Goal: Task Accomplishment & Management: Complete application form

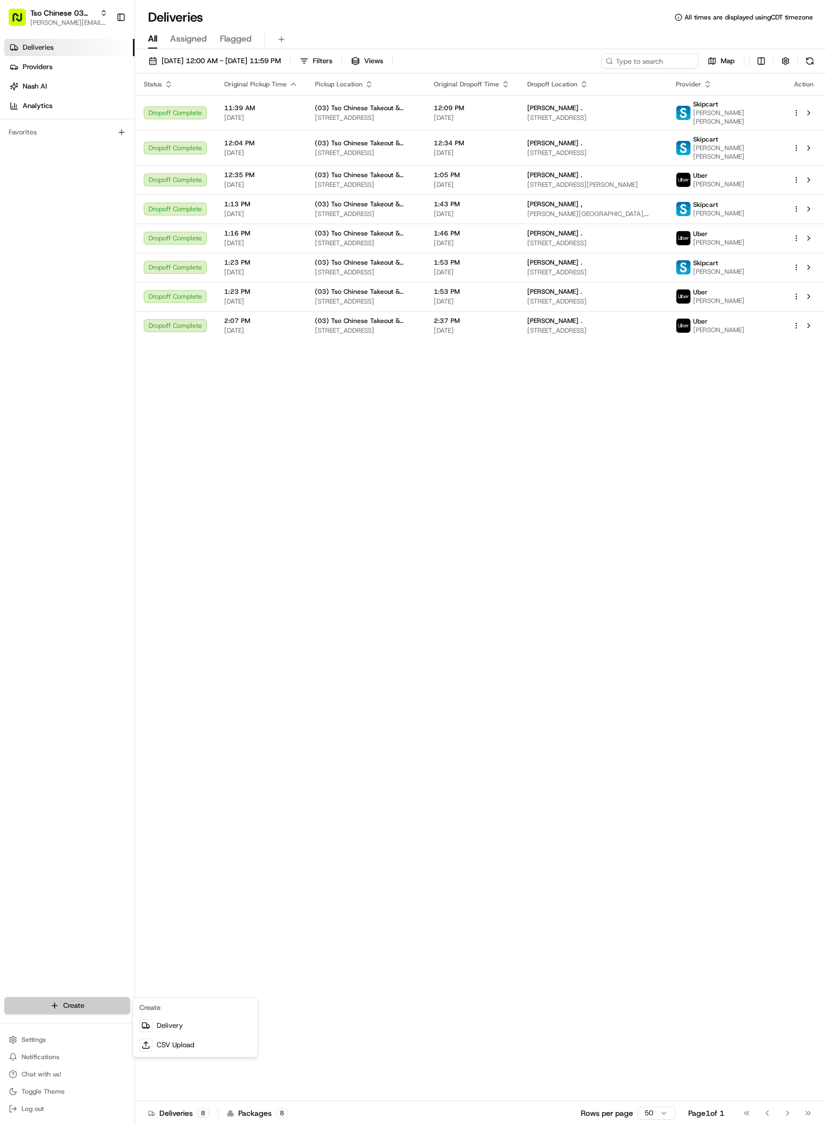
click at [107, 1006] on html "Tso Chinese 03 TsoCo antonia@tsochinese.com Toggle Sidebar Deliveries Providers…" at bounding box center [413, 562] width 826 height 1125
click at [155, 1025] on link "Delivery" at bounding box center [195, 1025] width 120 height 19
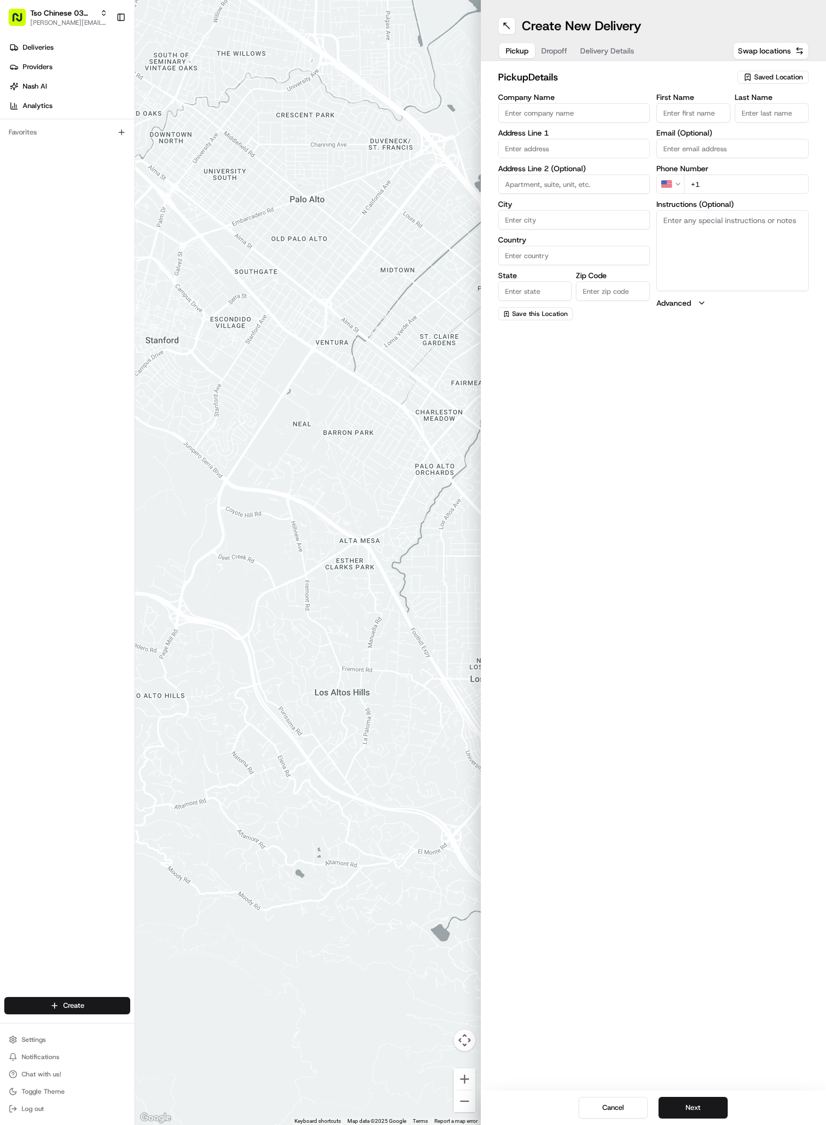
click at [750, 75] on icon "button" at bounding box center [747, 77] width 9 height 9
click at [733, 120] on span "(03) Tso Chinese Takeout & Delivery TsoCo (03)" at bounding box center [754, 122] width 133 height 19
type input "(03) Tso Chinese Takeout & Delivery TsoCo"
type input "Ste F"
type input "Austin"
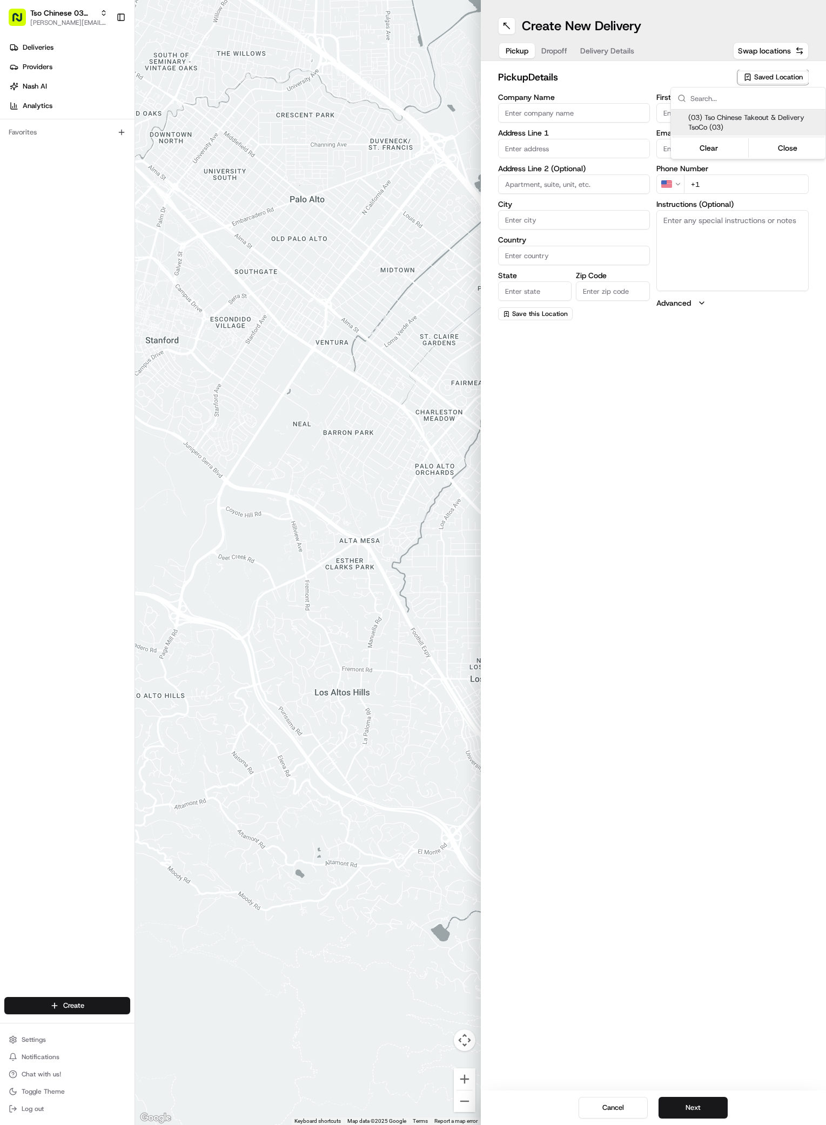
type input "US"
type input "[GEOGRAPHIC_DATA]"
type input "78704"
type input "Tso Chinese"
type input "TsoCo Manager"
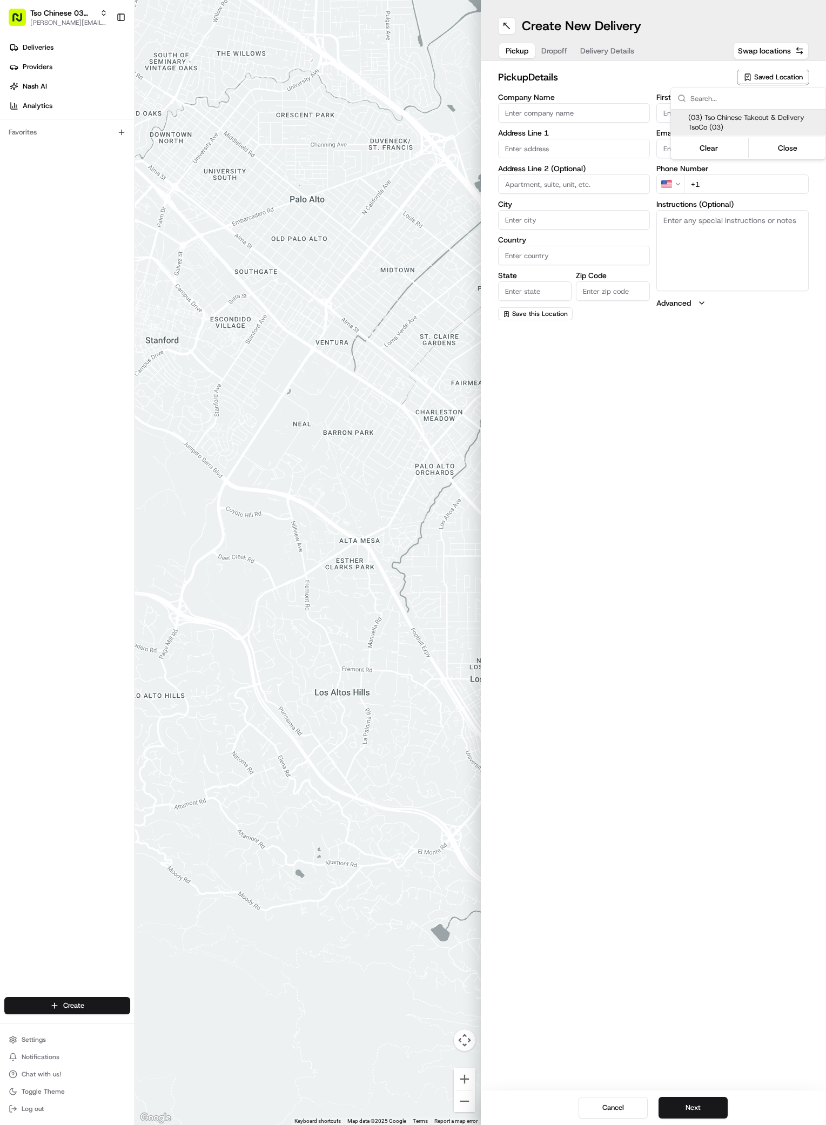
type input "[EMAIL_ADDRESS][DOMAIN_NAME]"
type input "[PHONE_NUMBER]"
type textarea "Submit a picture displaying address & food as Proof of Delivery. Envía una foto…"
type input "[STREET_ADDRESS]"
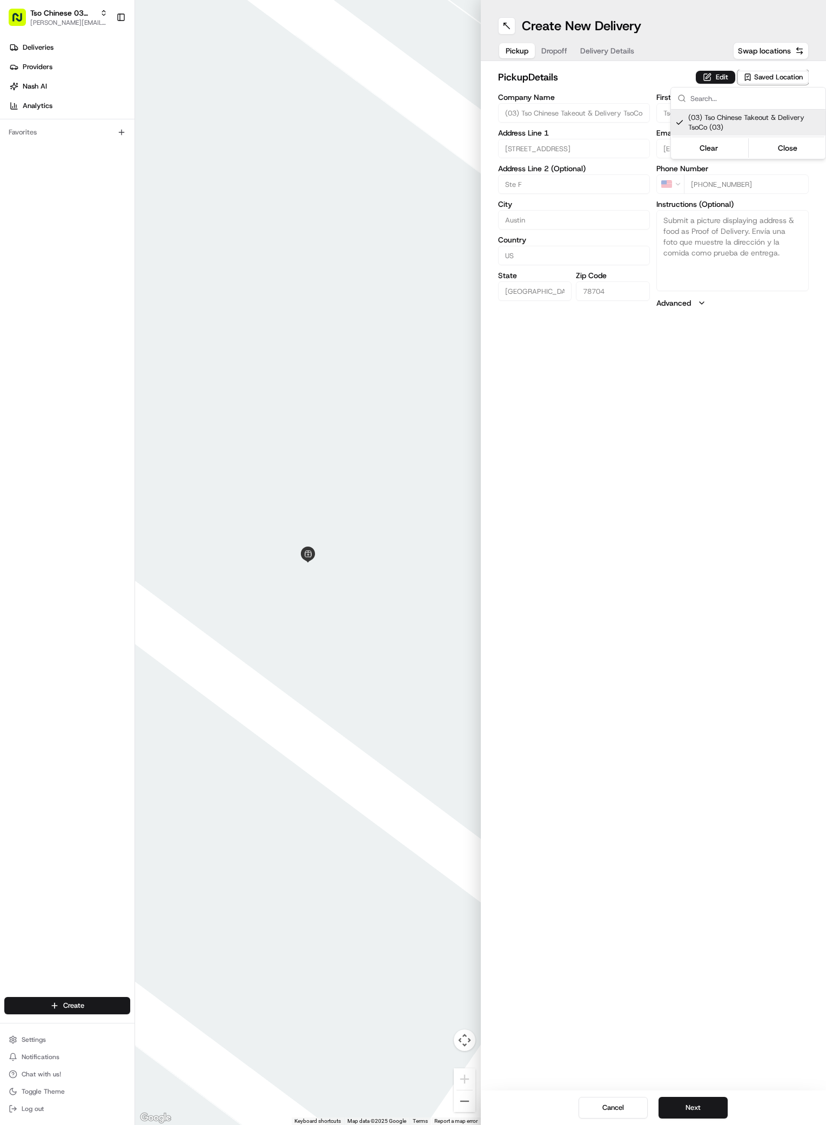
click at [638, 515] on html "Tso Chinese 03 TsoCo [PERSON_NAME][EMAIL_ADDRESS][DOMAIN_NAME] Toggle Sidebar D…" at bounding box center [413, 562] width 826 height 1125
click at [702, 1099] on button "Next" at bounding box center [692, 1108] width 69 height 22
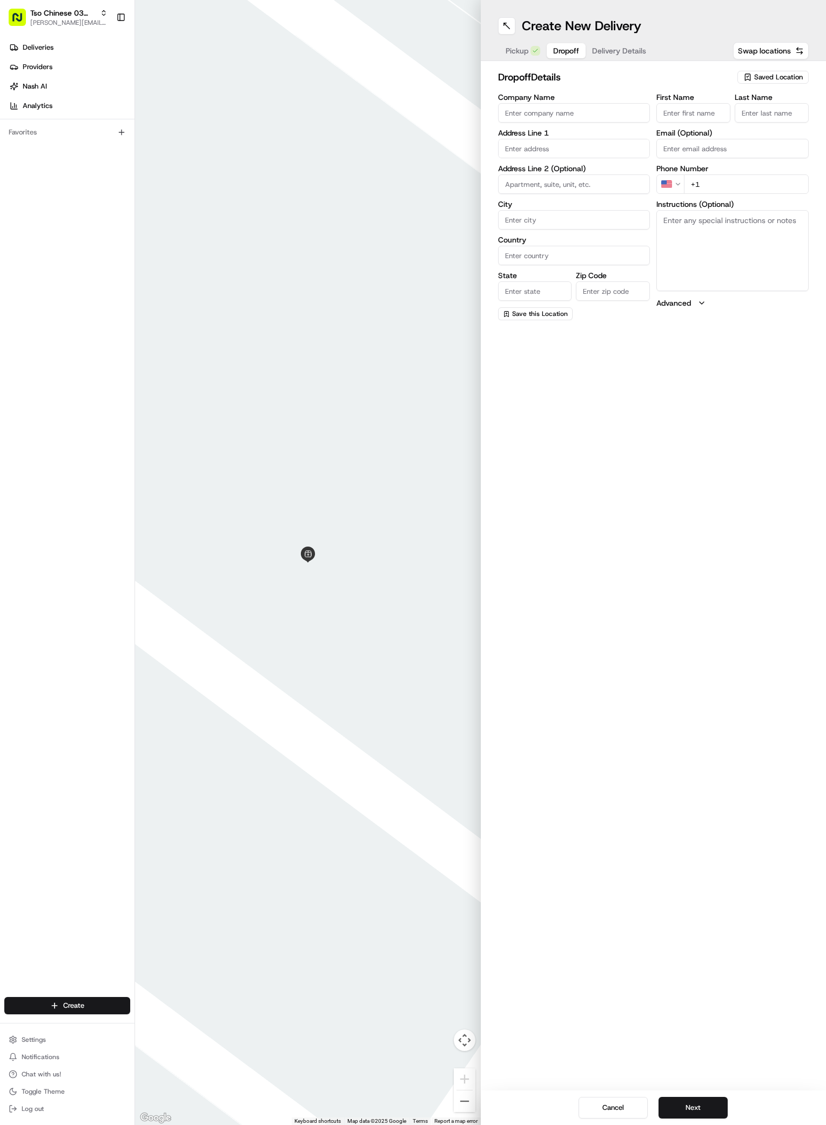
click at [693, 114] on input "First Name" at bounding box center [693, 112] width 74 height 19
paste input "Augustine Rivera"
type input "Augustine Rivera"
type input "."
paste input "512 774 7941"
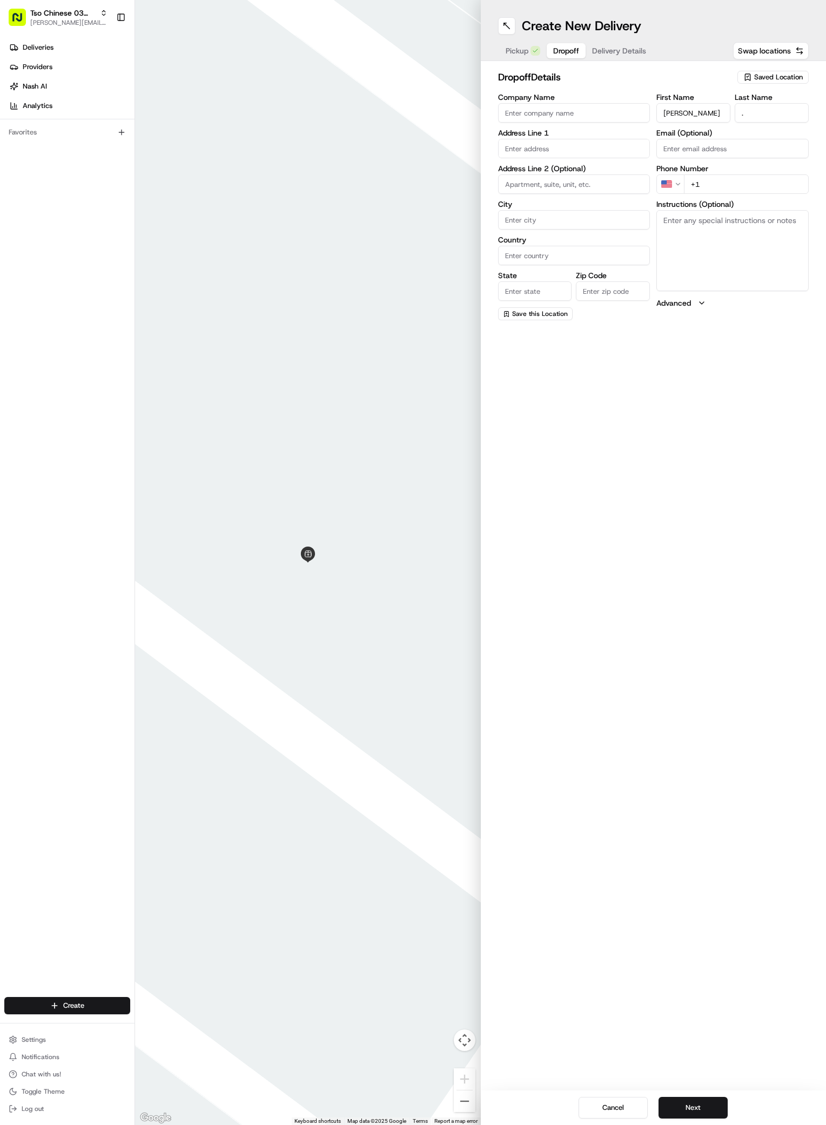
type input "+1 512 774 7941"
paste input "4604 South Lamar Boulevard"
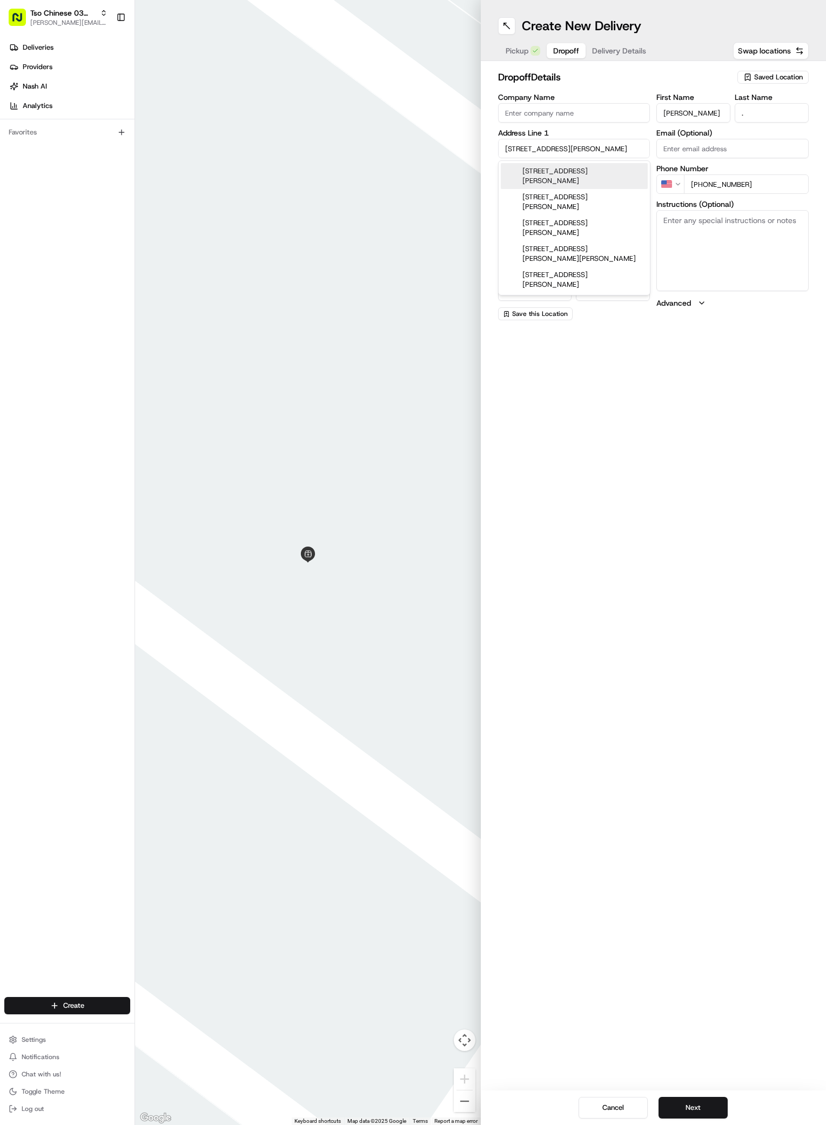
click at [542, 173] on div "4604 South Lamar Boulevard, Austin, TX" at bounding box center [574, 176] width 147 height 26
type input "[STREET_ADDRESS][PERSON_NAME]"
type input "Austin"
type input "[GEOGRAPHIC_DATA]"
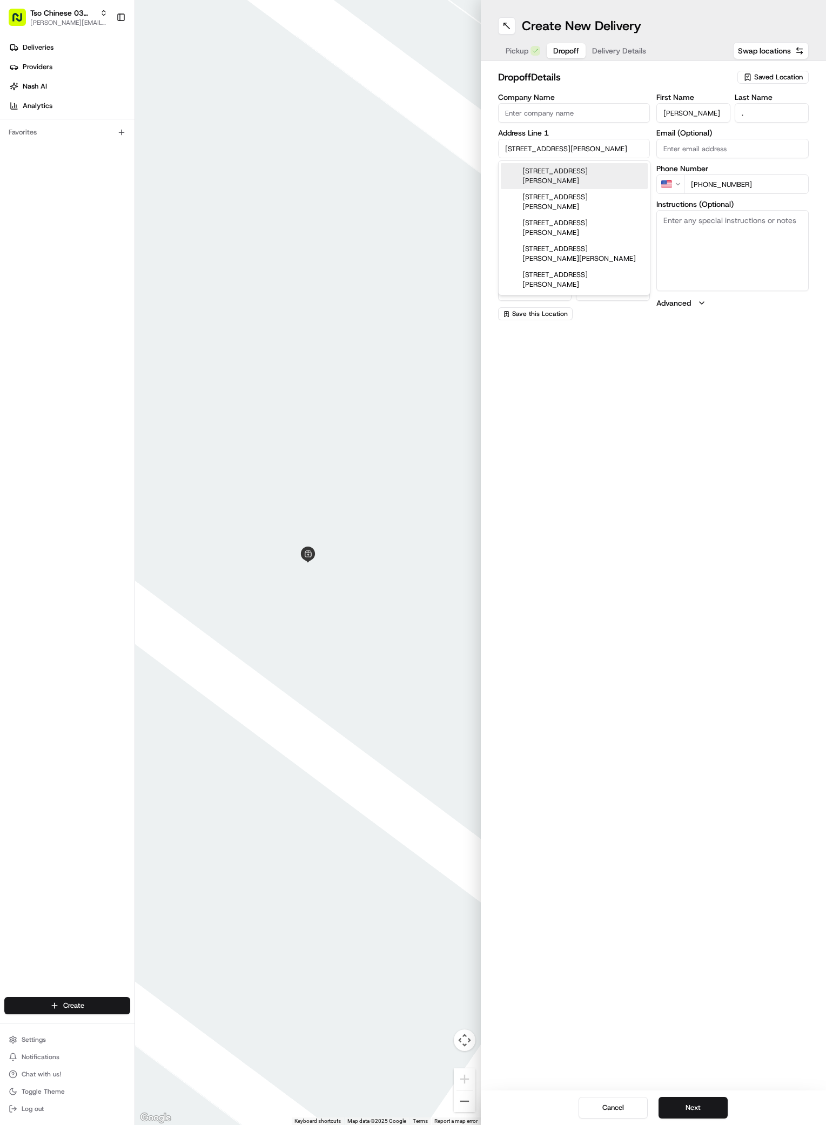
type input "78745"
type input "4604 South Lamar Boulevard"
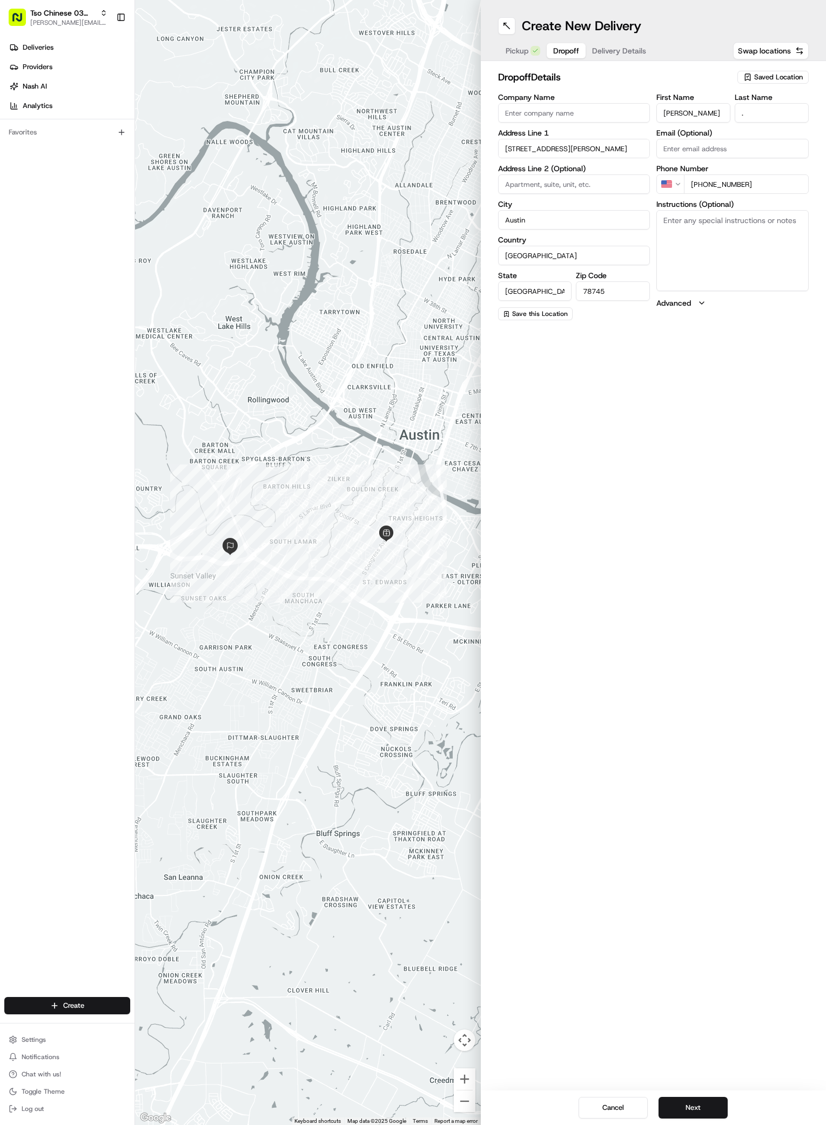
click at [743, 262] on textarea "Instructions (Optional)" at bounding box center [732, 250] width 152 height 81
type textarea "front Desk"
click at [696, 1103] on button "Next" at bounding box center [692, 1108] width 69 height 22
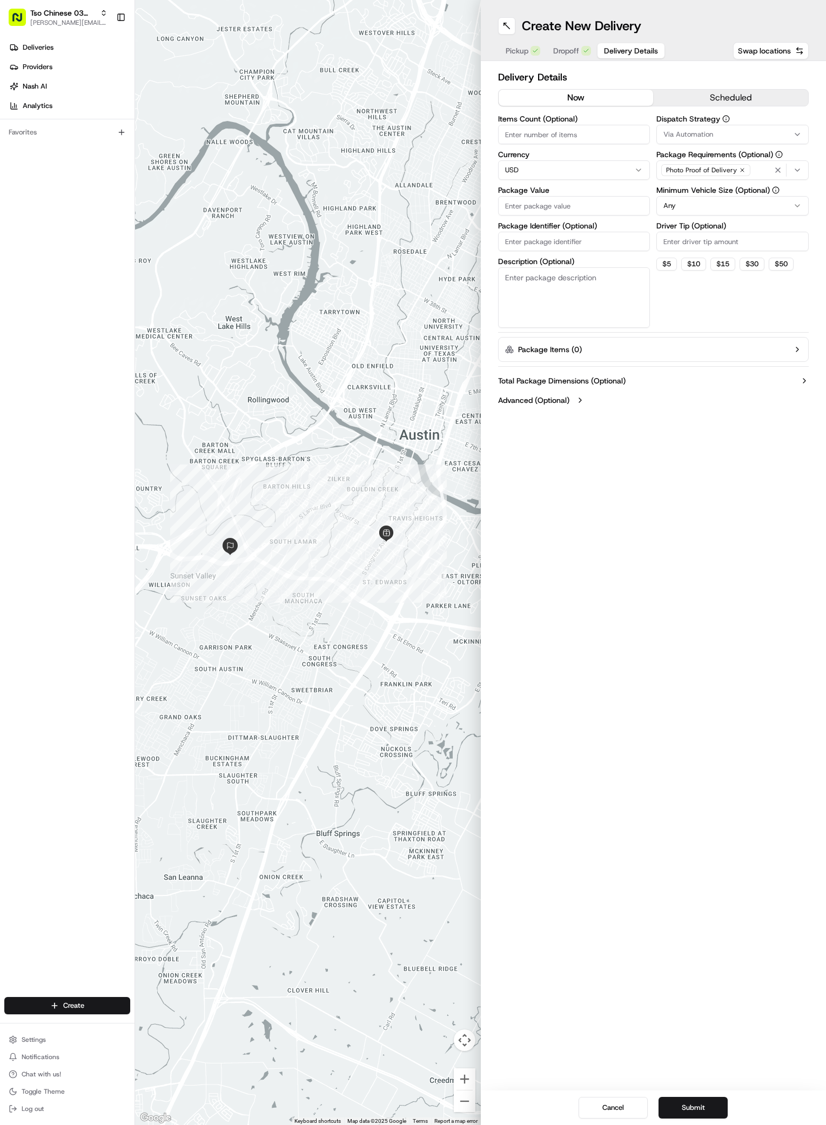
click at [797, 136] on icon "button" at bounding box center [797, 134] width 4 height 2
click at [696, 191] on span "TsoCo Strategy" at bounding box center [740, 193] width 133 height 10
click at [735, 336] on html "Tso Chinese 03 TsoCo antonia@tsochinese.com Toggle Sidebar Deliveries Providers…" at bounding box center [413, 562] width 826 height 1125
click at [740, 171] on icon "button" at bounding box center [742, 170] width 6 height 6
click at [740, 171] on div "Select requirements" at bounding box center [732, 170] width 147 height 10
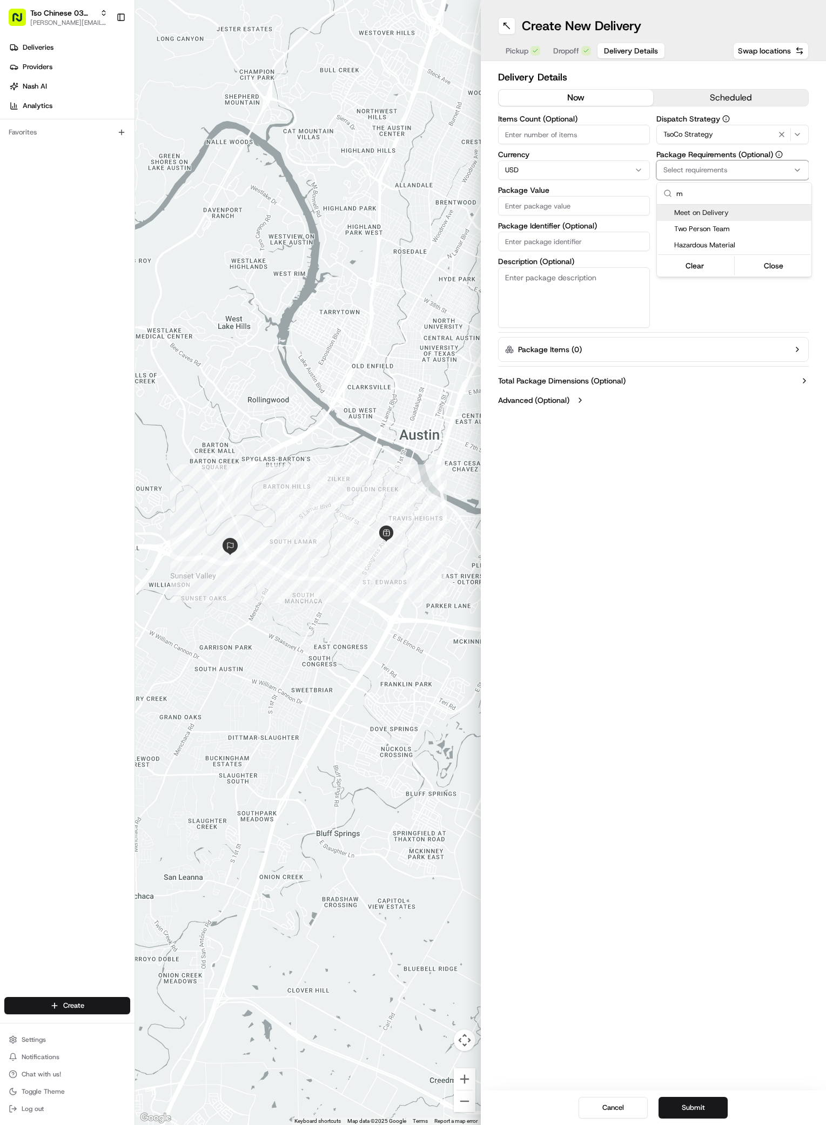
type input "m"
click at [689, 214] on span "Meet on Delivery" at bounding box center [740, 213] width 133 height 10
click at [721, 296] on html "Tso Chinese 03 TsoCo antonia@tsochinese.com Toggle Sidebar Deliveries Providers…" at bounding box center [413, 562] width 826 height 1125
click at [720, 247] on input "Driver Tip (Optional)" at bounding box center [732, 241] width 152 height 19
type input "2"
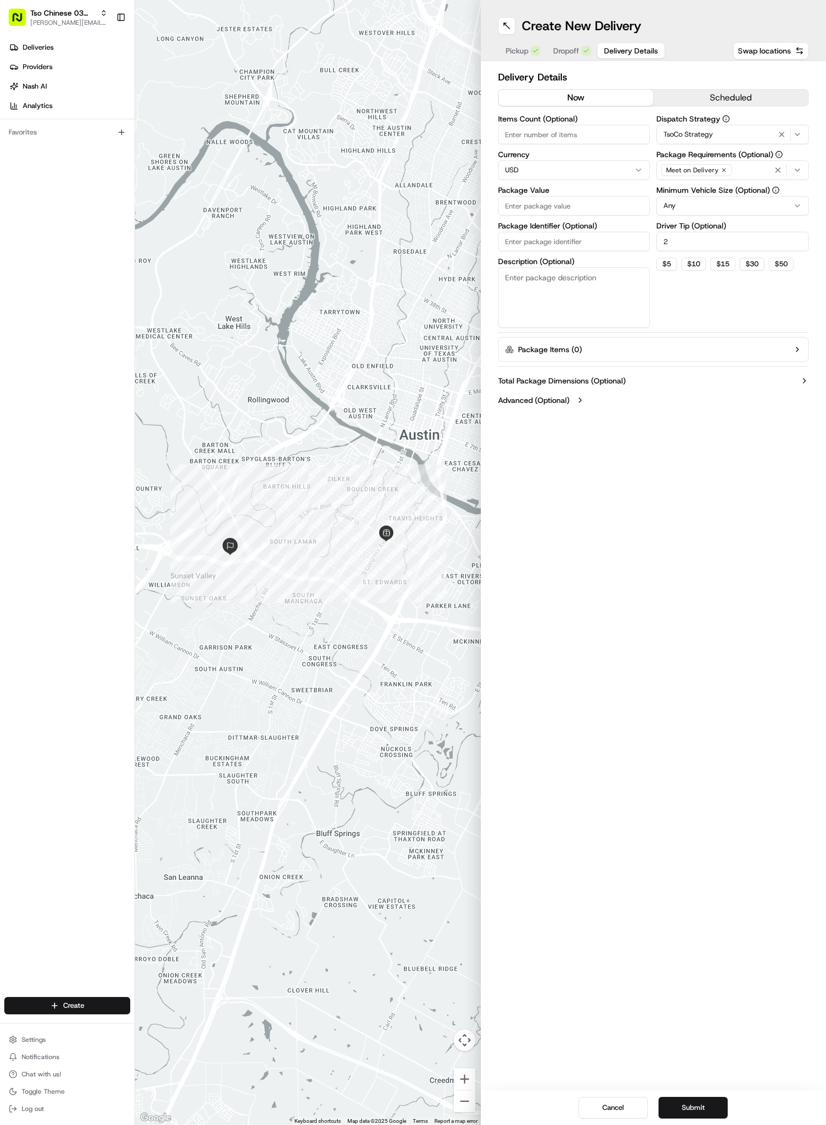
click at [552, 211] on input "Package Value" at bounding box center [574, 205] width 152 height 19
type input "28.04"
click at [581, 243] on input "Package Identifier (Optional)" at bounding box center [574, 241] width 152 height 19
paste input "#KN8RTGP"
type input "#KN8RTGP"
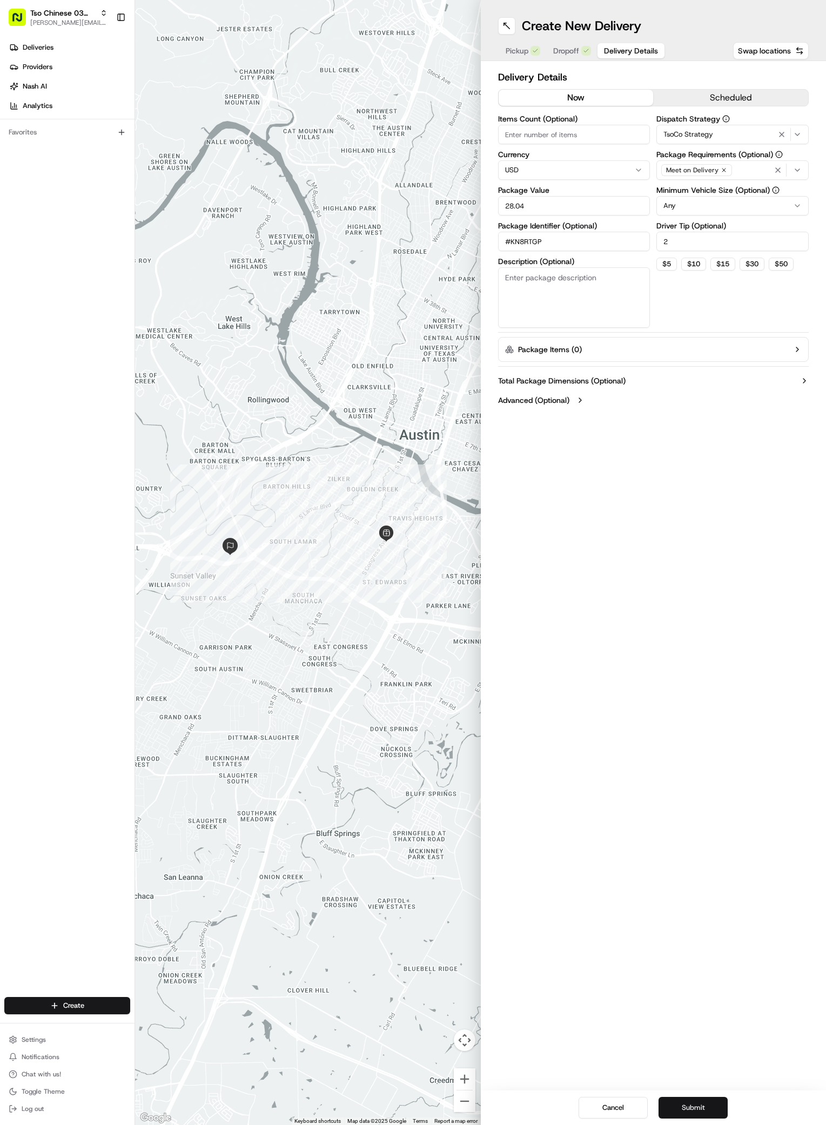
click at [705, 1111] on button "Submit" at bounding box center [692, 1108] width 69 height 22
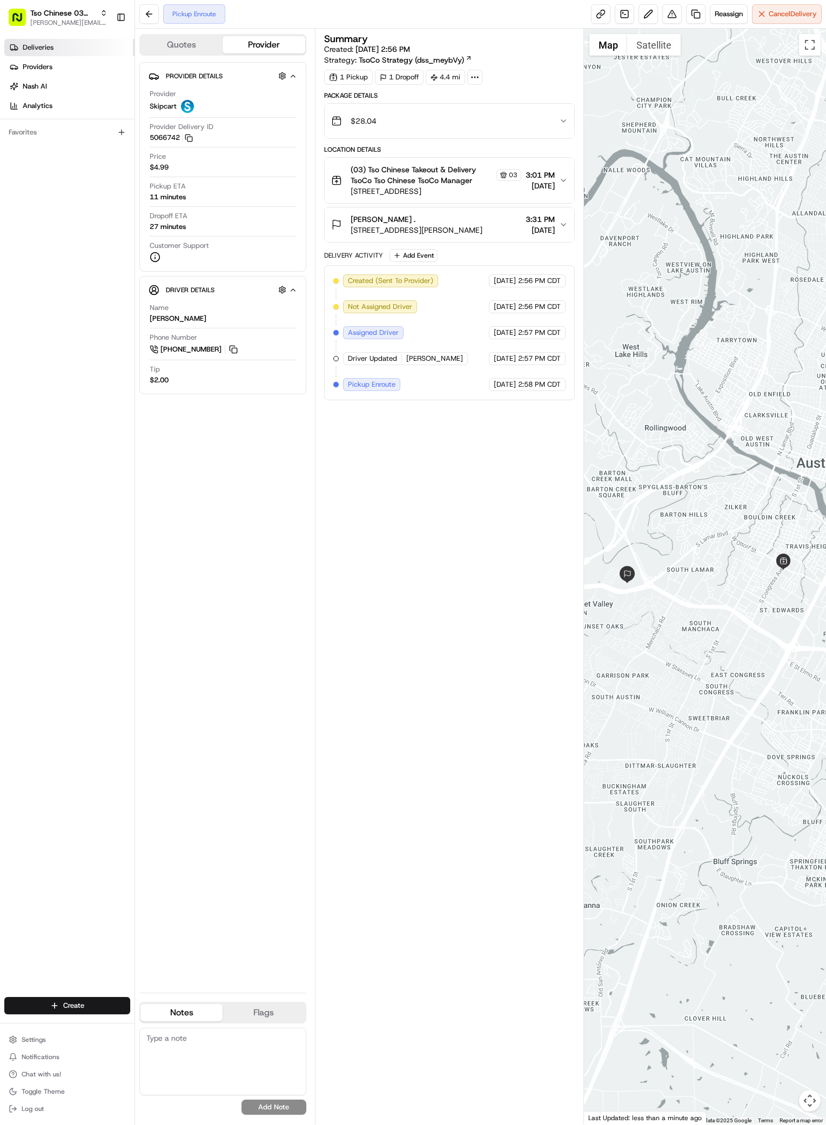
click at [33, 47] on span "Deliveries" at bounding box center [38, 48] width 31 height 10
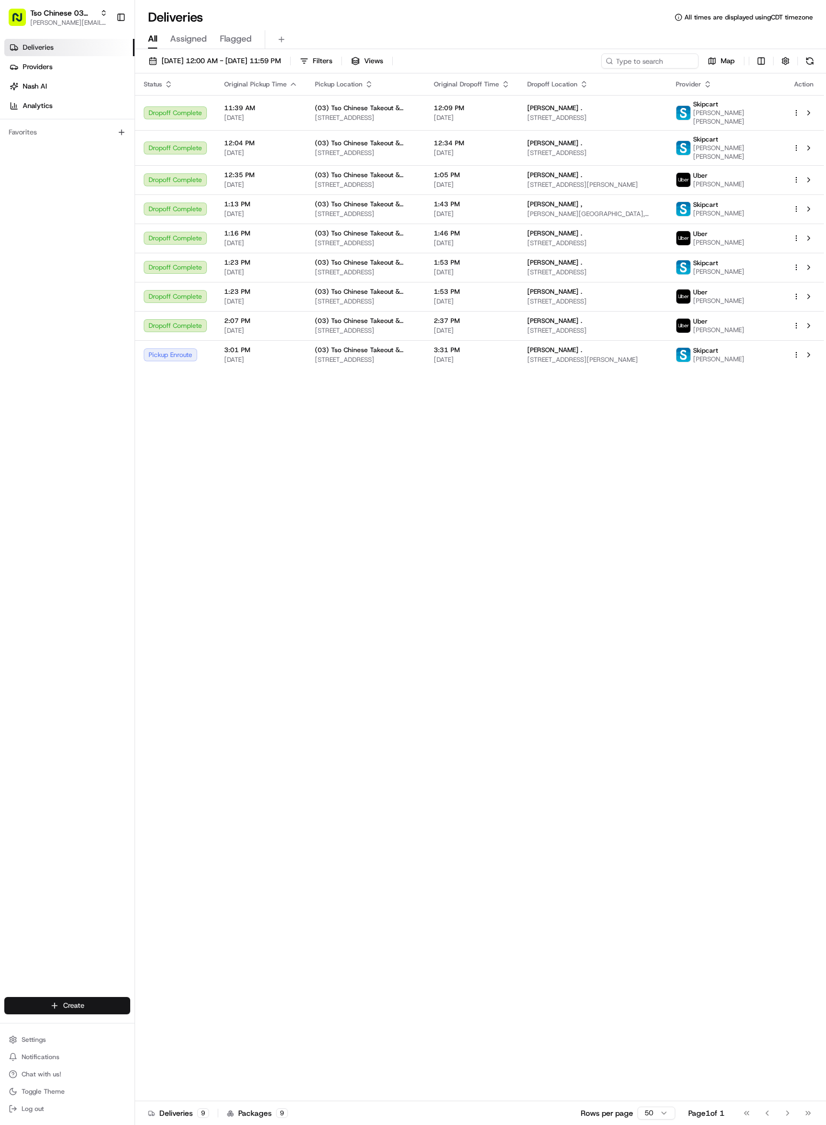
click at [59, 1006] on html "Tso Chinese 03 TsoCo antonia@tsochinese.com Toggle Sidebar Deliveries Providers…" at bounding box center [413, 562] width 826 height 1125
click at [157, 1026] on link "Delivery" at bounding box center [195, 1025] width 120 height 19
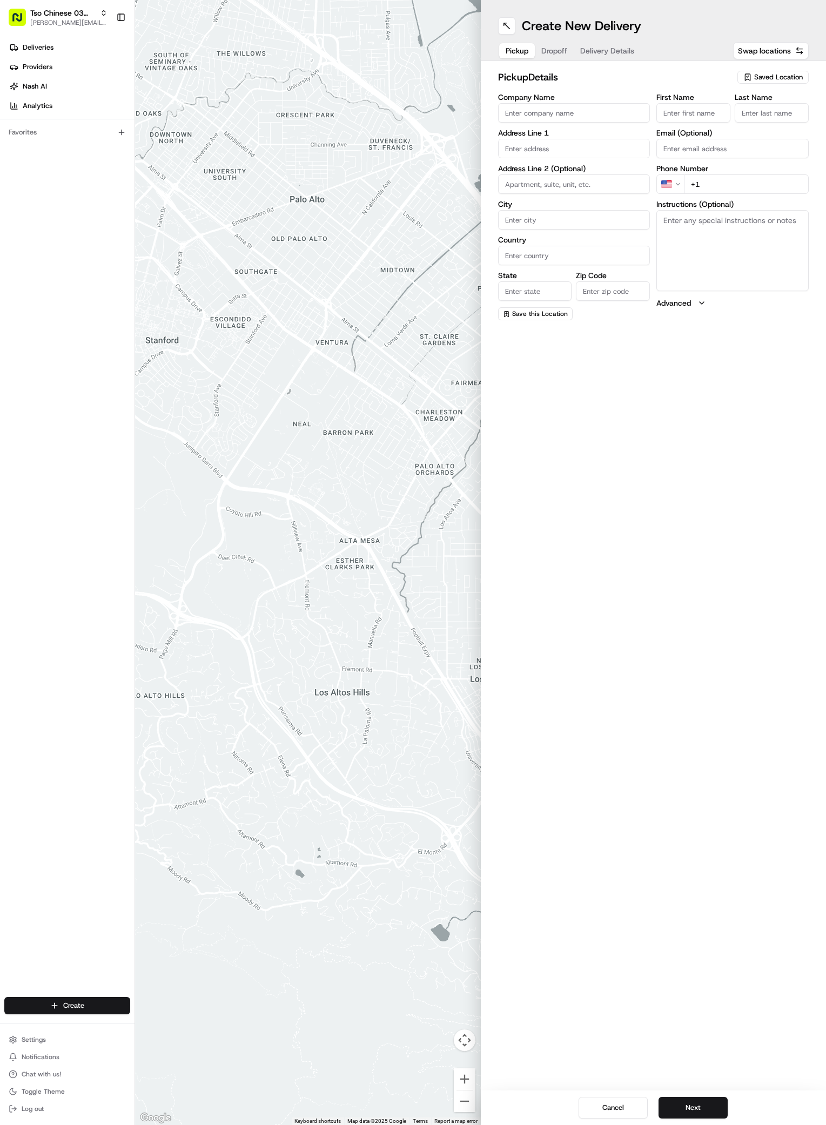
click at [761, 77] on span "Saved Location" at bounding box center [778, 77] width 49 height 10
click at [730, 122] on span "(03) Tso Chinese Takeout & Delivery TsoCo (03)" at bounding box center [754, 122] width 133 height 19
type input "(03) Tso Chinese Takeout & Delivery TsoCo"
type input "Ste F"
type input "Austin"
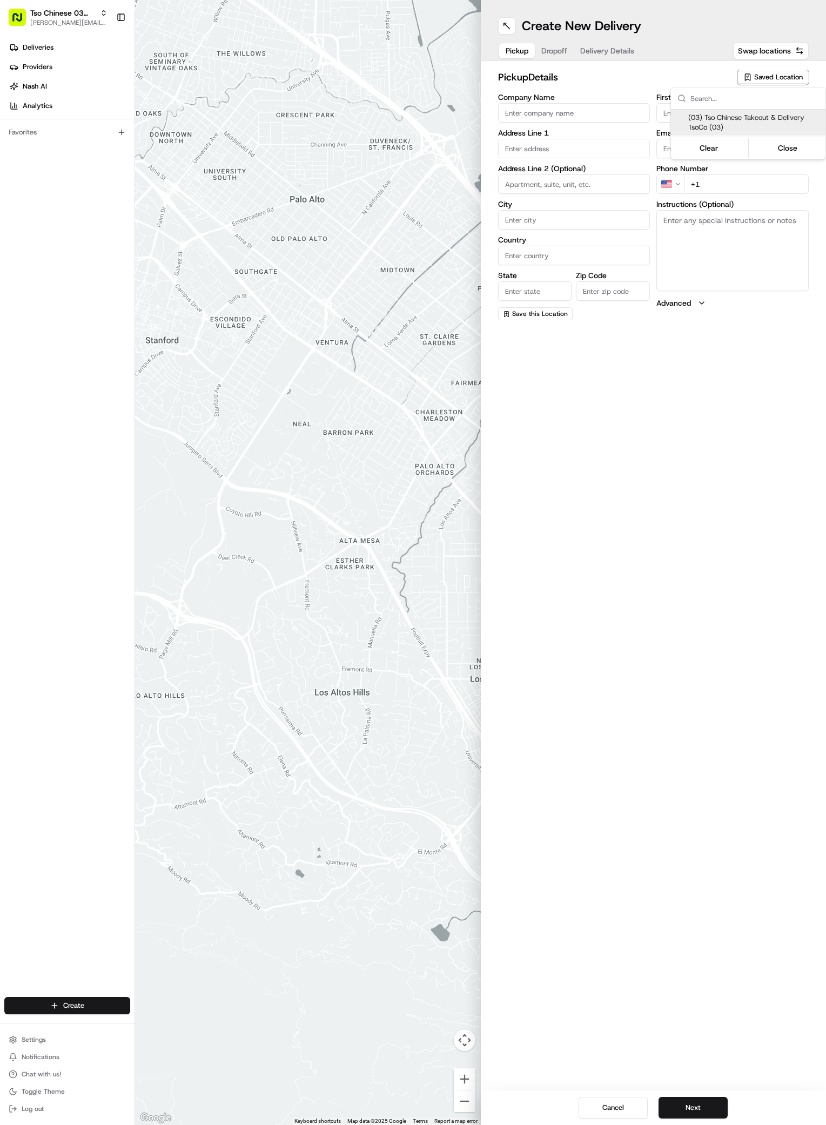
type input "US"
type input "[GEOGRAPHIC_DATA]"
type input "78704"
type input "Tso Chinese"
type input "TsoCo Manager"
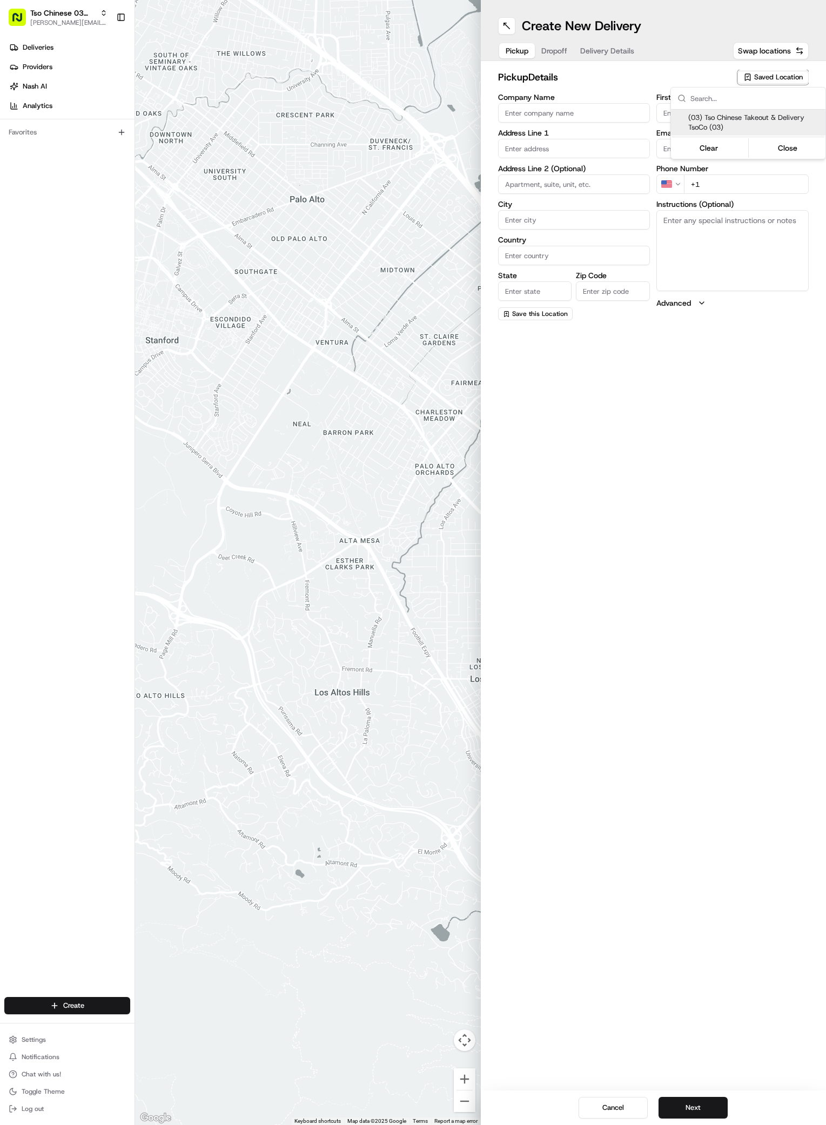
type input "[EMAIL_ADDRESS][DOMAIN_NAME]"
type input "[PHONE_NUMBER]"
type textarea "Submit a picture displaying address & food as Proof of Delivery. Envía una foto…"
type input "[STREET_ADDRESS]"
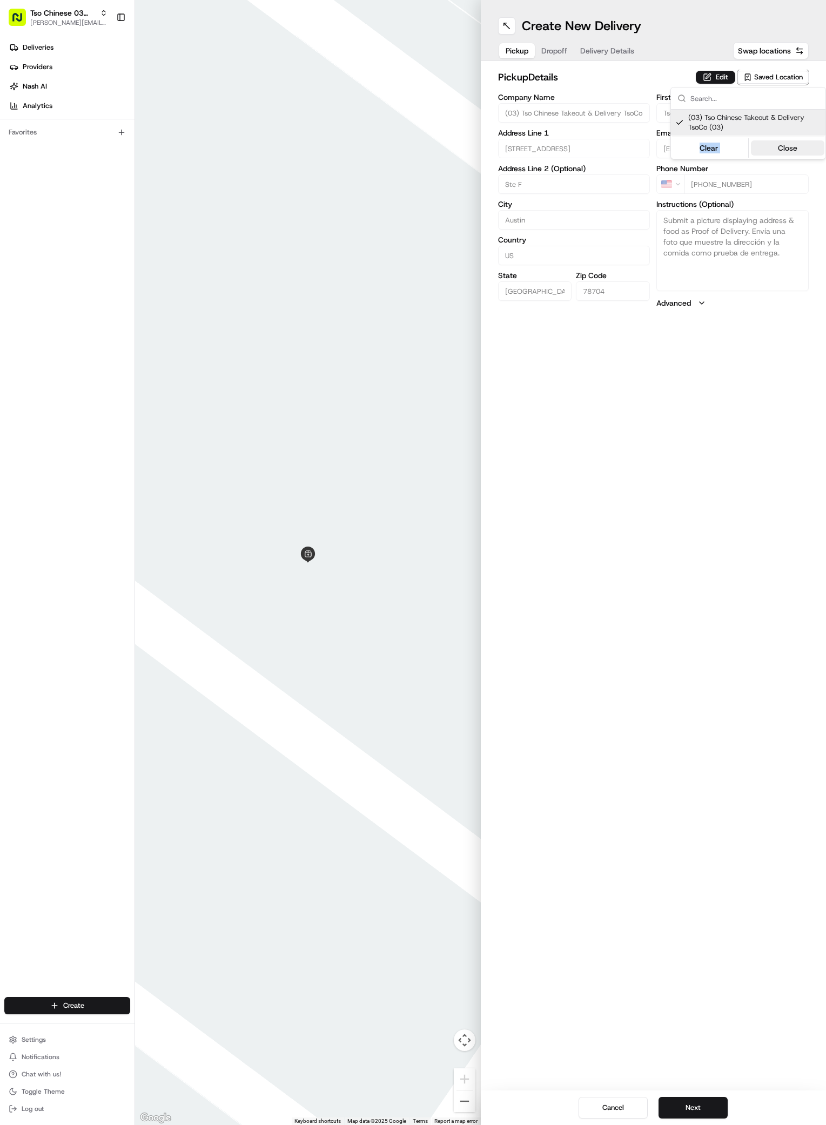
drag, startPoint x: 729, startPoint y: 126, endPoint x: 767, endPoint y: 147, distance: 43.5
click at [767, 147] on div "(03) Tso Chinese Takeout & Delivery TsoCo (03) Clear Close" at bounding box center [748, 134] width 154 height 49
click at [767, 147] on button "Close" at bounding box center [788, 147] width 74 height 15
click at [561, 50] on span "Dropoff" at bounding box center [554, 50] width 26 height 11
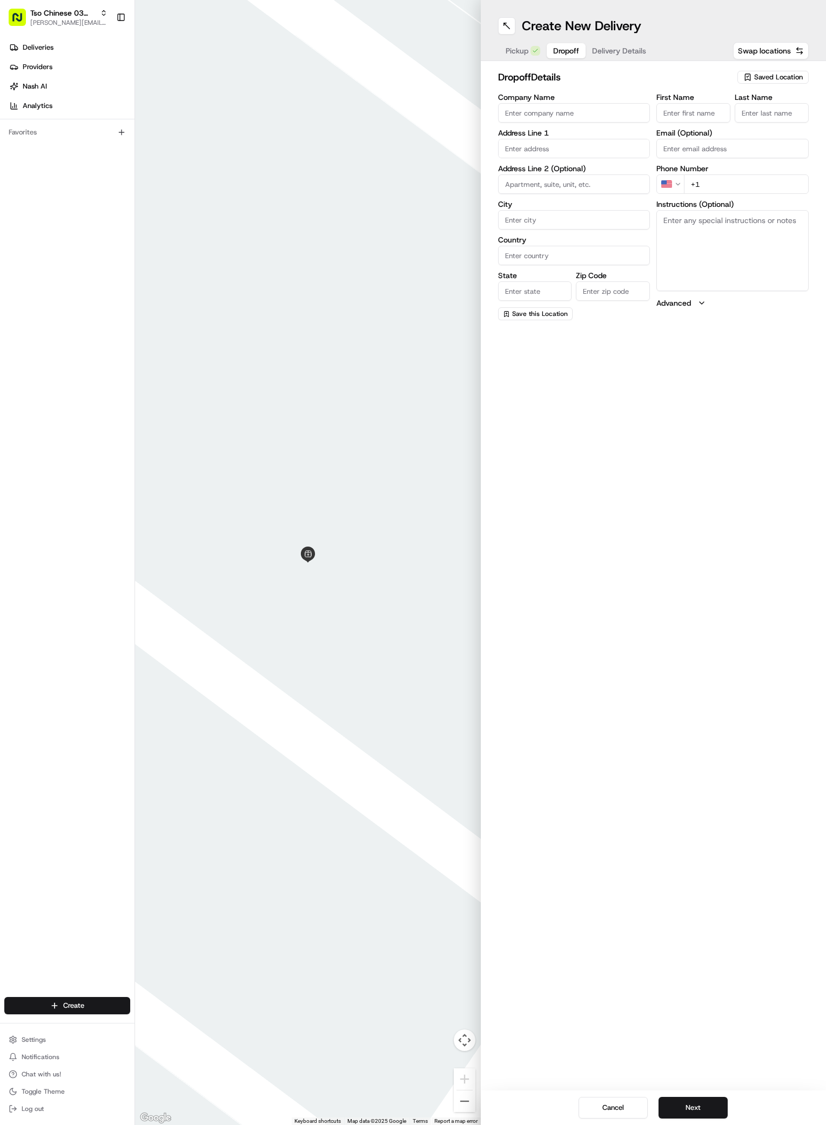
click at [706, 114] on input "First Name" at bounding box center [693, 112] width 74 height 19
paste input "Michaela"
type input "Michaela"
click at [763, 110] on input "Last Name" at bounding box center [771, 112] width 74 height 19
paste input "Cuellar"
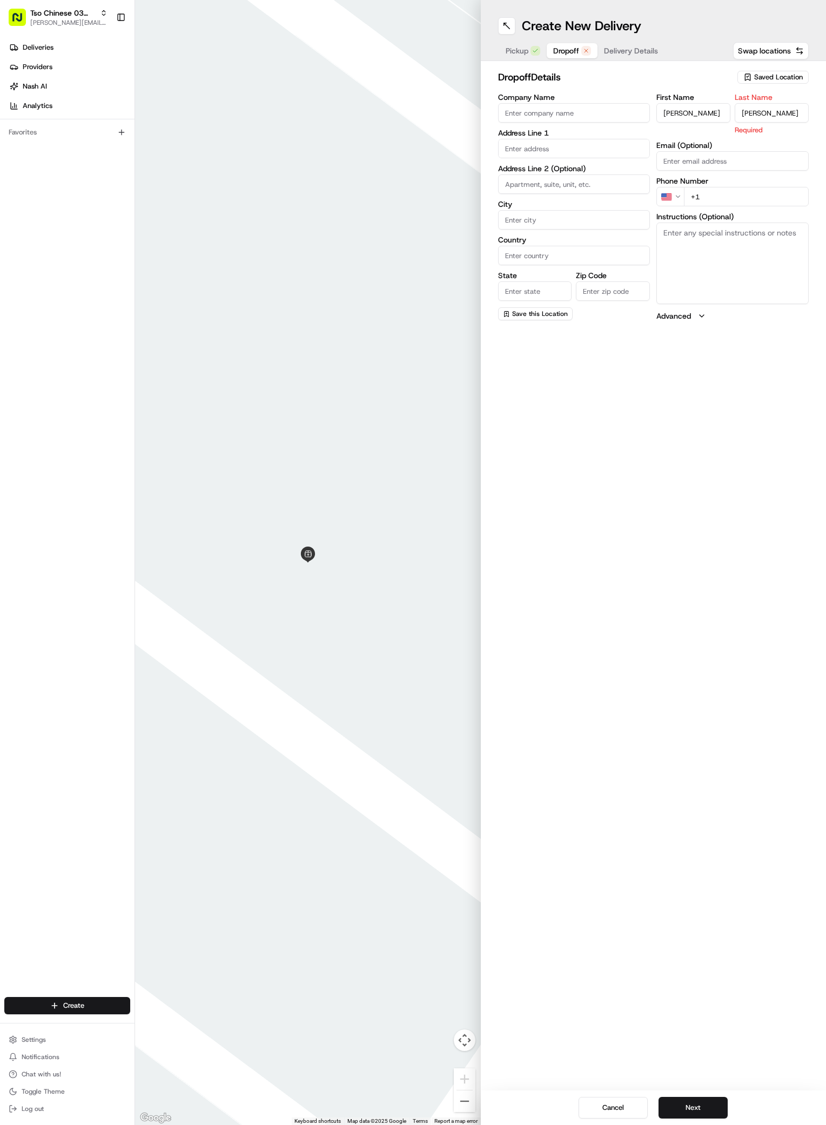
type input "Cuellar"
paste input "214 232 1517"
type input "+1 214 232 1517"
paste input "2606 Wilson Street"
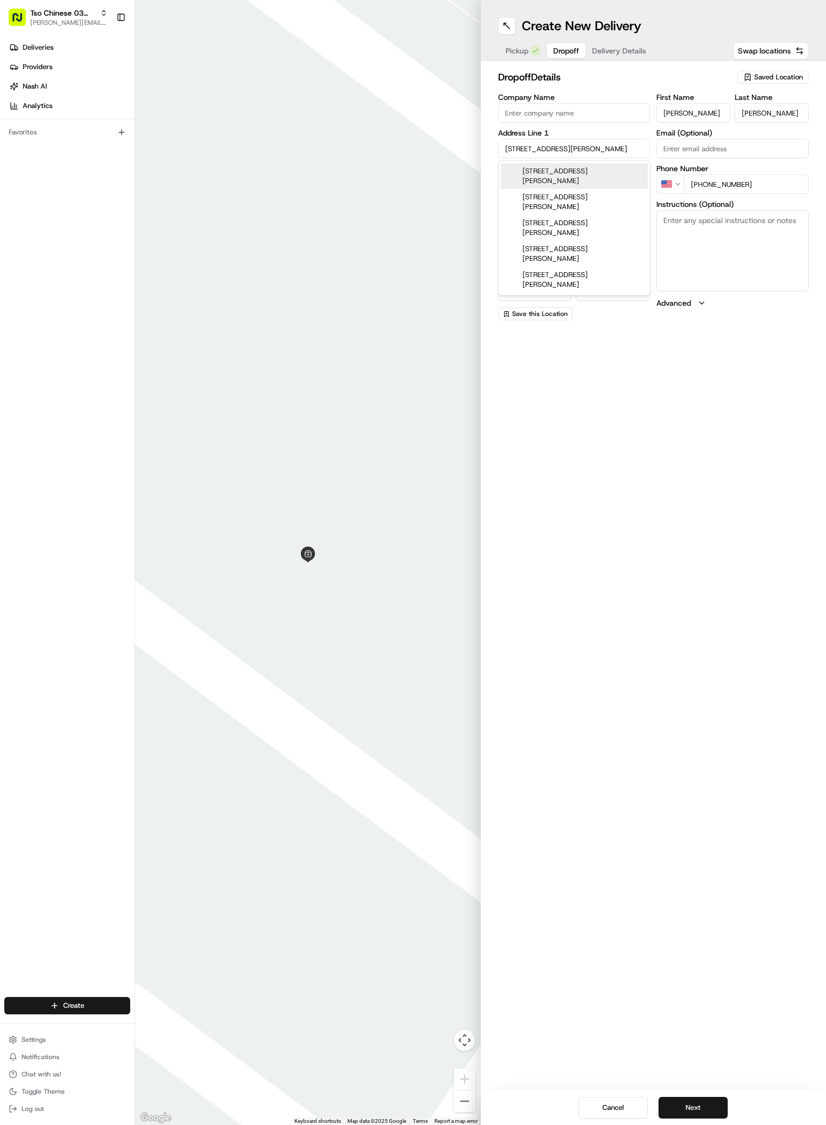
click at [563, 171] on div "2606 Wilson Street, Austin, TX" at bounding box center [574, 176] width 147 height 26
type input "2606 Wilson St, Austin, TX 78704, USA"
type input "Austin"
type input "[GEOGRAPHIC_DATA]"
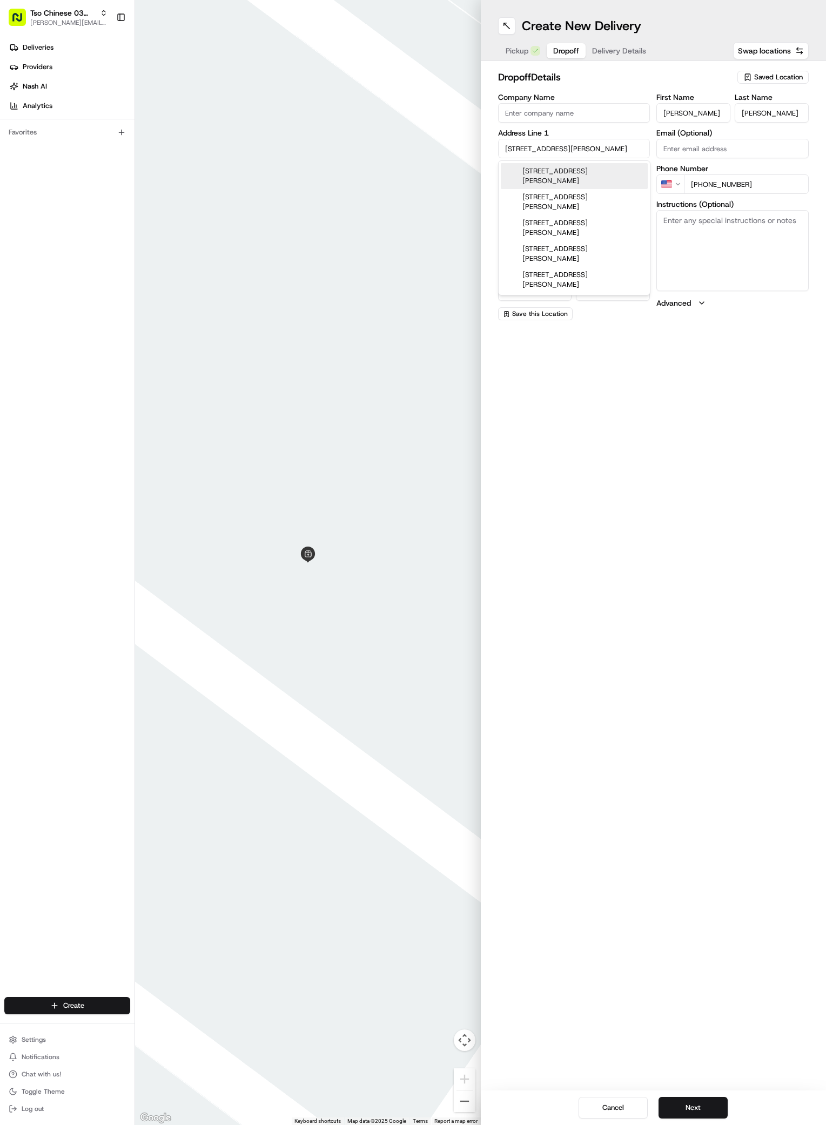
type input "78704"
type input "2606 Wilson Street"
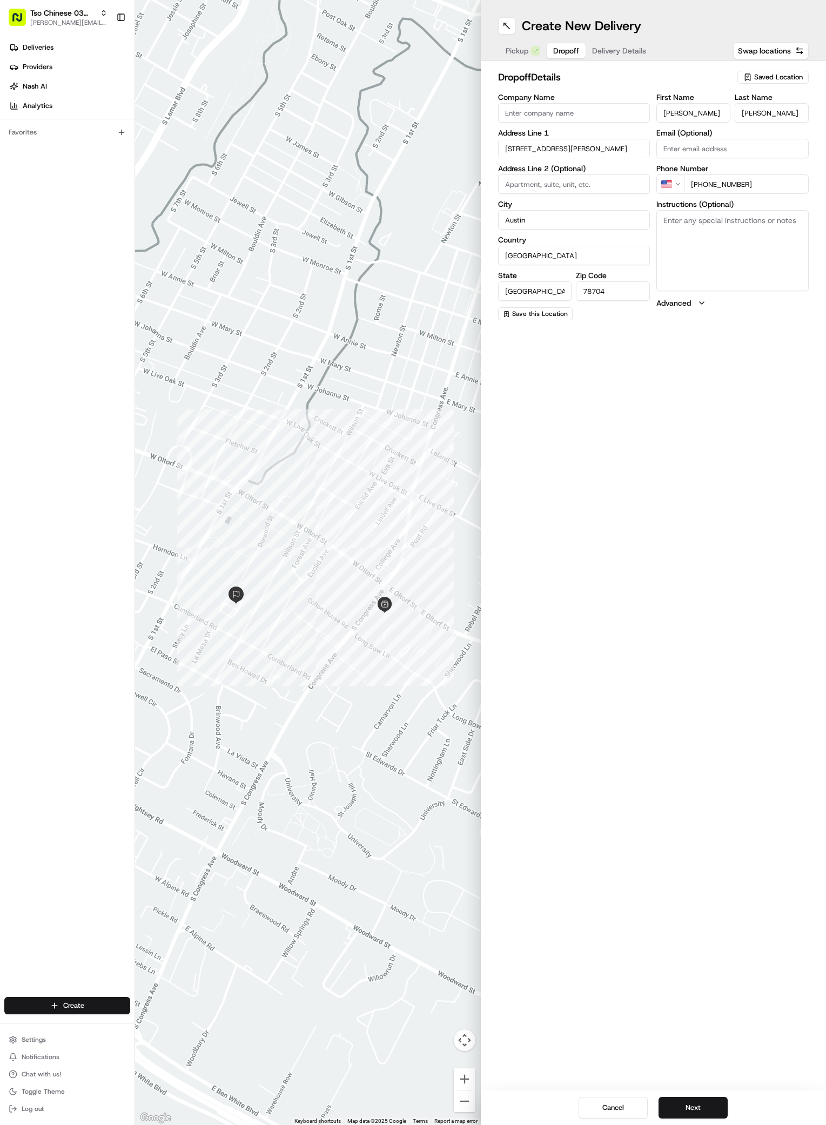
paste input "101"
type input "101"
click at [704, 240] on textarea "Instructions (Optional)" at bounding box center [732, 250] width 152 height 81
paste textarea "We are on Wilson street unit 101 and facing street, you don’t need to enter com…"
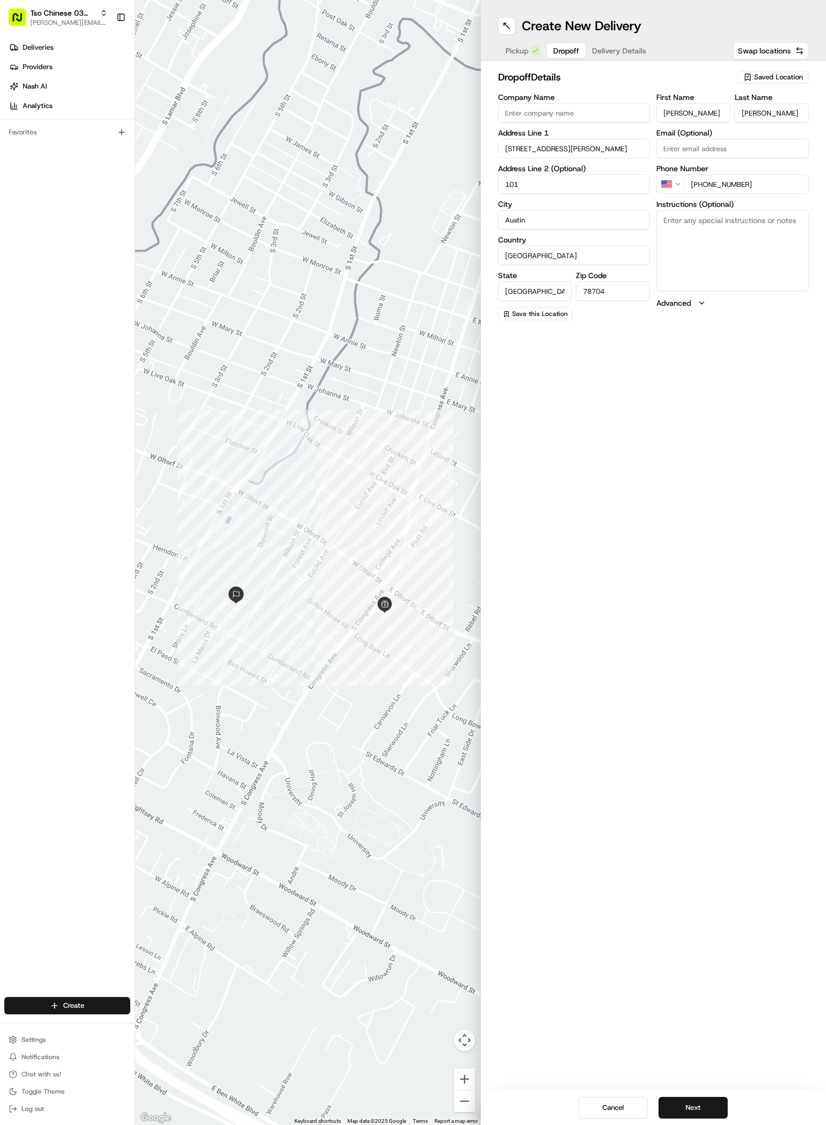
type textarea "We are on Wilson street unit 101 and facing street, you don’t need to enter com…"
click at [619, 52] on span "Delivery Details" at bounding box center [619, 50] width 54 height 11
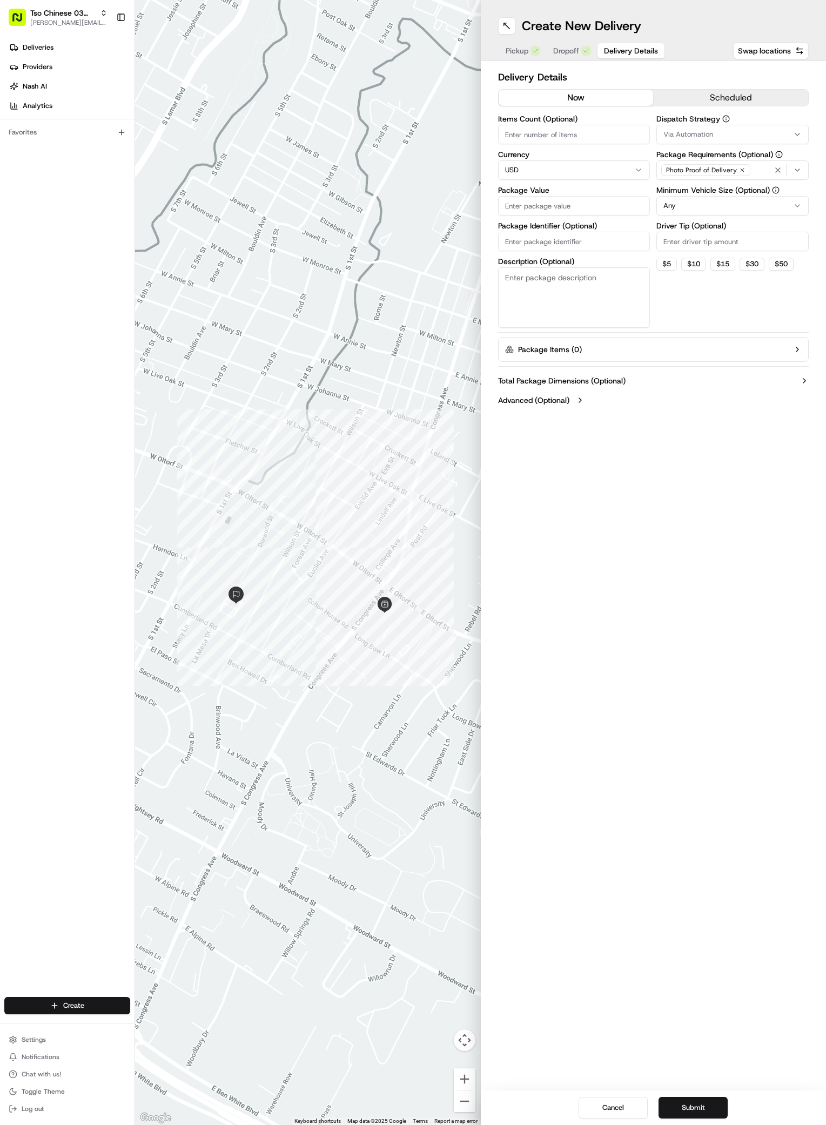
click at [537, 205] on input "Package Value" at bounding box center [574, 205] width 152 height 19
type input "52.61"
click at [523, 239] on input "Package Identifier (Optional)" at bounding box center [574, 241] width 152 height 19
paste input "8KWMKFF"
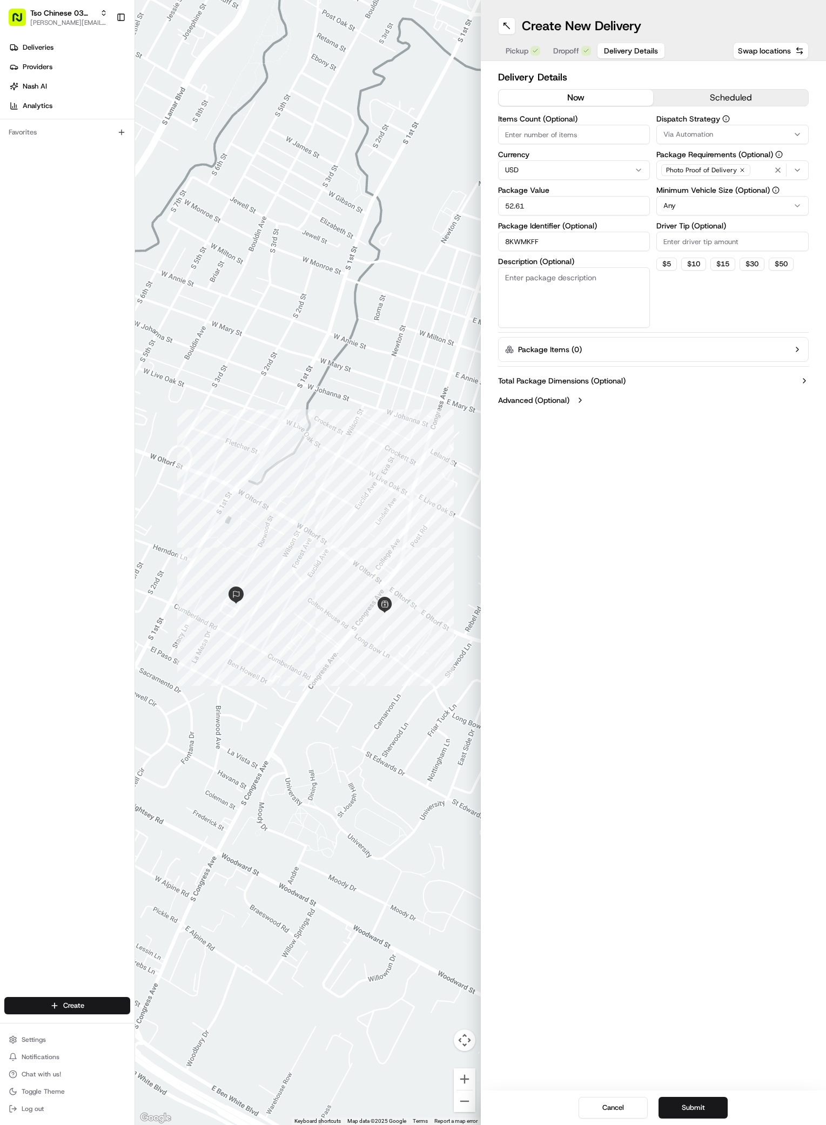
type input "8KWMKFF"
click at [794, 130] on div "Via Automation" at bounding box center [732, 135] width 147 height 10
click at [723, 200] on div "TsoCo Strategy" at bounding box center [734, 193] width 154 height 16
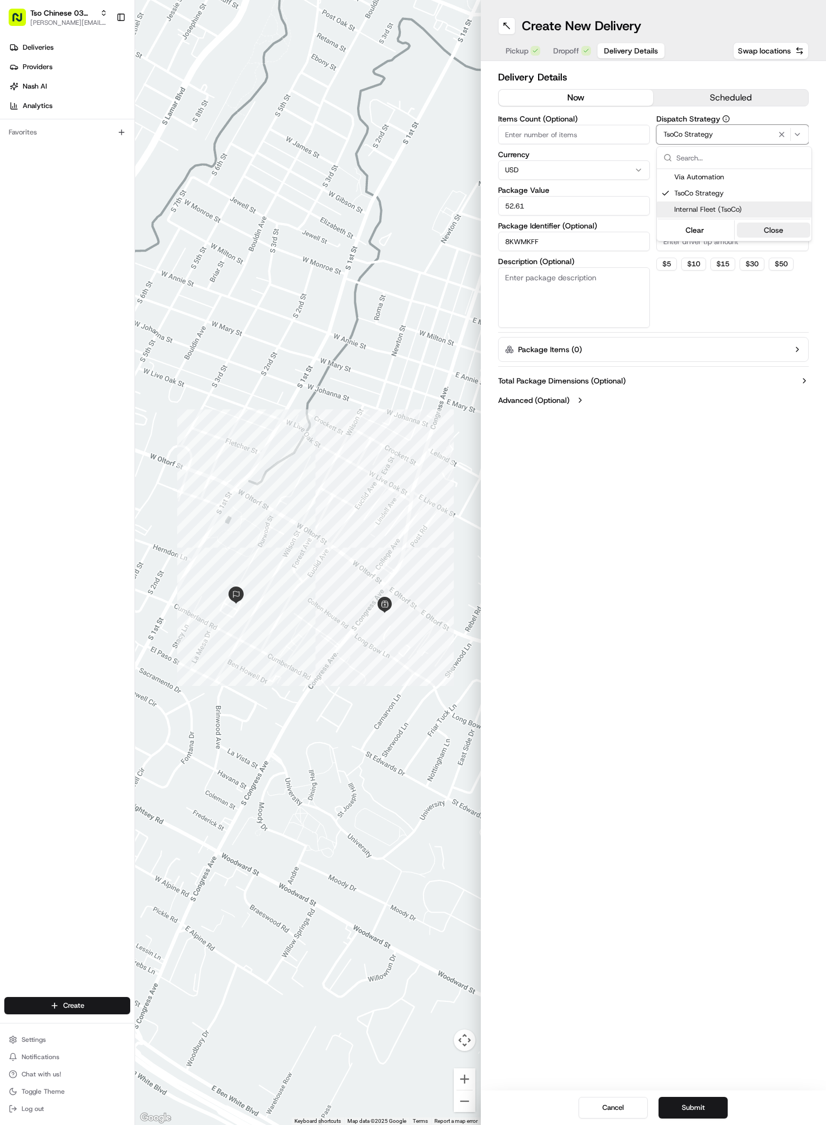
click at [772, 230] on button "Close" at bounding box center [774, 229] width 74 height 15
click at [744, 168] on div "Photo Proof of Delivery" at bounding box center [705, 170] width 89 height 12
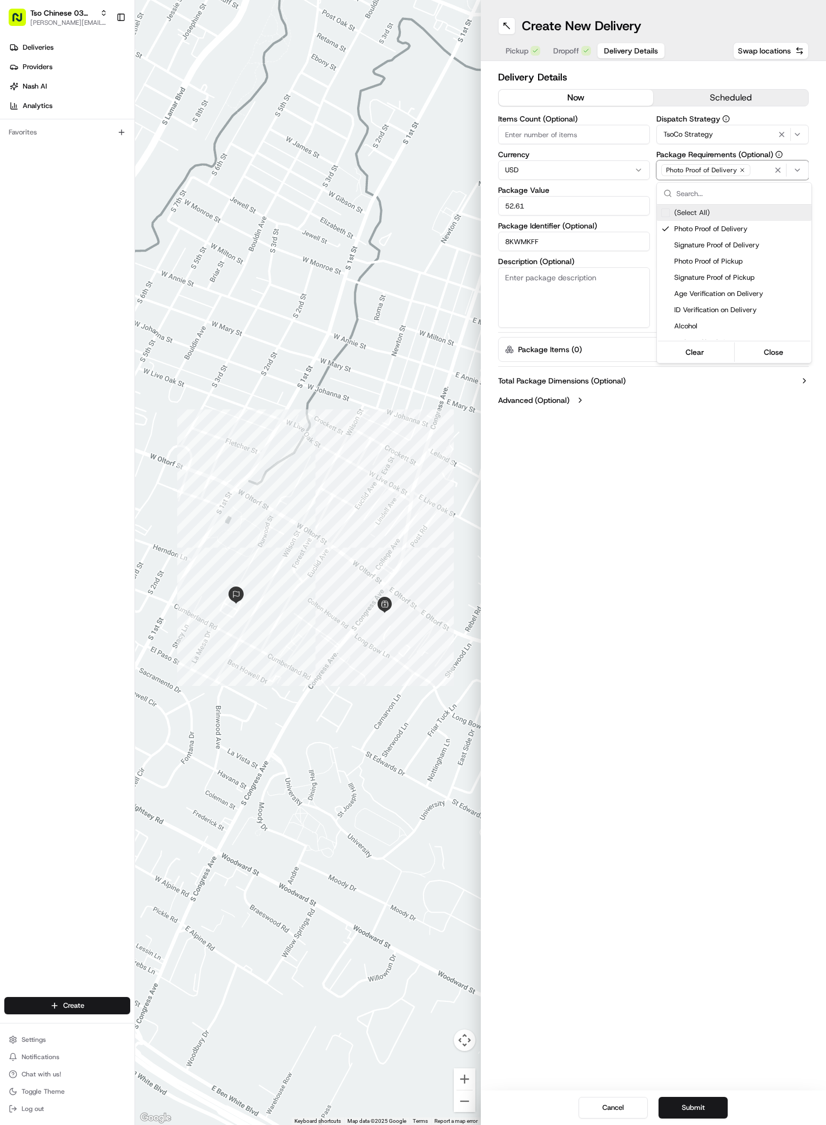
click at [739, 168] on icon "button" at bounding box center [742, 170] width 6 height 6
click at [739, 168] on div "Select requirements" at bounding box center [732, 170] width 147 height 10
type input "m"
click at [731, 212] on span "Meet on Delivery" at bounding box center [740, 213] width 133 height 10
click at [773, 265] on button "Close" at bounding box center [774, 265] width 74 height 15
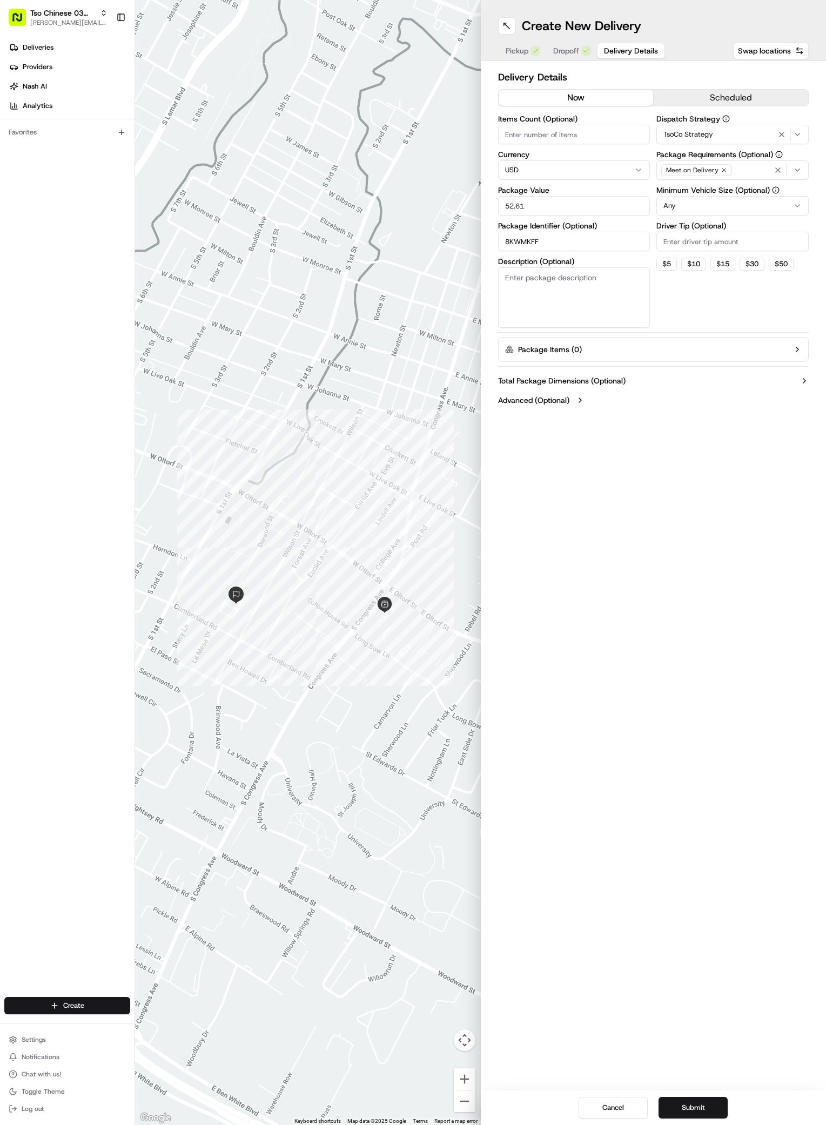
click at [714, 237] on input "Driver Tip (Optional)" at bounding box center [732, 241] width 152 height 19
type input "2"
click at [638, 689] on div "Create New Delivery Pickup Dropoff Delivery Details Swap locations Delivery Det…" at bounding box center [654, 562] width 346 height 1125
click at [713, 754] on div "Create New Delivery Pickup Dropoff Delivery Details Swap locations Delivery Det…" at bounding box center [654, 562] width 346 height 1125
click at [703, 1107] on button "Submit" at bounding box center [692, 1108] width 69 height 22
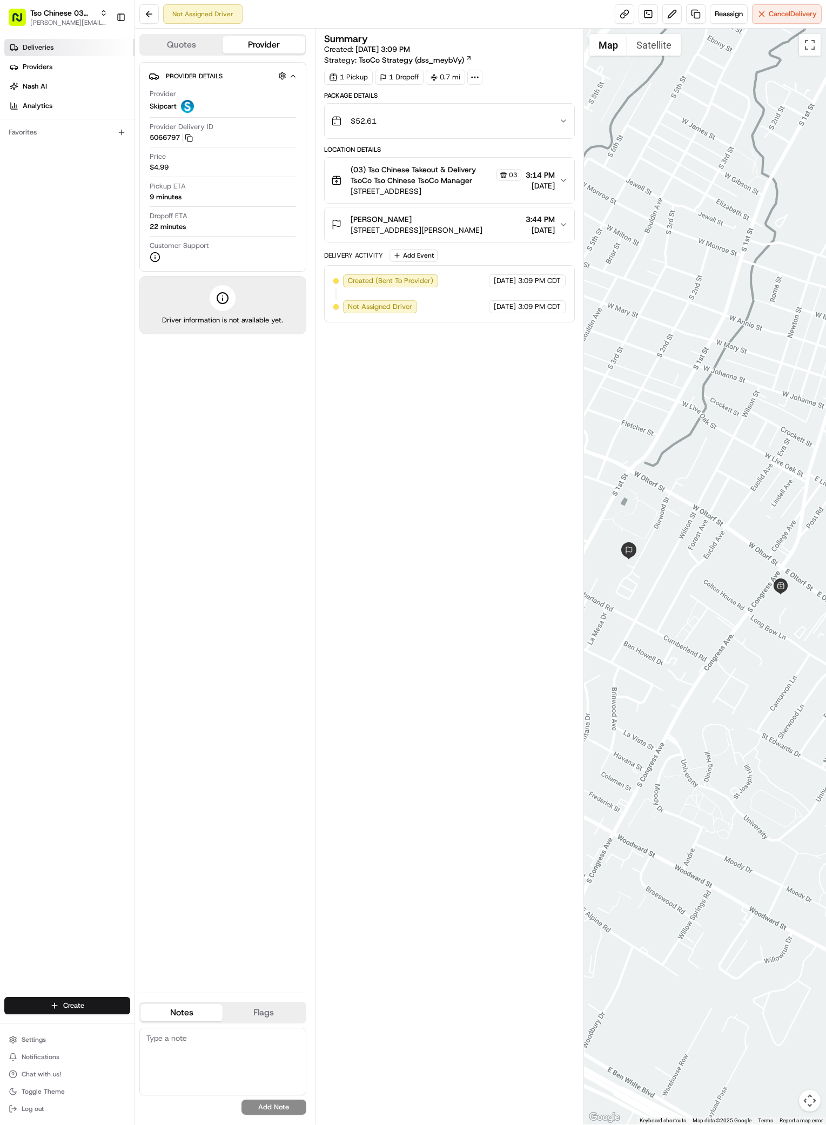
click at [45, 46] on span "Deliveries" at bounding box center [38, 48] width 31 height 10
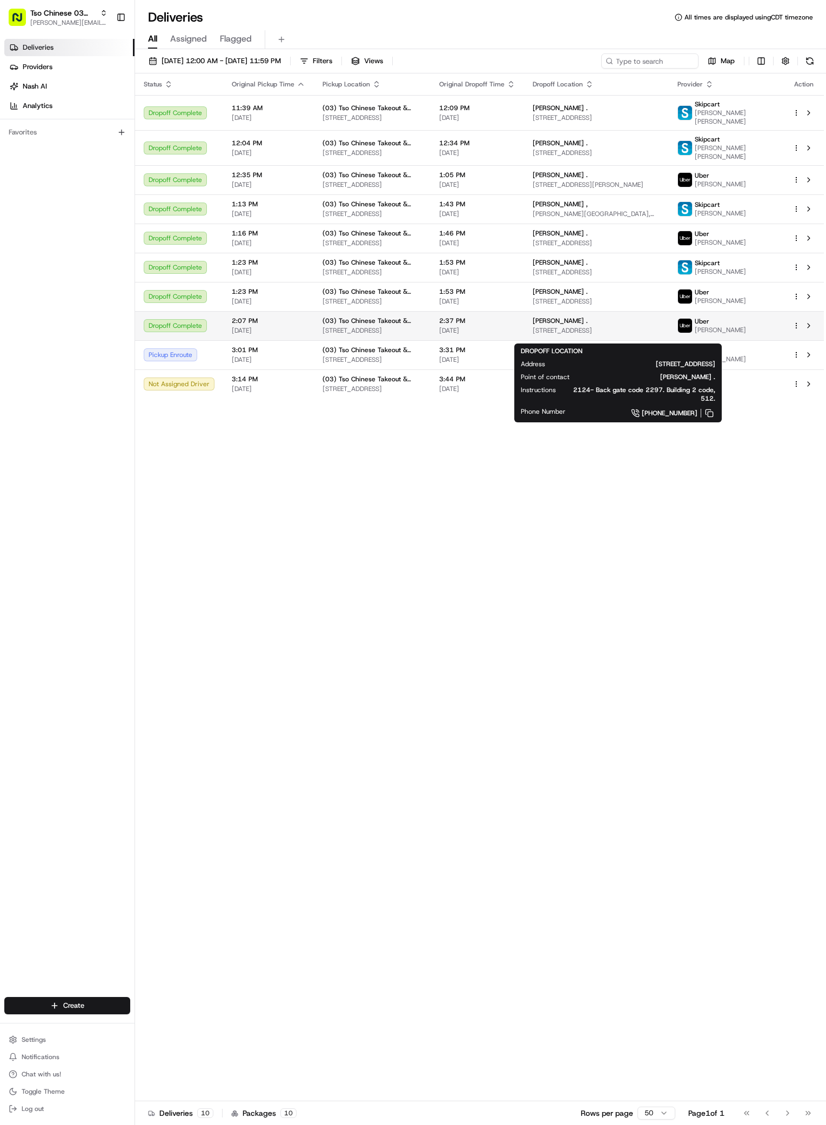
click at [623, 325] on div "[PERSON_NAME] ." at bounding box center [595, 320] width 127 height 9
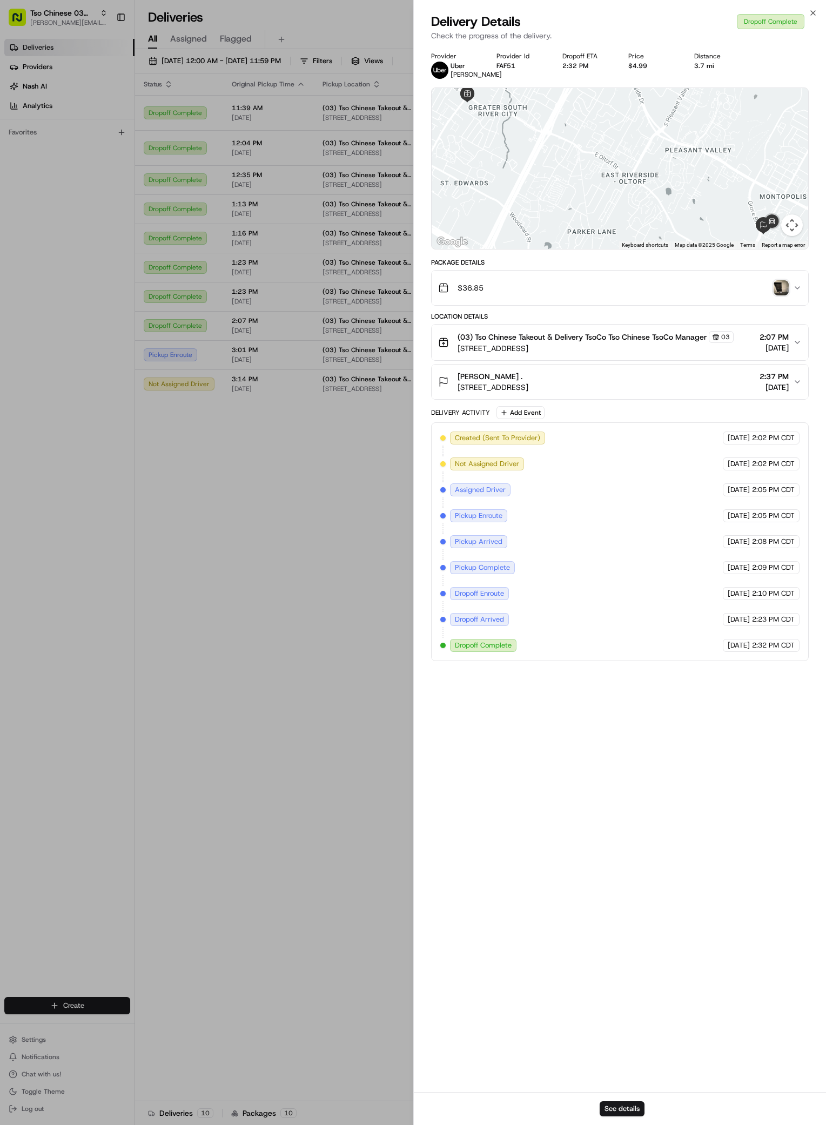
click at [776, 288] on img "button" at bounding box center [780, 287] width 15 height 15
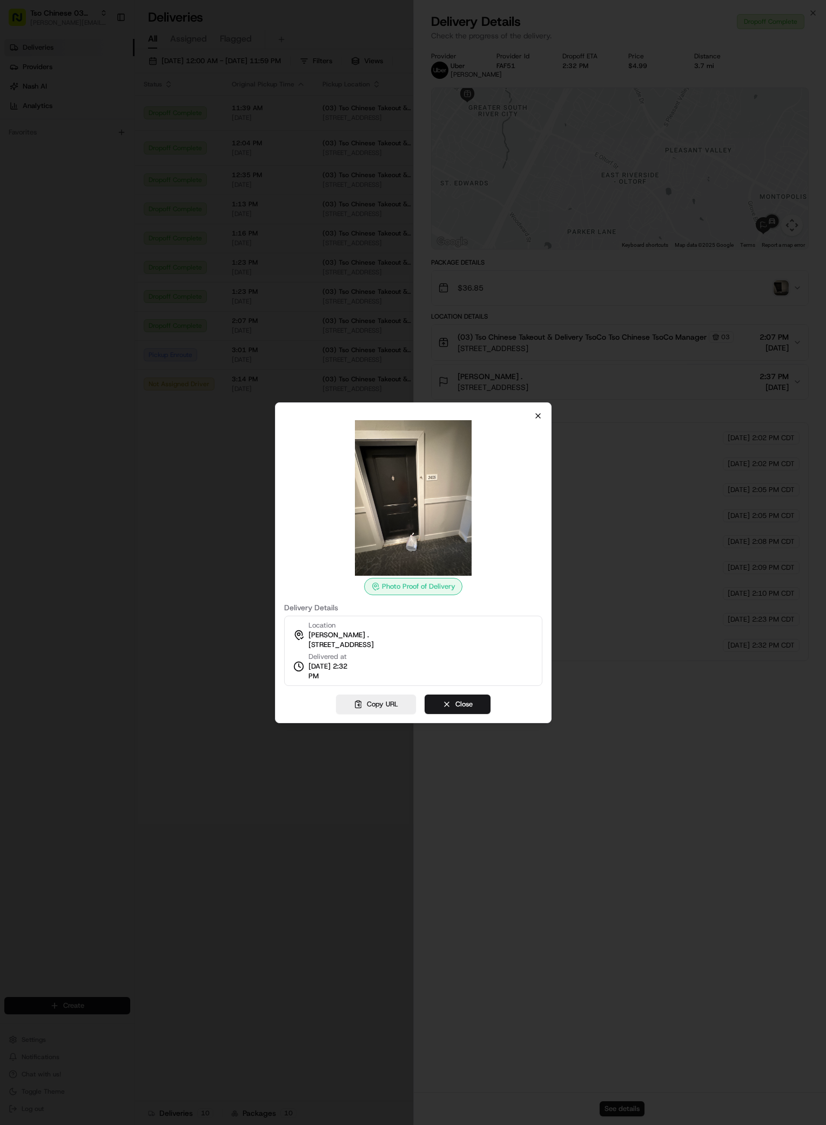
click at [535, 418] on icon "button" at bounding box center [538, 416] width 9 height 9
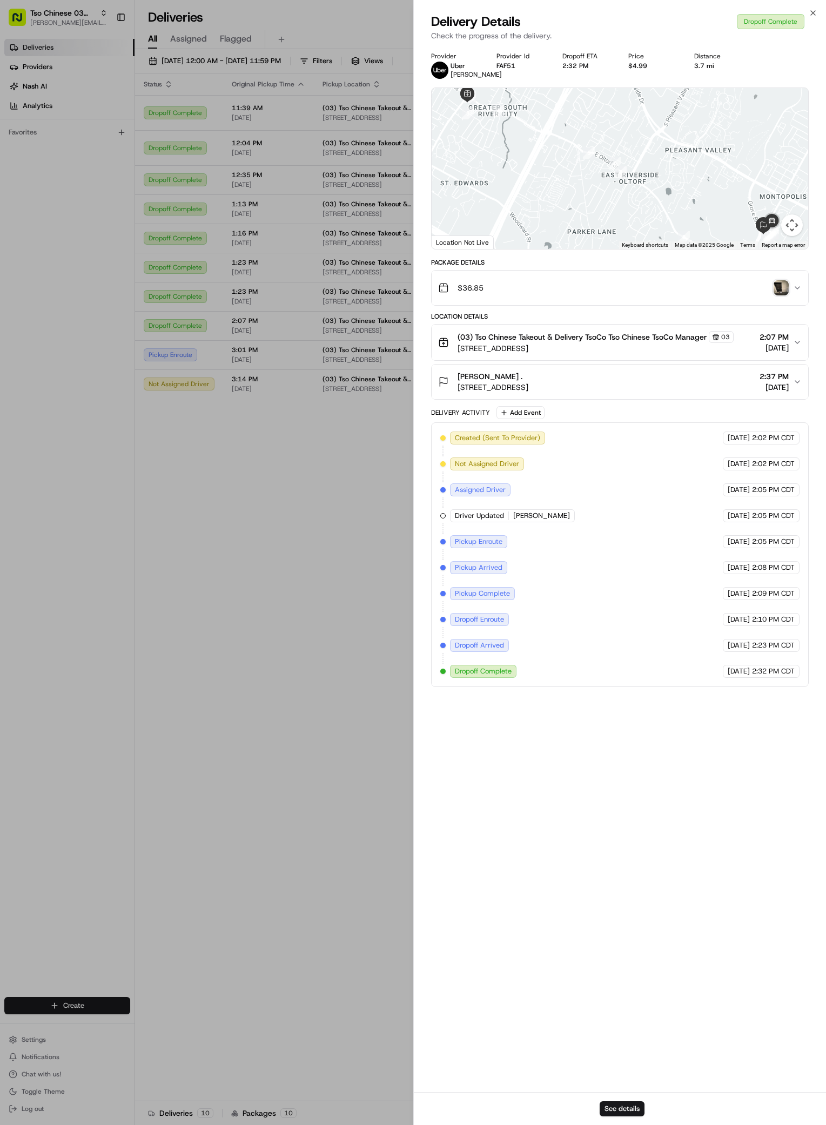
click at [759, 380] on span "2:37 PM" at bounding box center [773, 376] width 29 height 11
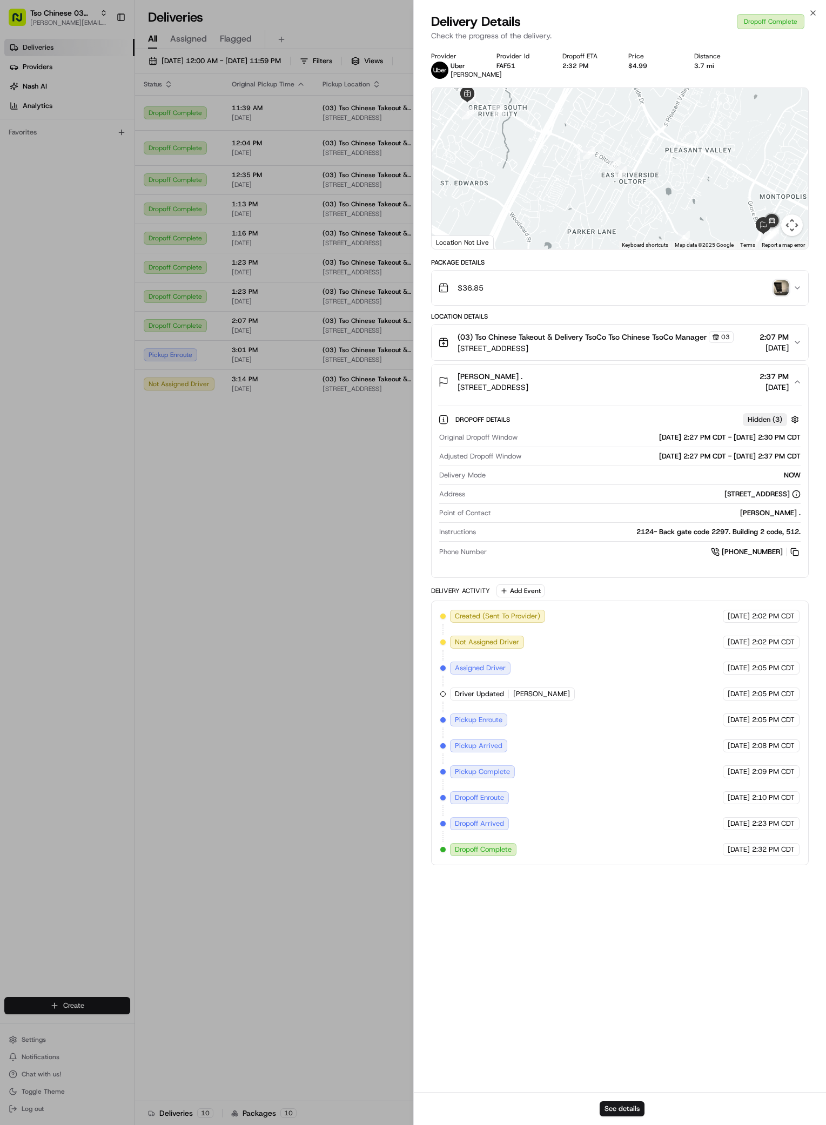
click at [759, 380] on span "2:37 PM" at bounding box center [773, 376] width 29 height 11
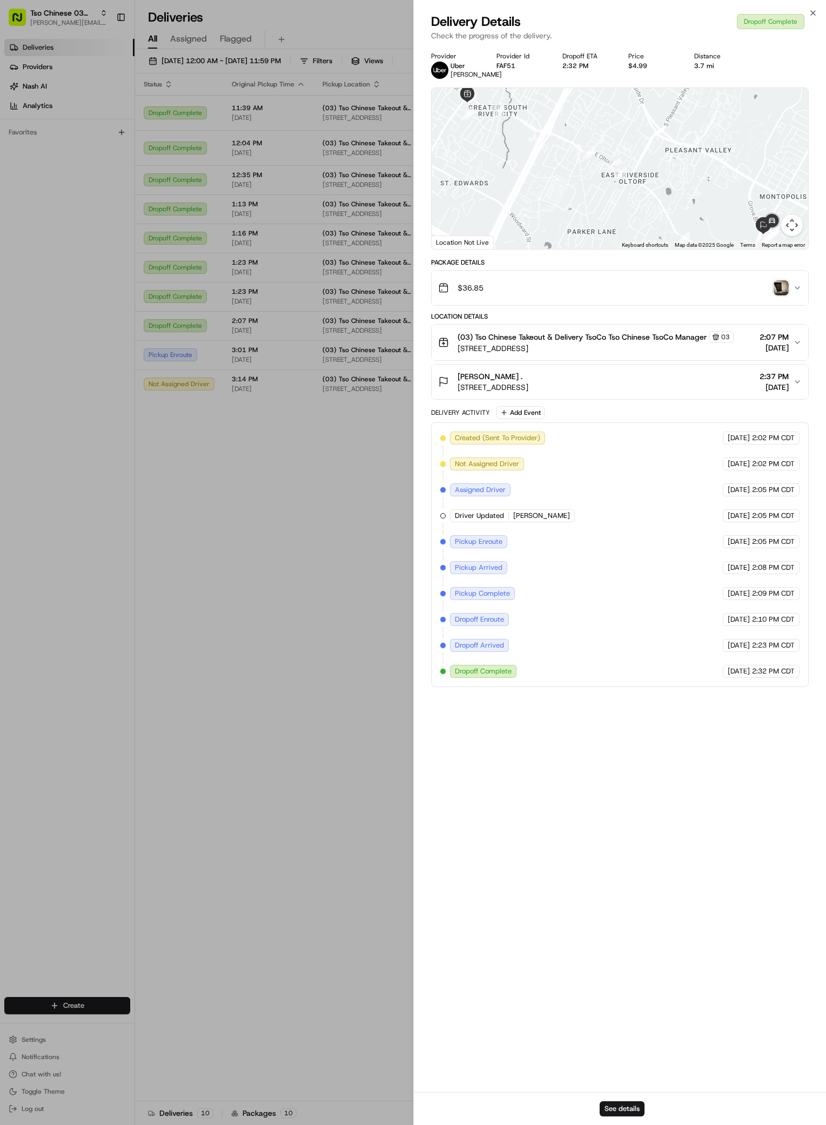
click at [759, 380] on span "2:37 PM" at bounding box center [773, 376] width 29 height 11
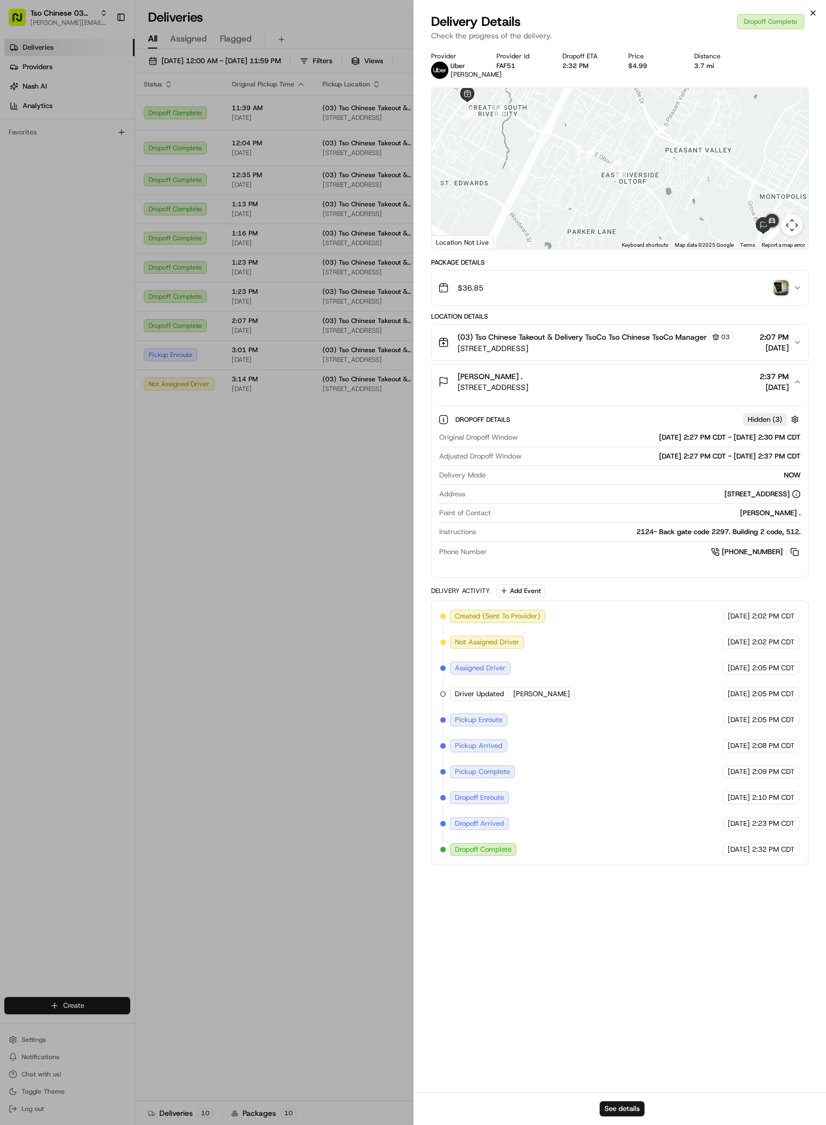
click at [813, 11] on icon "button" at bounding box center [812, 13] width 9 height 9
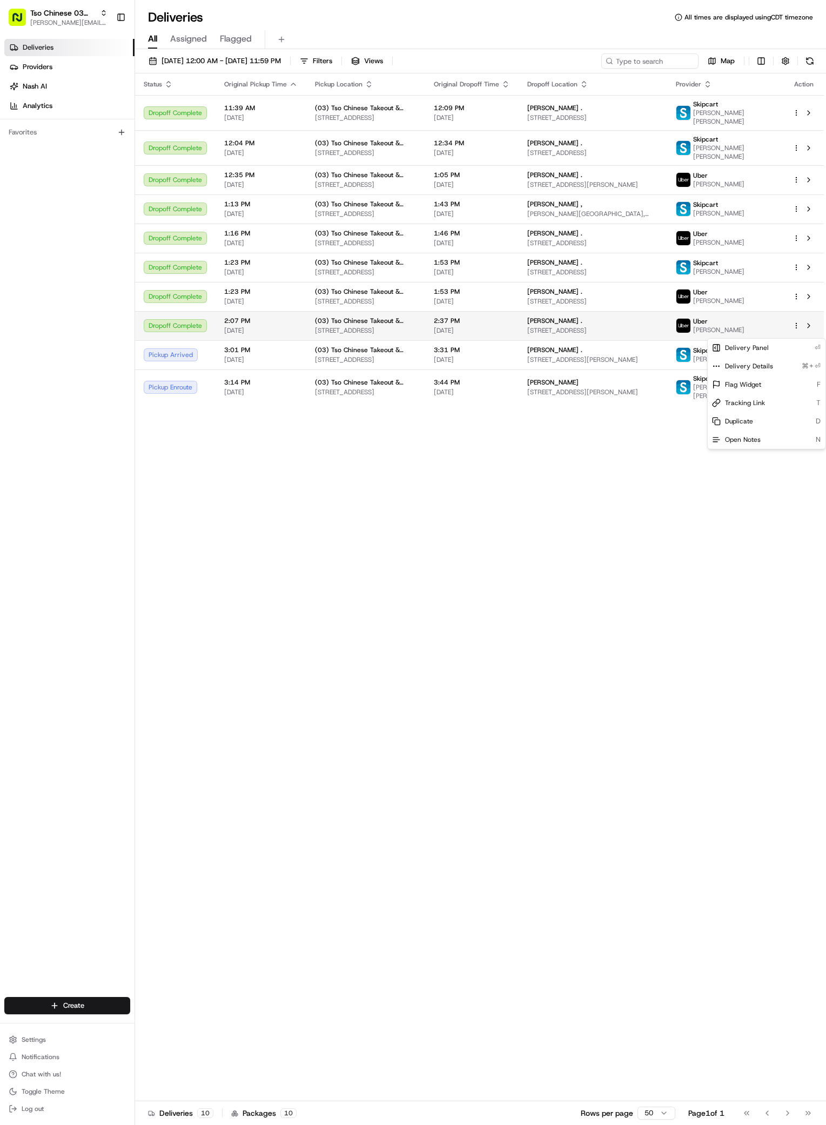
click at [794, 330] on html "Tso Chinese 03 TsoCo antonia@tsochinese.com Toggle Sidebar Deliveries Providers…" at bounding box center [413, 562] width 826 height 1125
click at [745, 421] on span "Duplicate" at bounding box center [739, 421] width 28 height 9
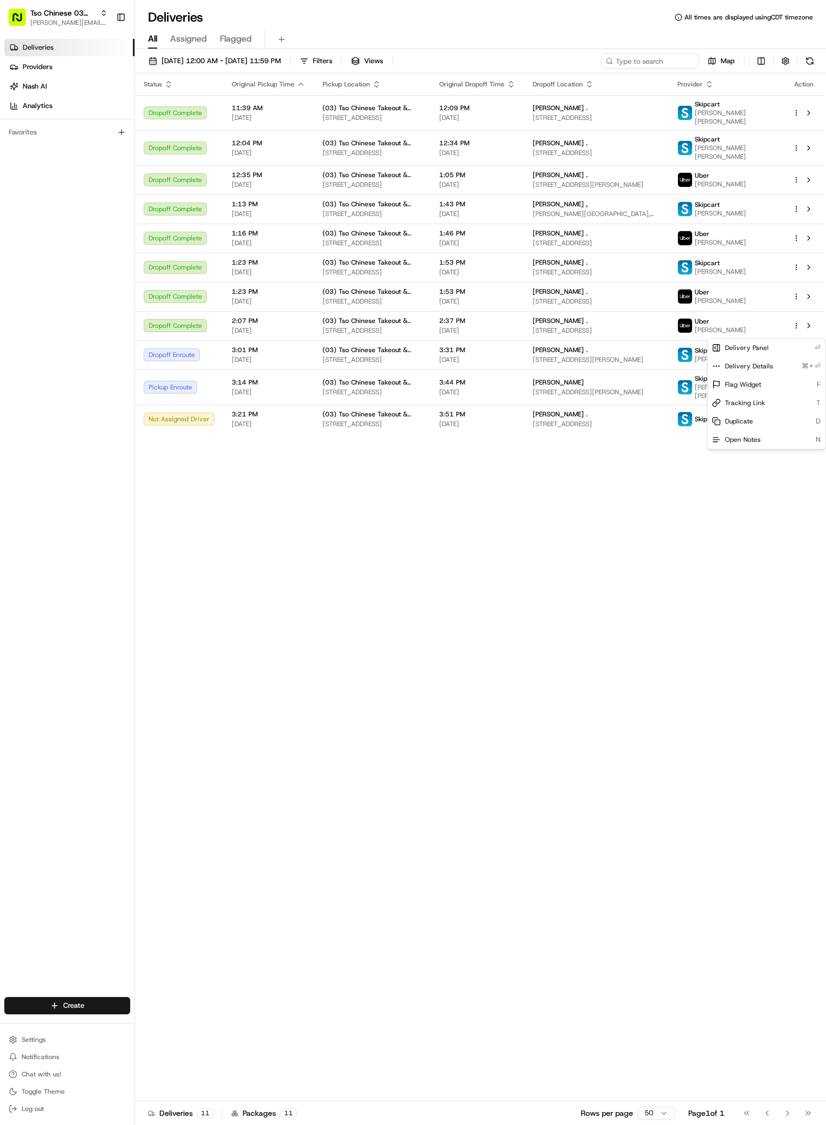
click at [492, 675] on html "Tso Chinese 03 TsoCo [PERSON_NAME][EMAIL_ADDRESS][DOMAIN_NAME] Toggle Sidebar D…" at bounding box center [413, 562] width 826 height 1125
click at [112, 1006] on html "Tso Chinese 03 TsoCo [PERSON_NAME][EMAIL_ADDRESS][DOMAIN_NAME] Toggle Sidebar D…" at bounding box center [413, 562] width 826 height 1125
click at [150, 1023] on icon at bounding box center [145, 1025] width 9 height 9
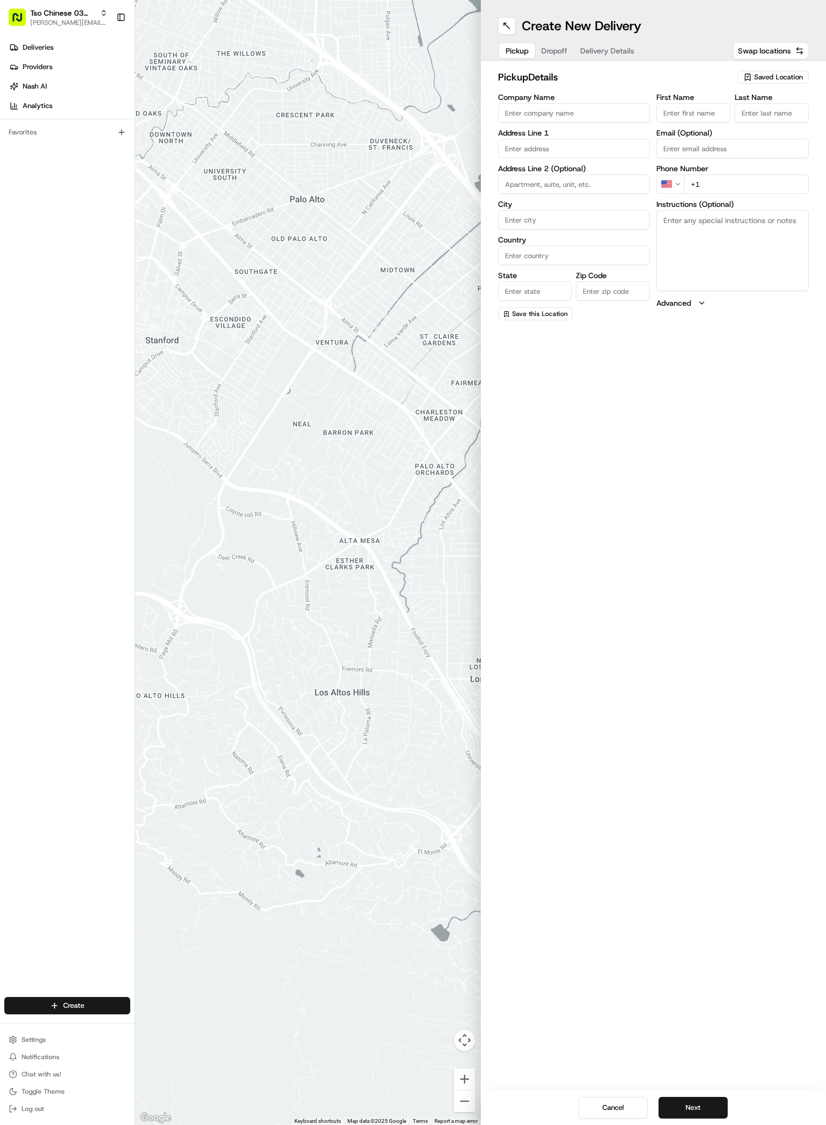
click at [784, 77] on span "Saved Location" at bounding box center [778, 77] width 49 height 10
click at [743, 112] on div "(03) Tso Chinese Takeout & Delivery TsoCo (03)" at bounding box center [748, 123] width 154 height 26
type input "(03) Tso Chinese Takeout & Delivery TsoCo"
type input "Ste F"
type input "Austin"
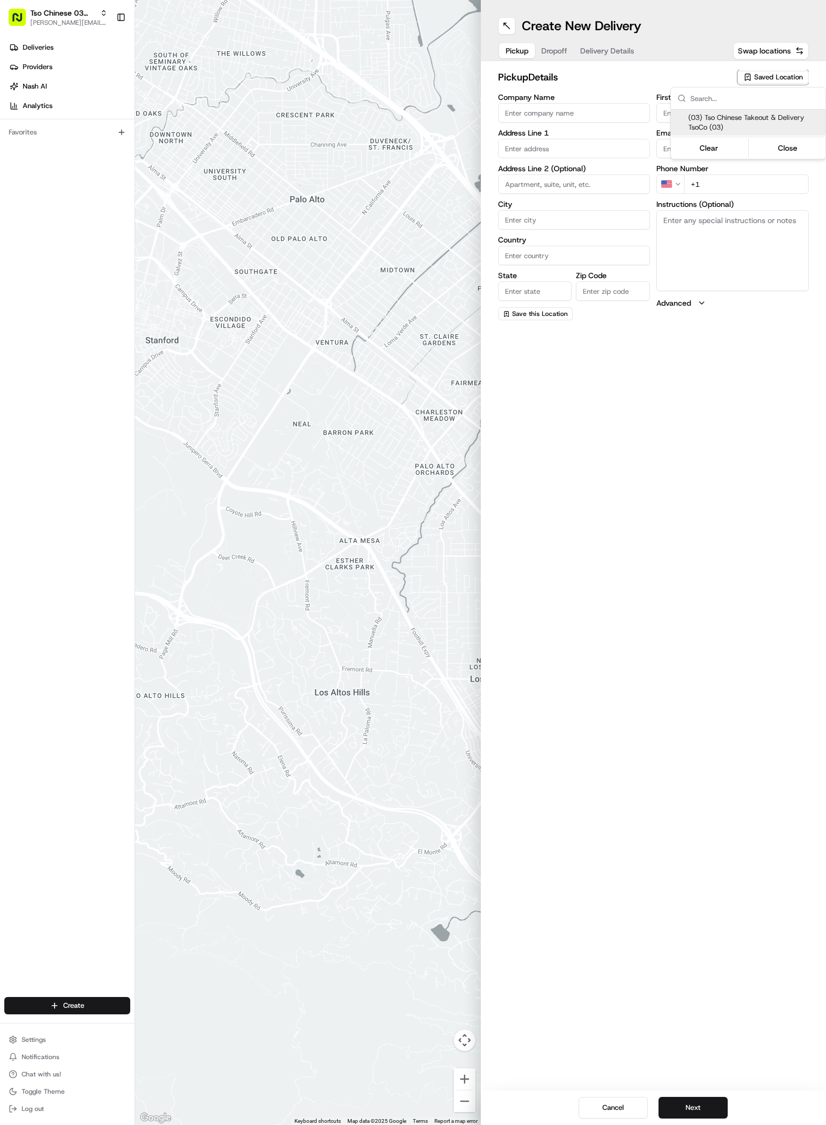
type input "US"
type input "[GEOGRAPHIC_DATA]"
type input "78704"
type input "Tso Chinese"
type input "TsoCo Manager"
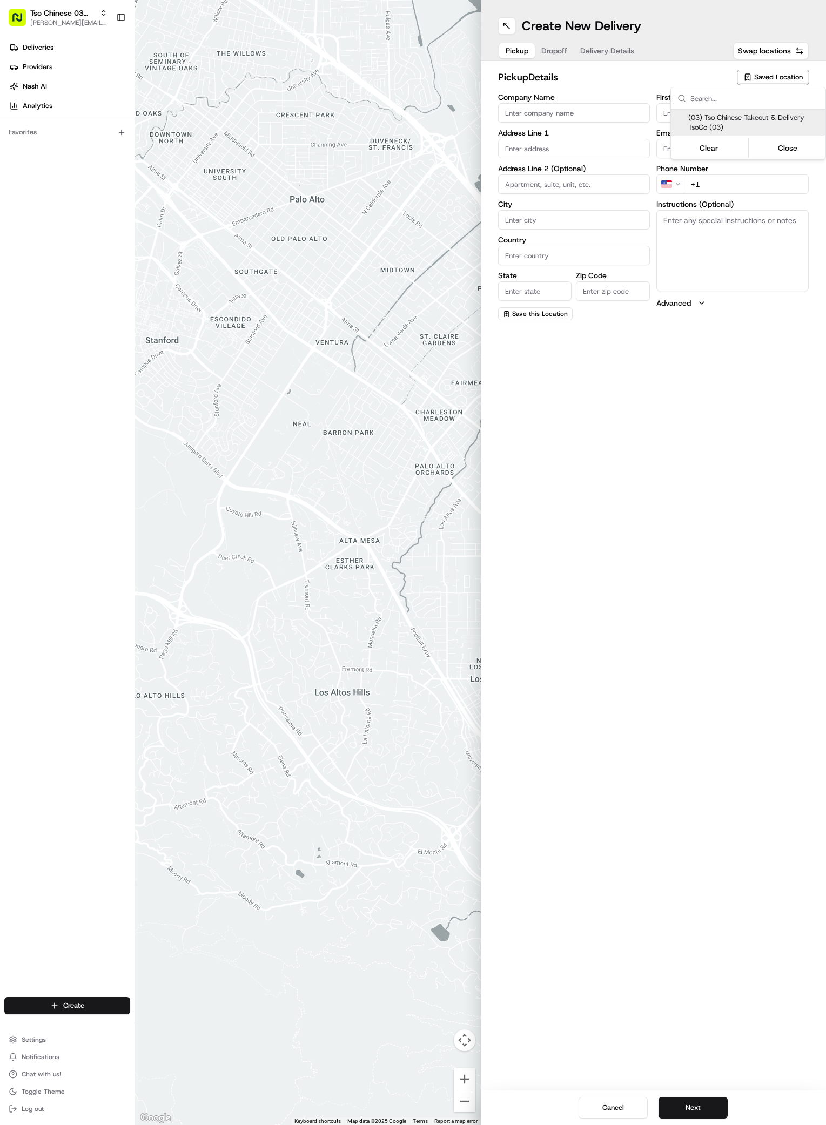
type input "[EMAIL_ADDRESS][DOMAIN_NAME]"
type input "[PHONE_NUMBER]"
type textarea "Submit a picture displaying address & food as Proof of Delivery. Envía una foto…"
type input "[STREET_ADDRESS]"
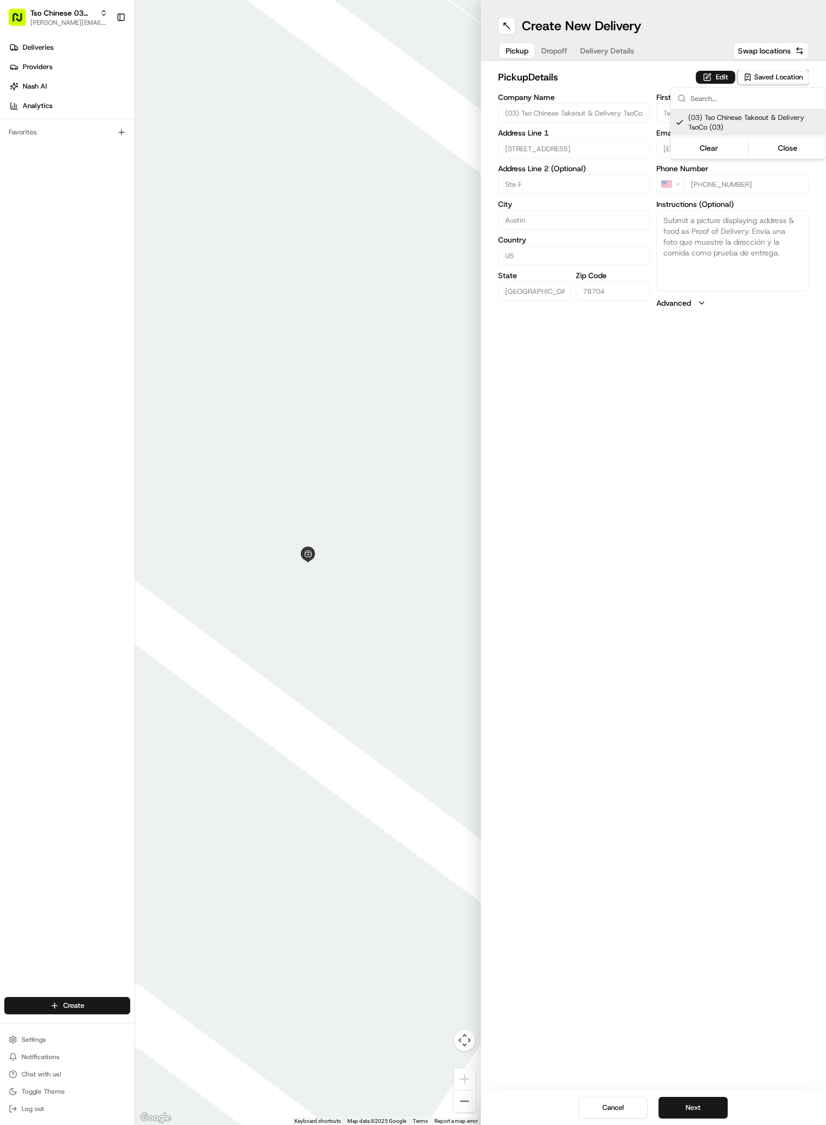
click at [628, 774] on html "Tso Chinese 03 TsoCo [PERSON_NAME][EMAIL_ADDRESS][DOMAIN_NAME] Toggle Sidebar D…" at bounding box center [413, 562] width 826 height 1125
click at [680, 1106] on button "Next" at bounding box center [692, 1108] width 69 height 22
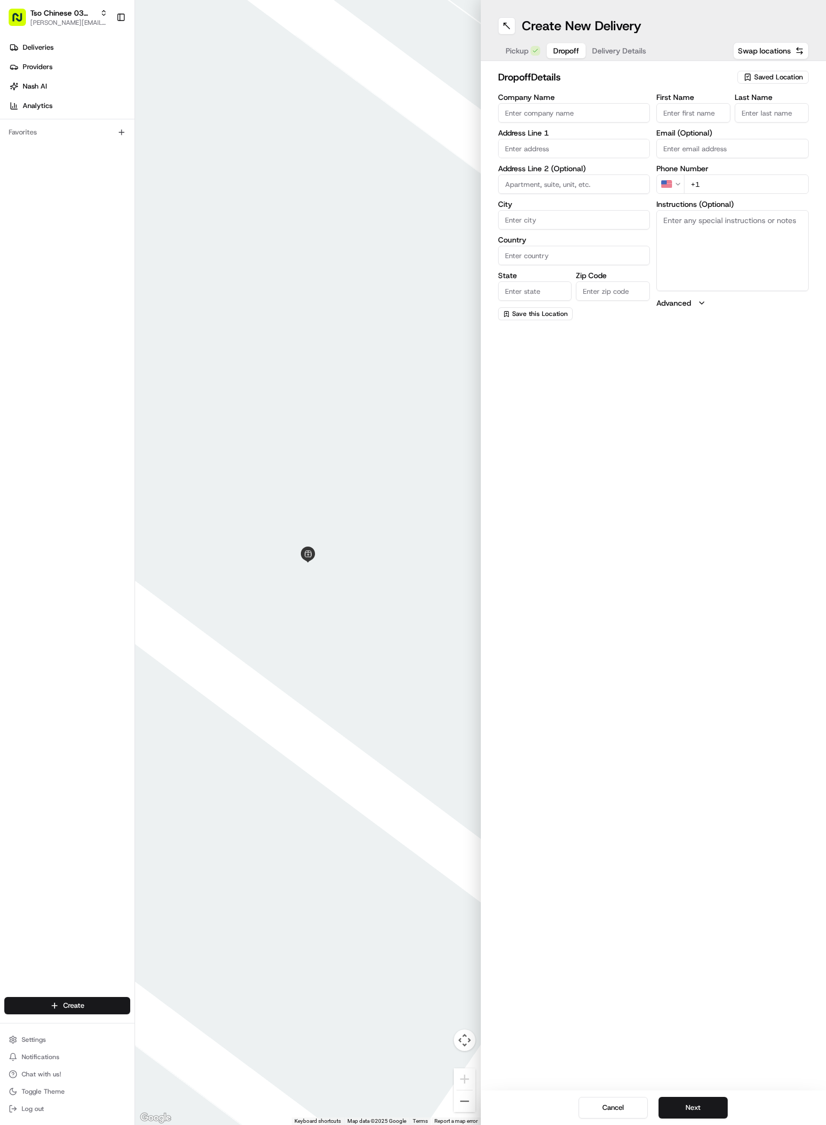
click at [701, 111] on input "First Name" at bounding box center [693, 112] width 74 height 19
paste input "Julia Decker"
type input "Julia Decker"
type input "."
paste input "512 743 5127"
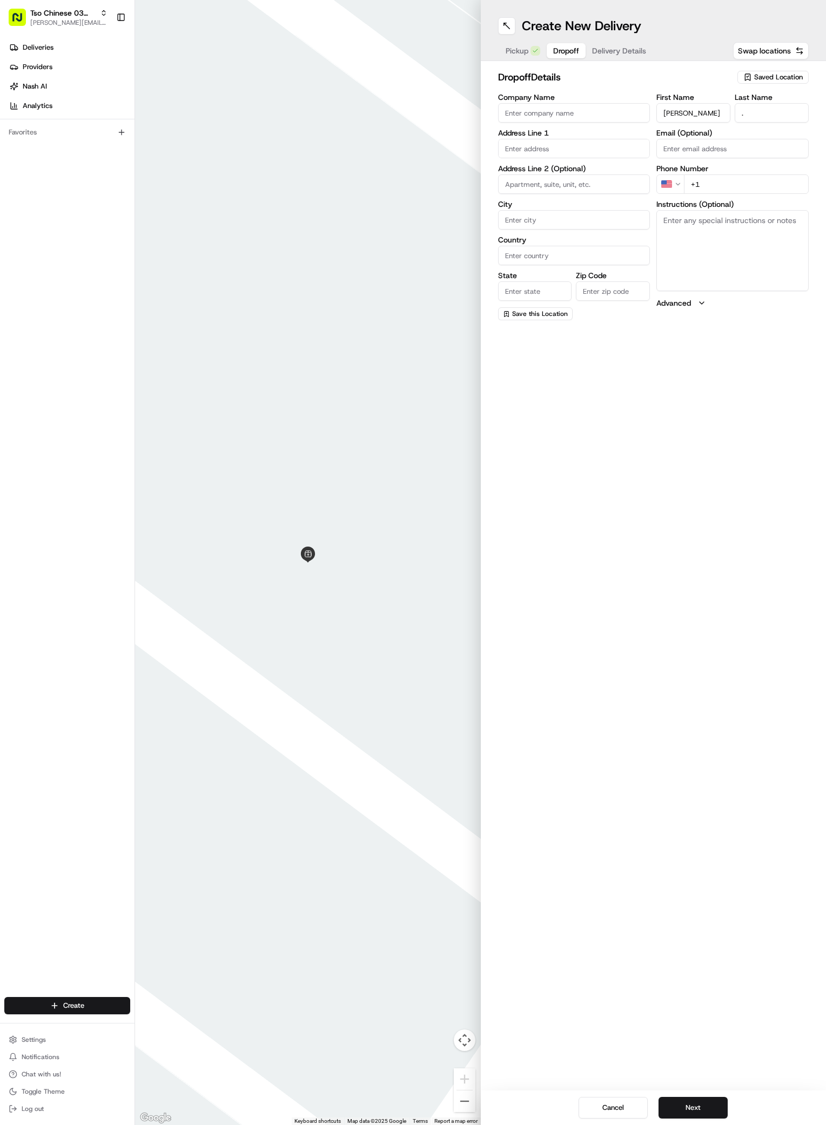
type input "+1 512 743 5127"
paste input "3513 Breckenridge Dr"
click at [546, 145] on input "3513 Breckenridge Dr" at bounding box center [574, 148] width 152 height 19
click at [543, 167] on div "3513 Breckenridge Drive, Austin, TX" at bounding box center [574, 171] width 147 height 16
type input "3513 Breckenridge Drive"
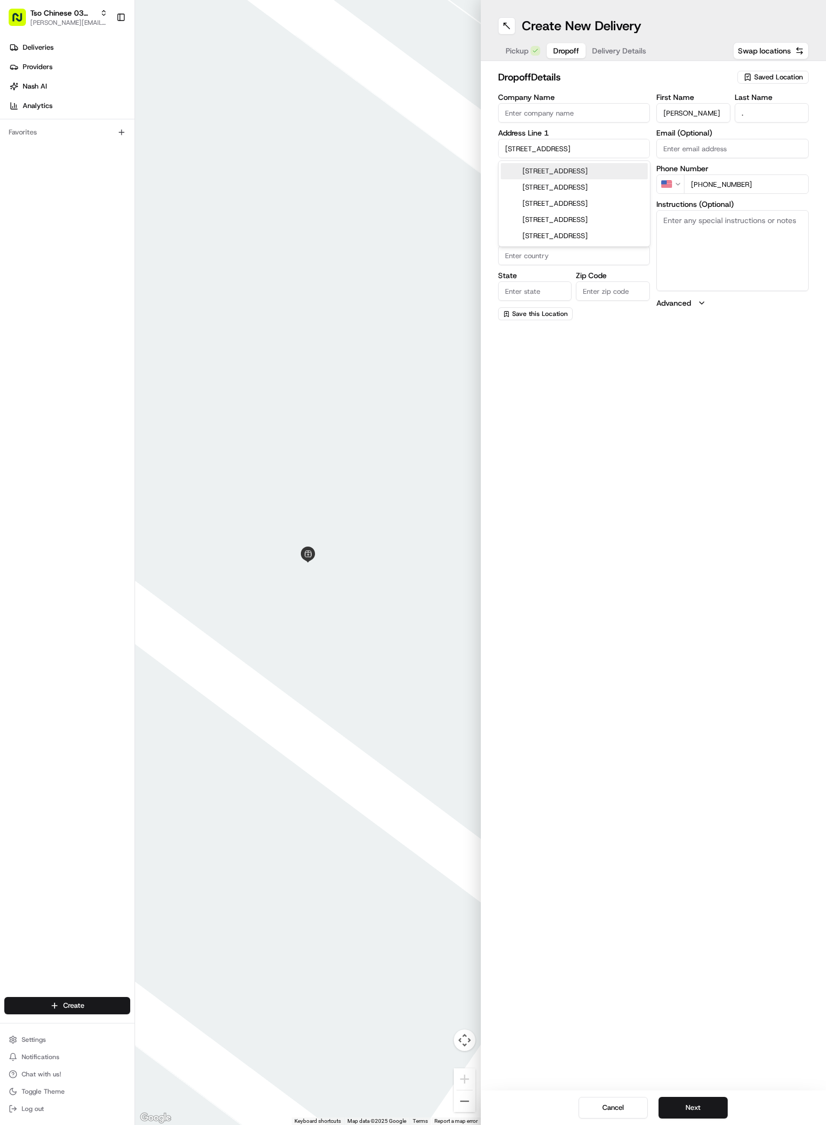
type input "Austin"
type input "[GEOGRAPHIC_DATA]"
type input "78744"
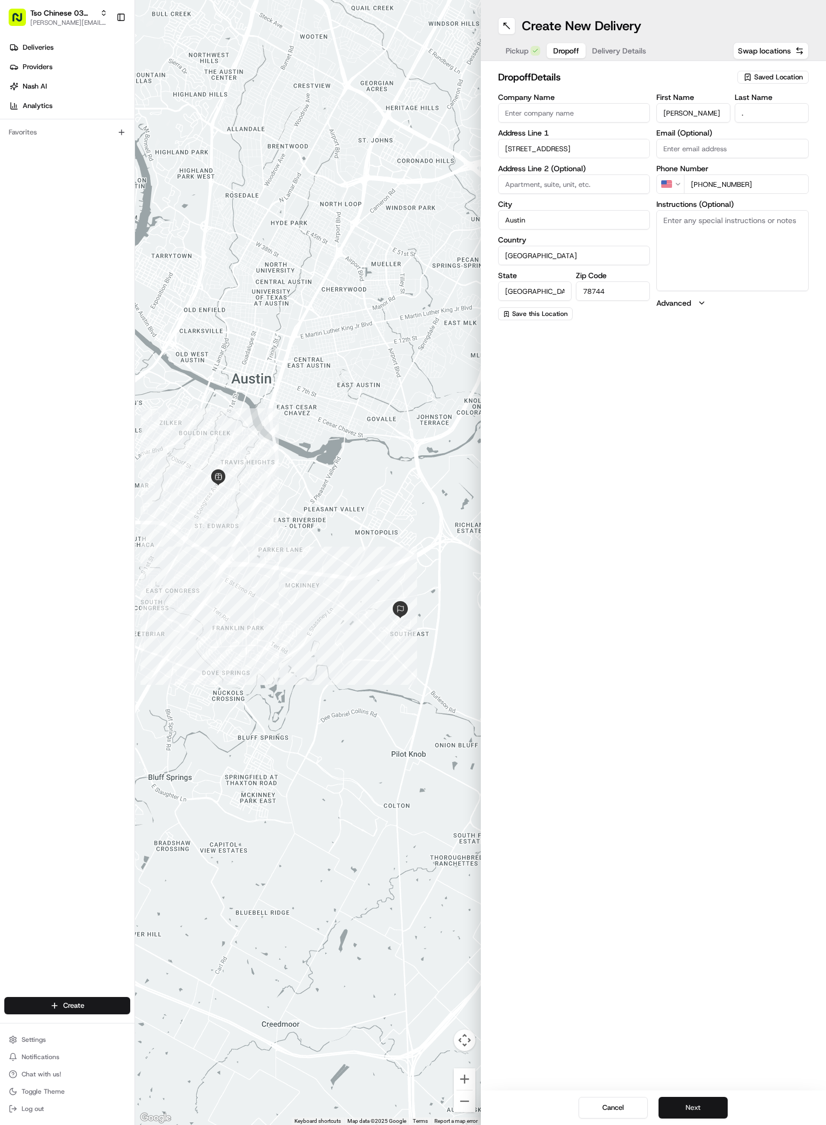
click at [699, 1101] on button "Next" at bounding box center [692, 1108] width 69 height 22
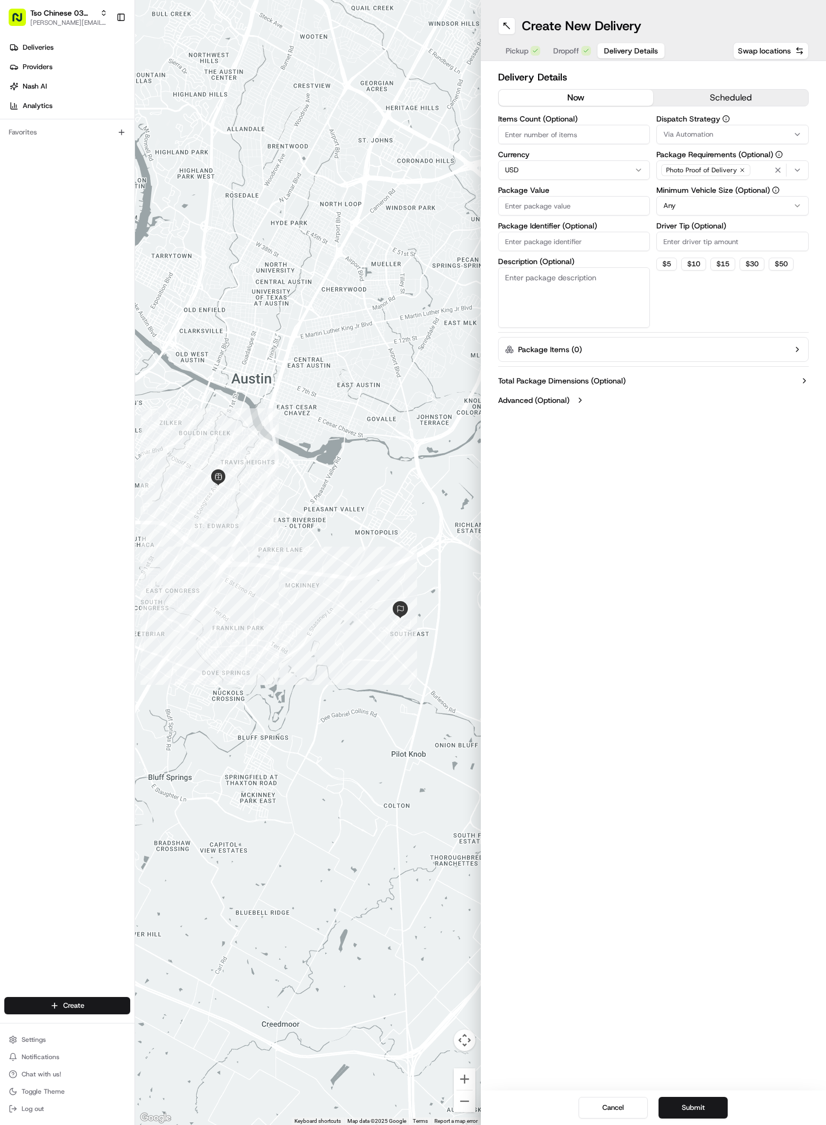
click at [795, 132] on icon "button" at bounding box center [797, 134] width 9 height 9
click at [697, 187] on div "TsoCo Strategy" at bounding box center [734, 193] width 154 height 16
click at [742, 305] on html "Tso Chinese 03 TsoCo antonia@tsochinese.com Toggle Sidebar Deliveries Providers…" at bounding box center [413, 562] width 826 height 1125
click at [740, 168] on icon "button" at bounding box center [742, 170] width 6 height 6
click at [740, 168] on div "Select requirements" at bounding box center [732, 170] width 147 height 10
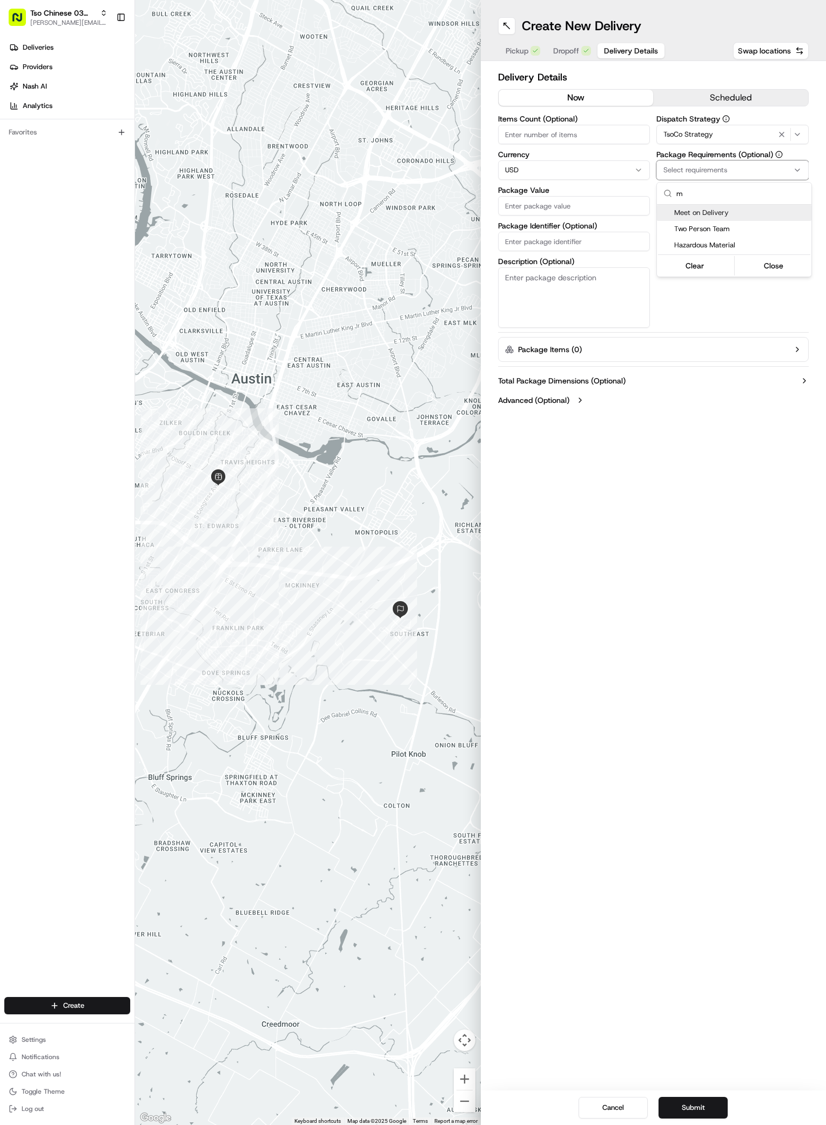
type input "m"
click at [685, 214] on span "Meet on Delivery" at bounding box center [740, 213] width 133 height 10
click at [742, 303] on html "Tso Chinese 03 TsoCo antonia@tsochinese.com Toggle Sidebar Deliveries Providers…" at bounding box center [413, 562] width 826 height 1125
click at [745, 239] on input "Driver Tip (Optional)" at bounding box center [732, 241] width 152 height 19
type input "2"
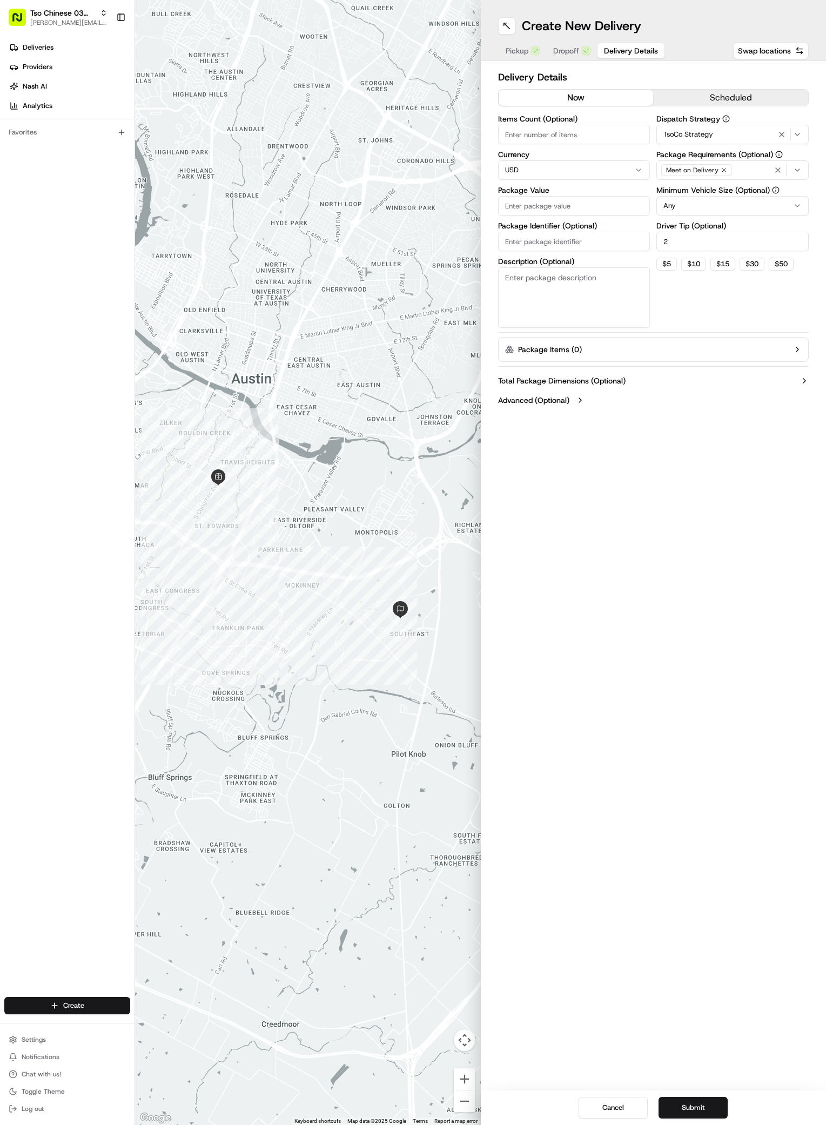
click at [586, 208] on input "Package Value" at bounding box center [574, 205] width 152 height 19
type input "32"
type input "32.91"
click at [562, 249] on input "Package Identifier (Optional)" at bounding box center [574, 241] width 152 height 19
paste input "#CNIYX3N"
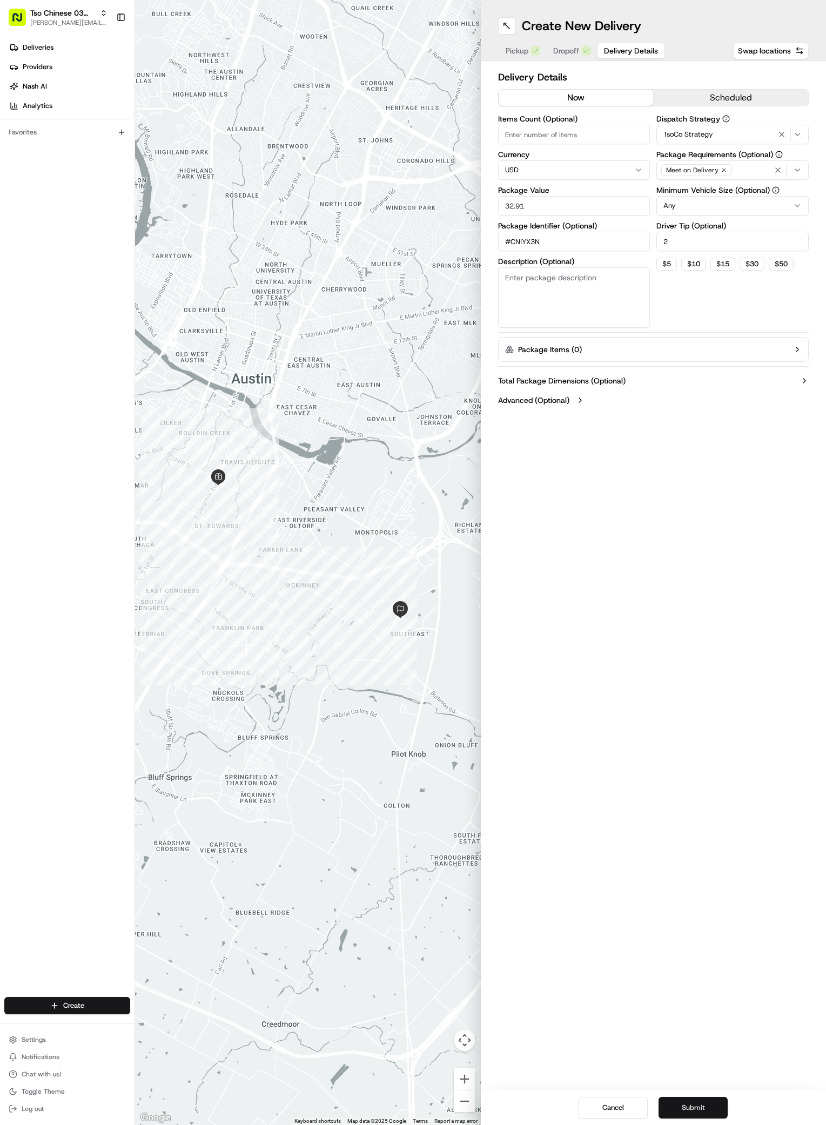
type input "#CNIYX3N"
click at [700, 1111] on button "Submit" at bounding box center [692, 1108] width 69 height 22
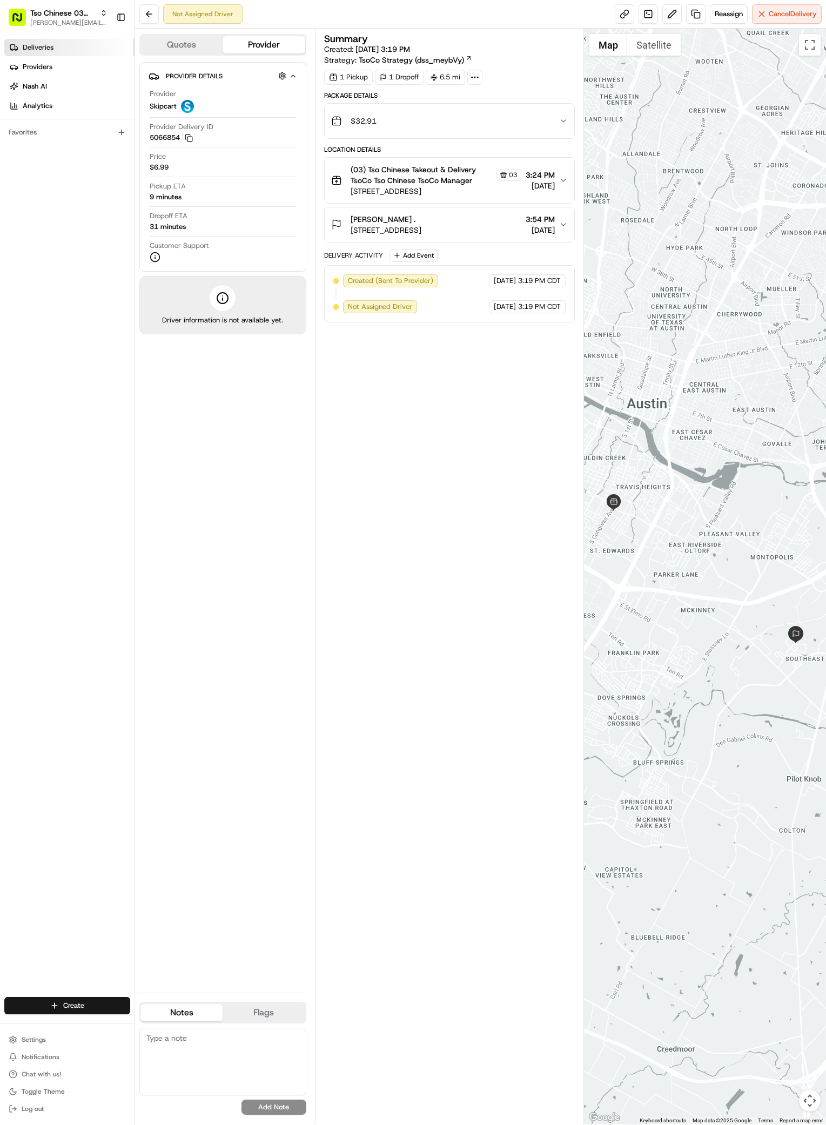
click at [31, 43] on span "Deliveries" at bounding box center [38, 48] width 31 height 10
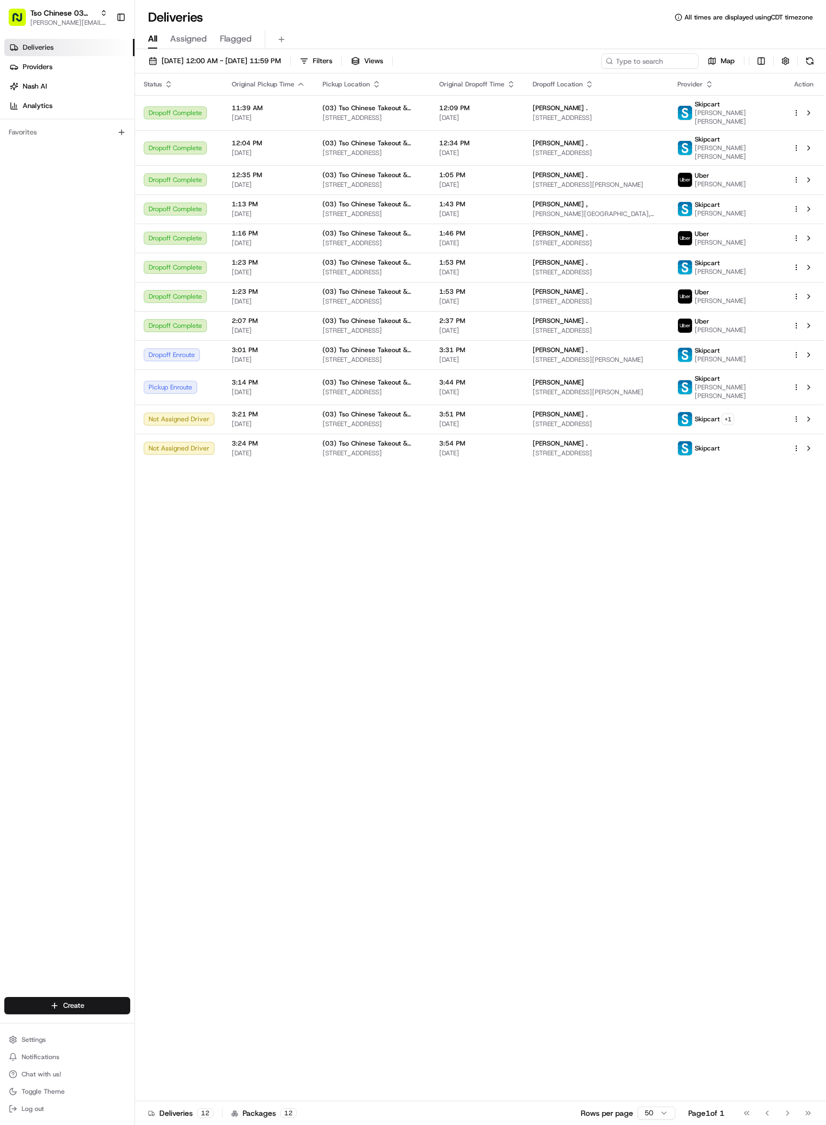
click at [574, 689] on div "Status Original Pickup Time Pickup Location Original Dropoff Time Dropoff Locat…" at bounding box center [479, 587] width 689 height 1028
click at [651, 354] on div "[PERSON_NAME] ." at bounding box center [595, 350] width 127 height 9
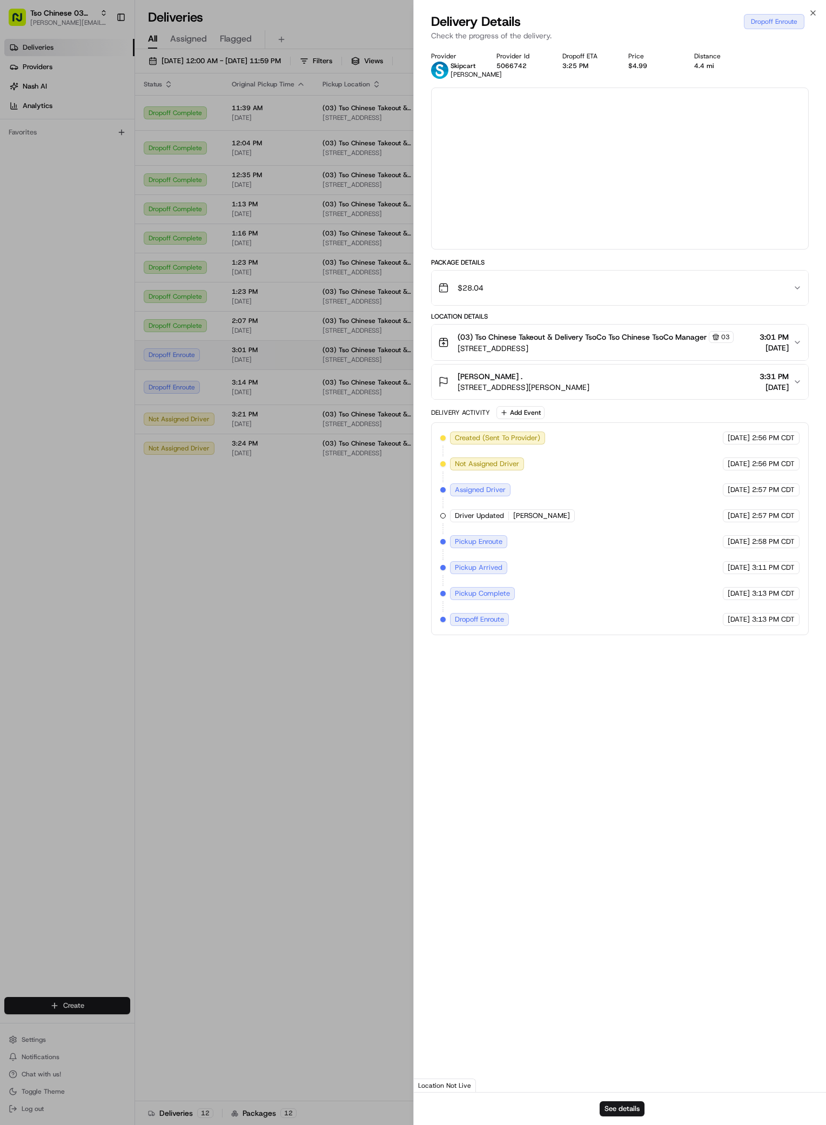
click at [651, 360] on div at bounding box center [413, 562] width 826 height 1125
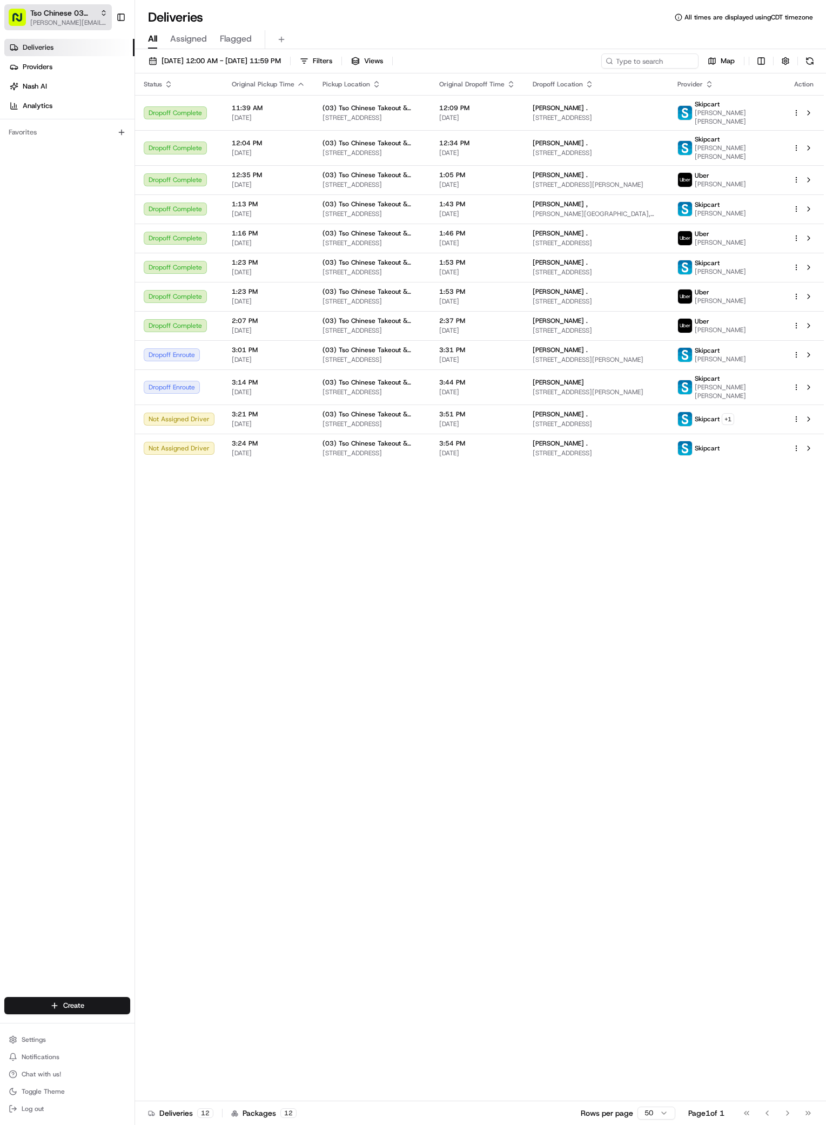
click at [98, 24] on span "[PERSON_NAME][EMAIL_ADDRESS][DOMAIN_NAME]" at bounding box center [68, 22] width 77 height 9
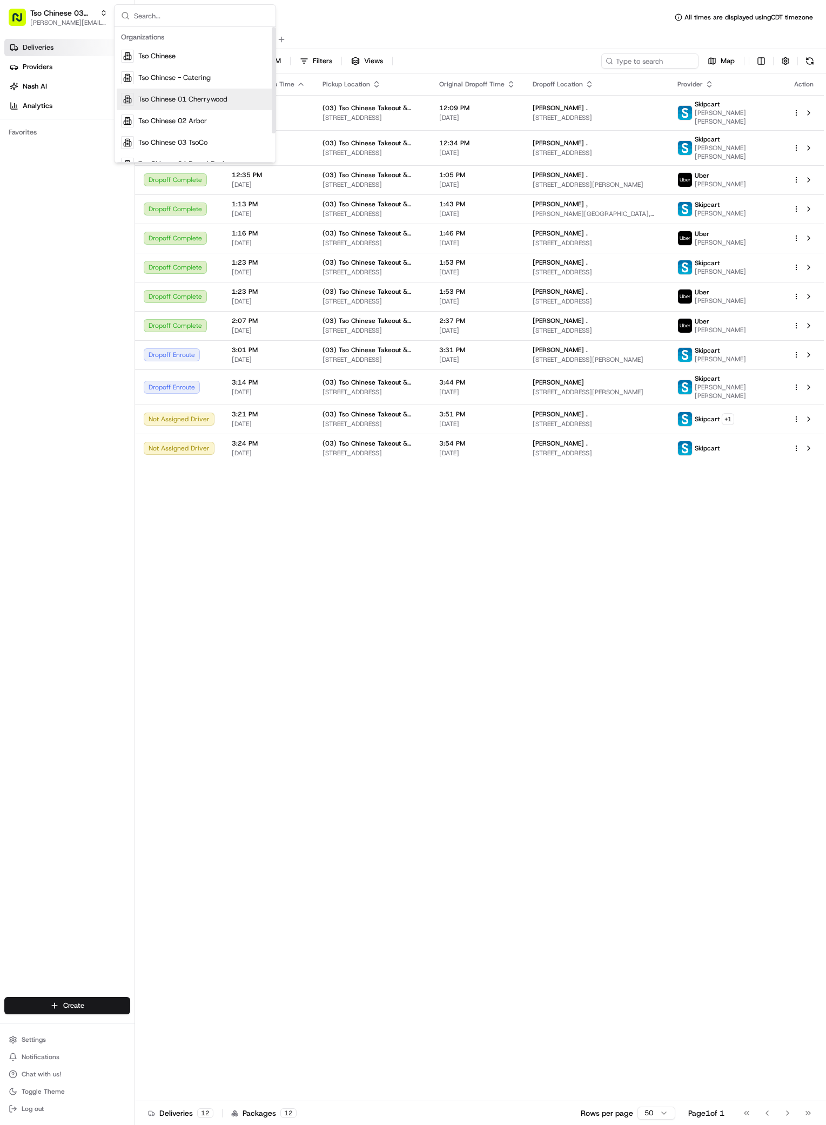
click at [210, 103] on span "Tso Chinese 01 Cherrywood" at bounding box center [182, 100] width 89 height 10
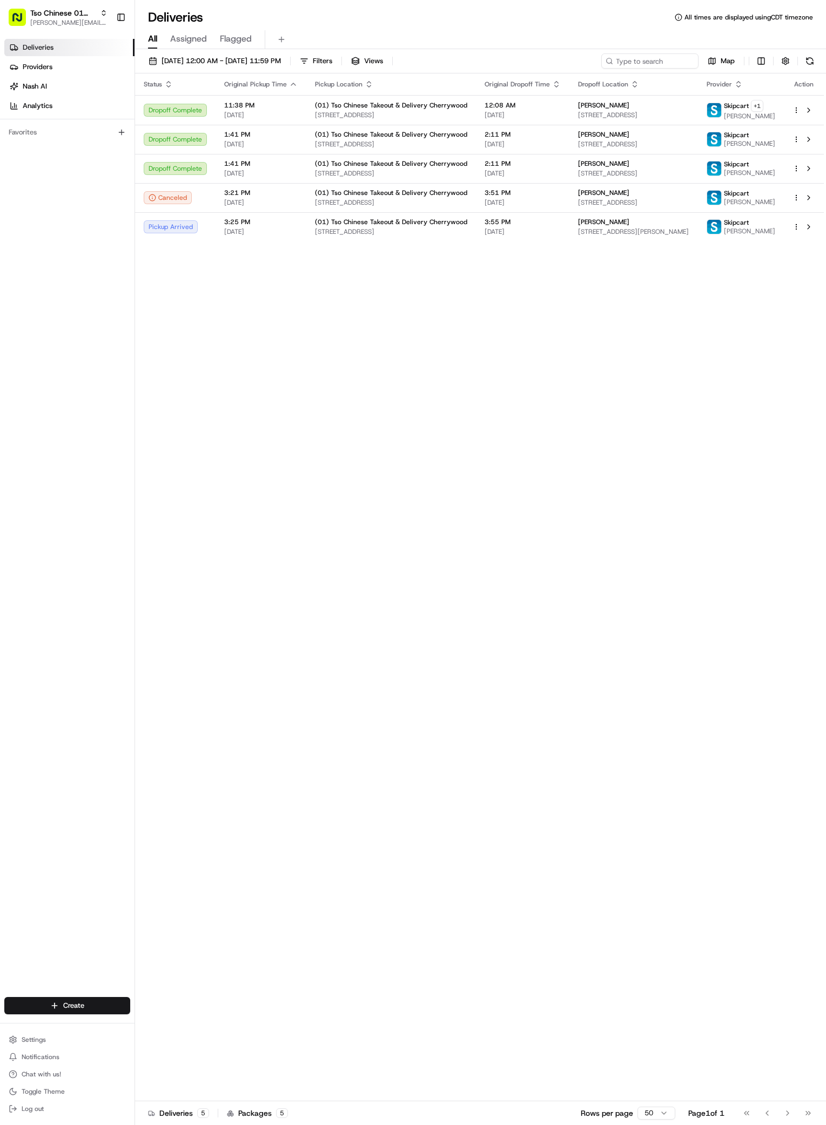
click at [582, 515] on div "Status Original Pickup Time Pickup Location Original Dropoff Time Dropoff Locat…" at bounding box center [479, 587] width 689 height 1028
click at [98, 25] on span "[PERSON_NAME][EMAIL_ADDRESS][DOMAIN_NAME]" at bounding box center [68, 22] width 77 height 9
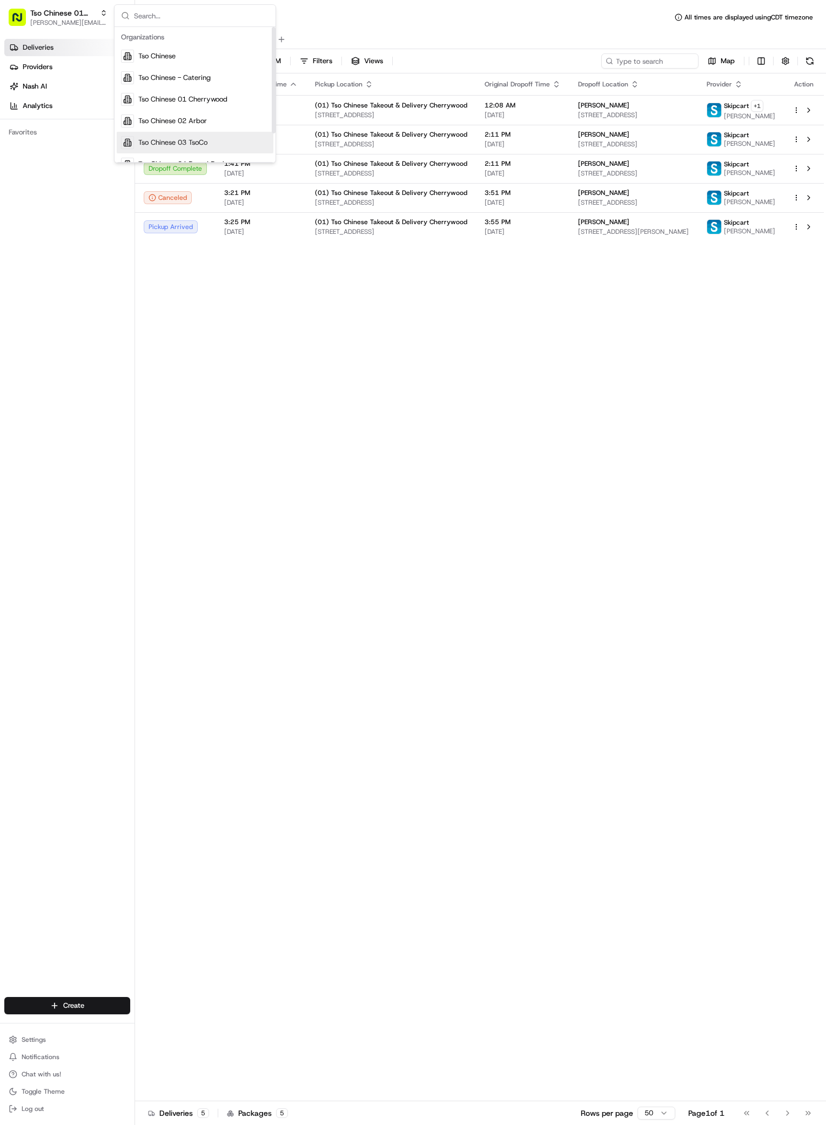
click at [199, 140] on span "Tso Chinese 03 TsoCo" at bounding box center [172, 143] width 69 height 10
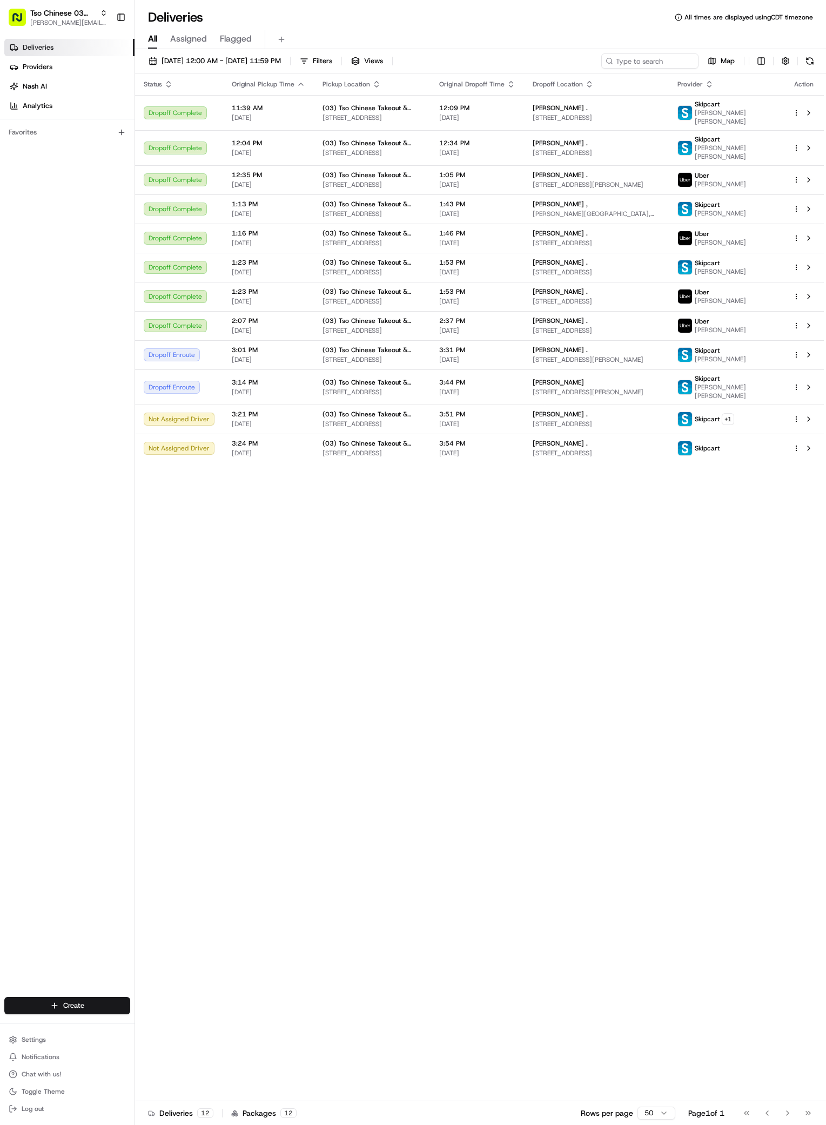
click at [631, 851] on div "Status Original Pickup Time Pickup Location Original Dropoff Time Dropoff Locat…" at bounding box center [479, 587] width 689 height 1028
click at [70, 1003] on html "Tso Chinese 03 TsoCo [PERSON_NAME][EMAIL_ADDRESS][DOMAIN_NAME] Toggle Sidebar D…" at bounding box center [413, 562] width 826 height 1125
click at [196, 1018] on link "Delivery" at bounding box center [195, 1025] width 120 height 19
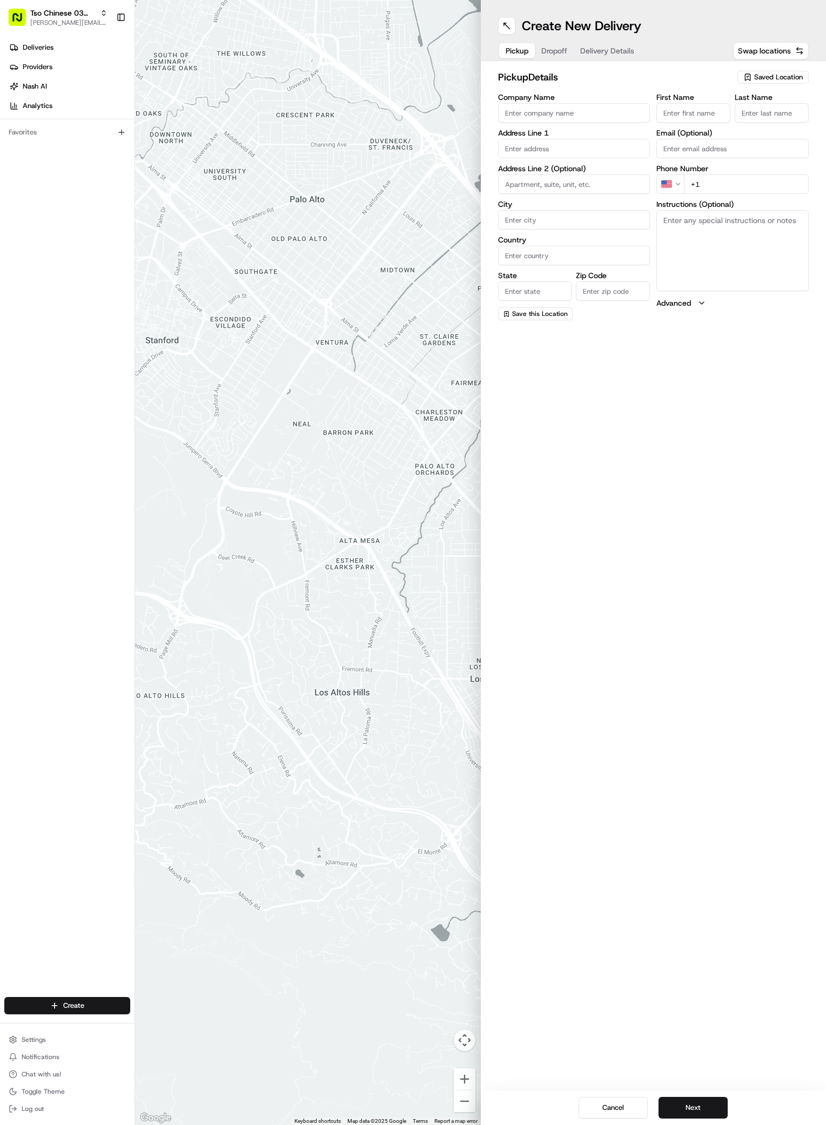
click at [781, 74] on span "Saved Location" at bounding box center [778, 77] width 49 height 10
click at [737, 129] on span "(03) Tso Chinese Takeout & Delivery TsoCo (03)" at bounding box center [754, 122] width 133 height 19
type input "(03) Tso Chinese Takeout & Delivery TsoCo"
type input "Ste F"
type input "Austin"
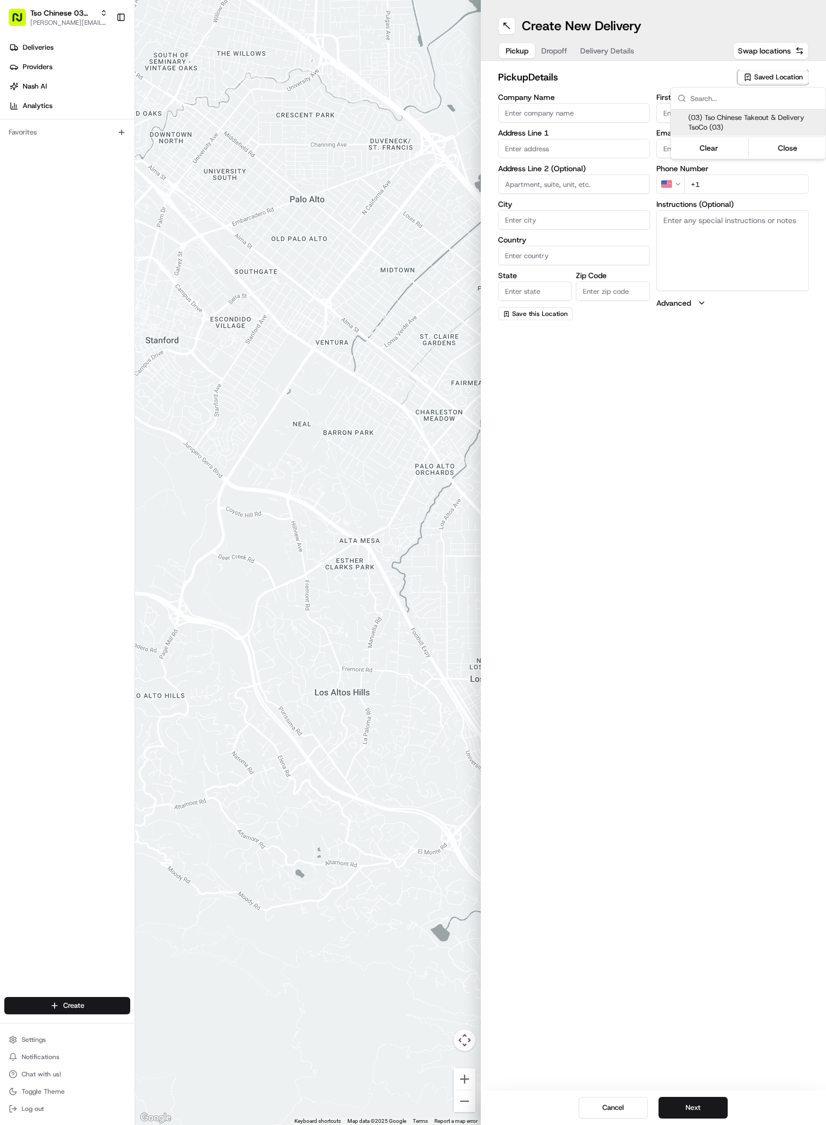
type input "US"
type input "[GEOGRAPHIC_DATA]"
type input "78704"
type input "Tso Chinese"
type input "TsoCo Manager"
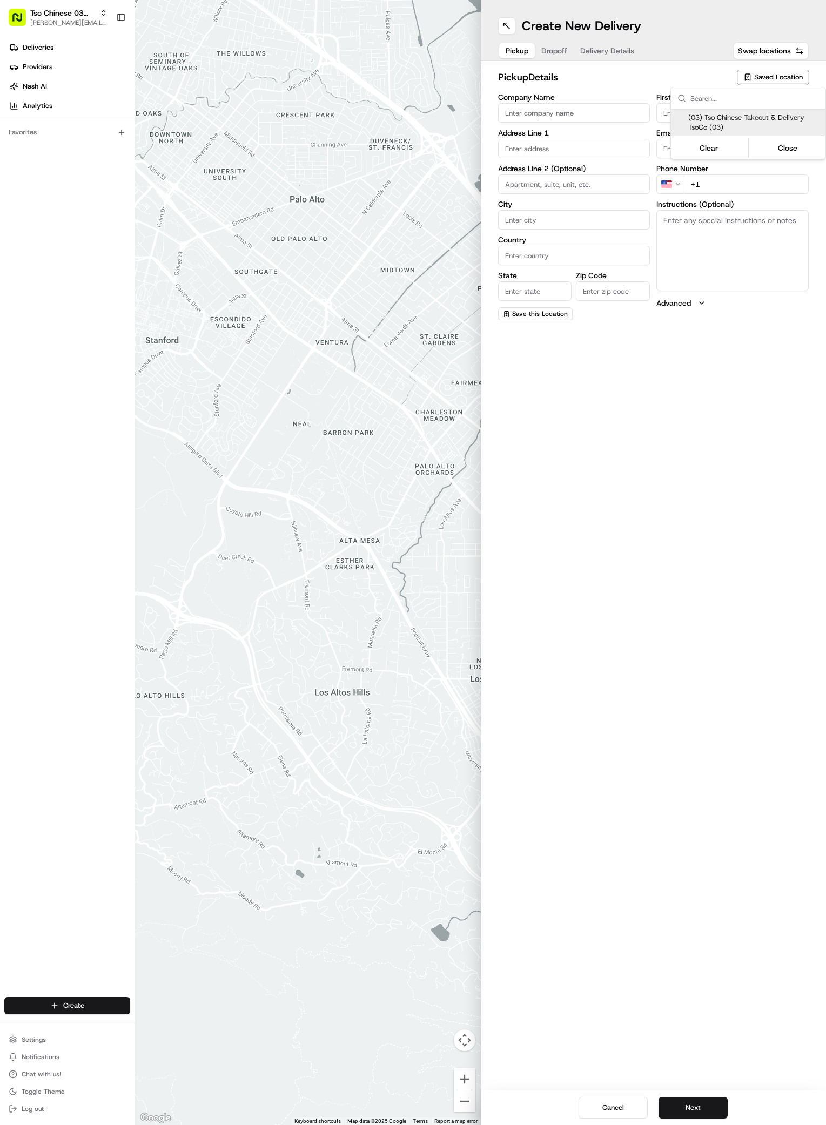
type input "[EMAIL_ADDRESS][DOMAIN_NAME]"
type input "[PHONE_NUMBER]"
type textarea "Submit a picture displaying address & food as Proof of Delivery. Envía una foto…"
type input "[STREET_ADDRESS]"
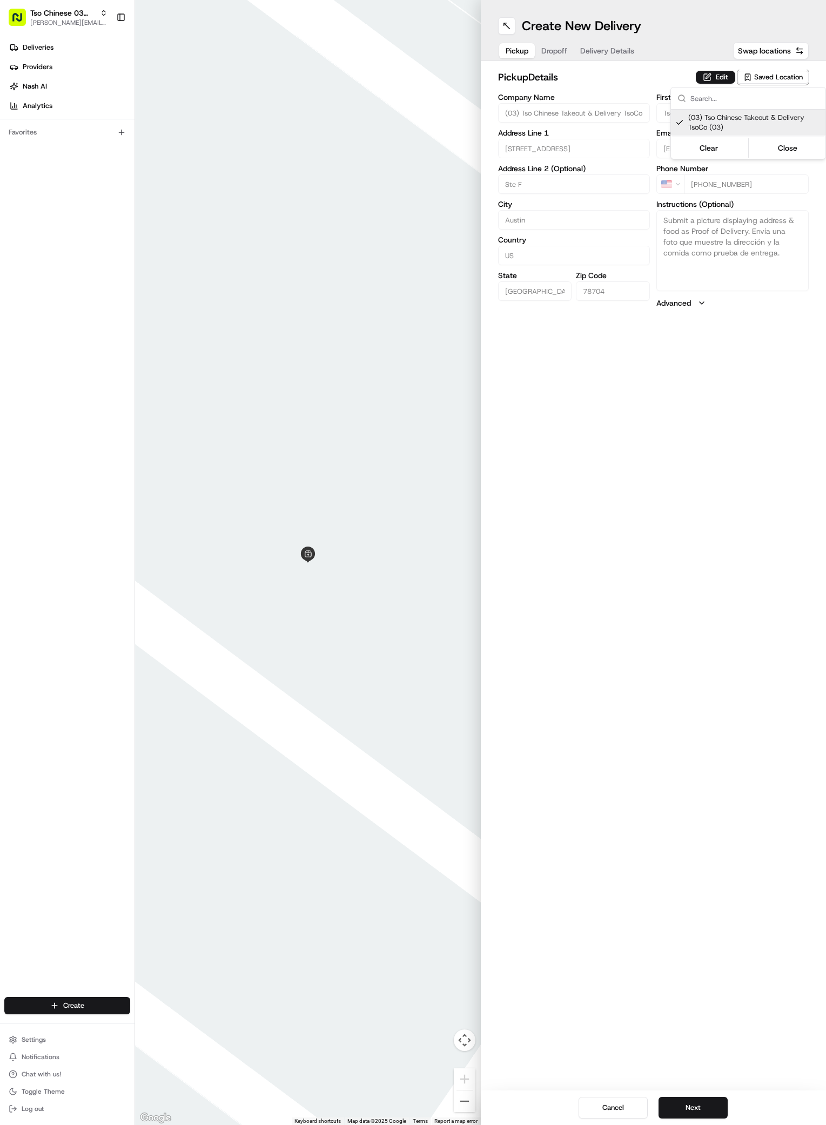
click at [757, 729] on html "Tso Chinese 03 TsoCo [PERSON_NAME][EMAIL_ADDRESS][DOMAIN_NAME] Toggle Sidebar D…" at bounding box center [413, 562] width 826 height 1125
click at [701, 1104] on button "Next" at bounding box center [692, 1108] width 69 height 22
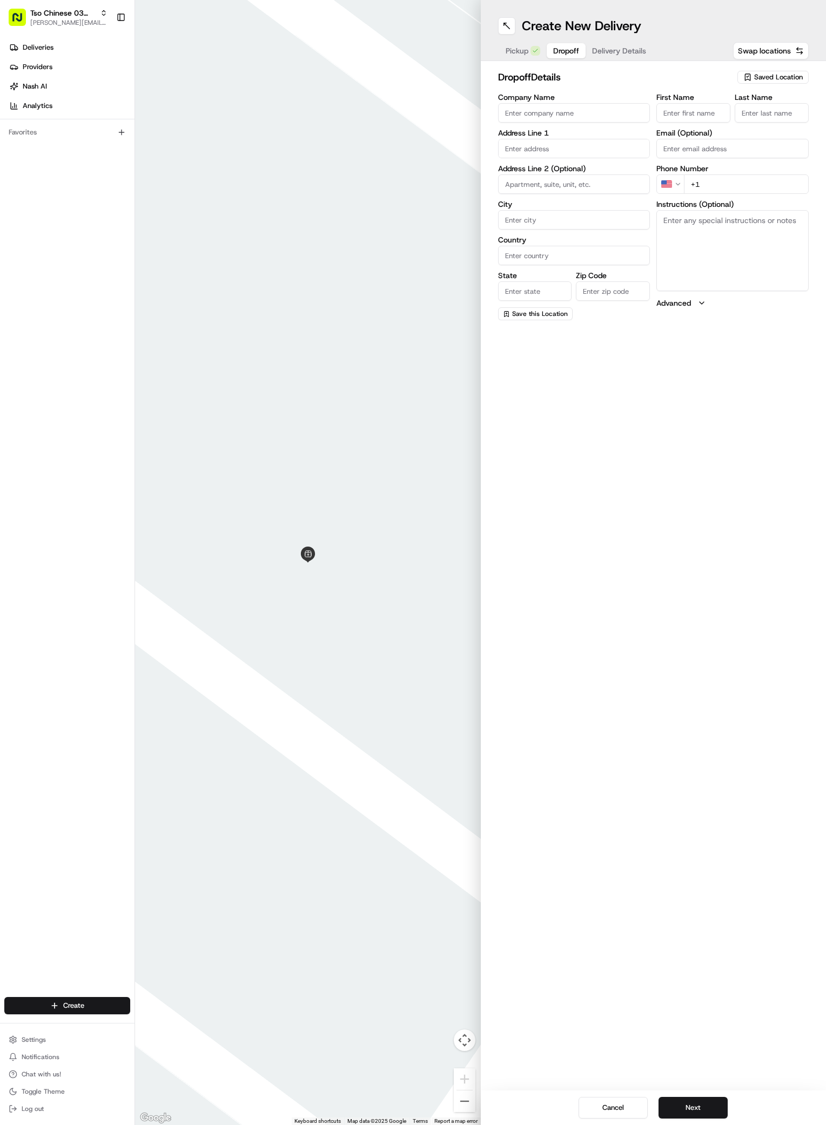
paste input "Ryan Morse"
type input "Ryan Morse"
type input "."
paste input "512 924 1557"
type input "+1 512 924 1557"
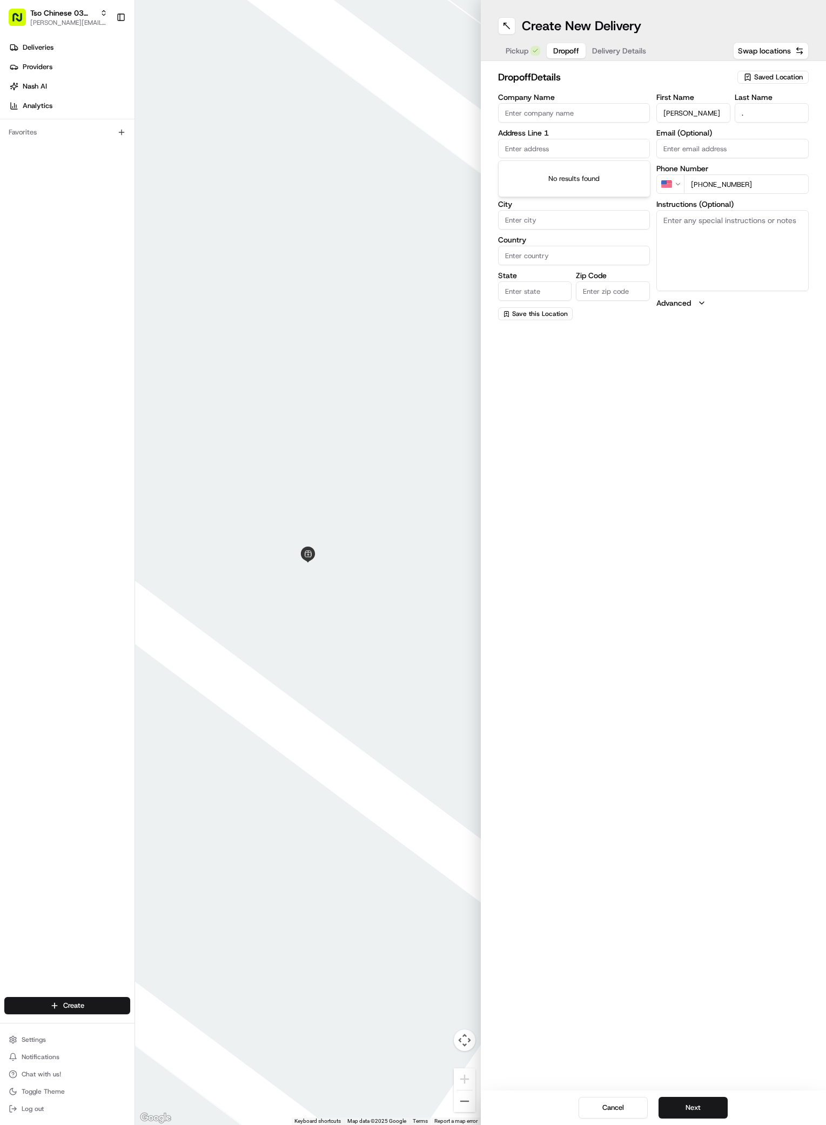
paste input "2520 Bluebonnet Ln"
click at [551, 166] on div "2520 Bluebonnet Ln, Austin, TX" at bounding box center [574, 171] width 147 height 16
type input "2520 Bluebonnet Ln, Austin, TX 78704, USA"
type input "Austin"
type input "[GEOGRAPHIC_DATA]"
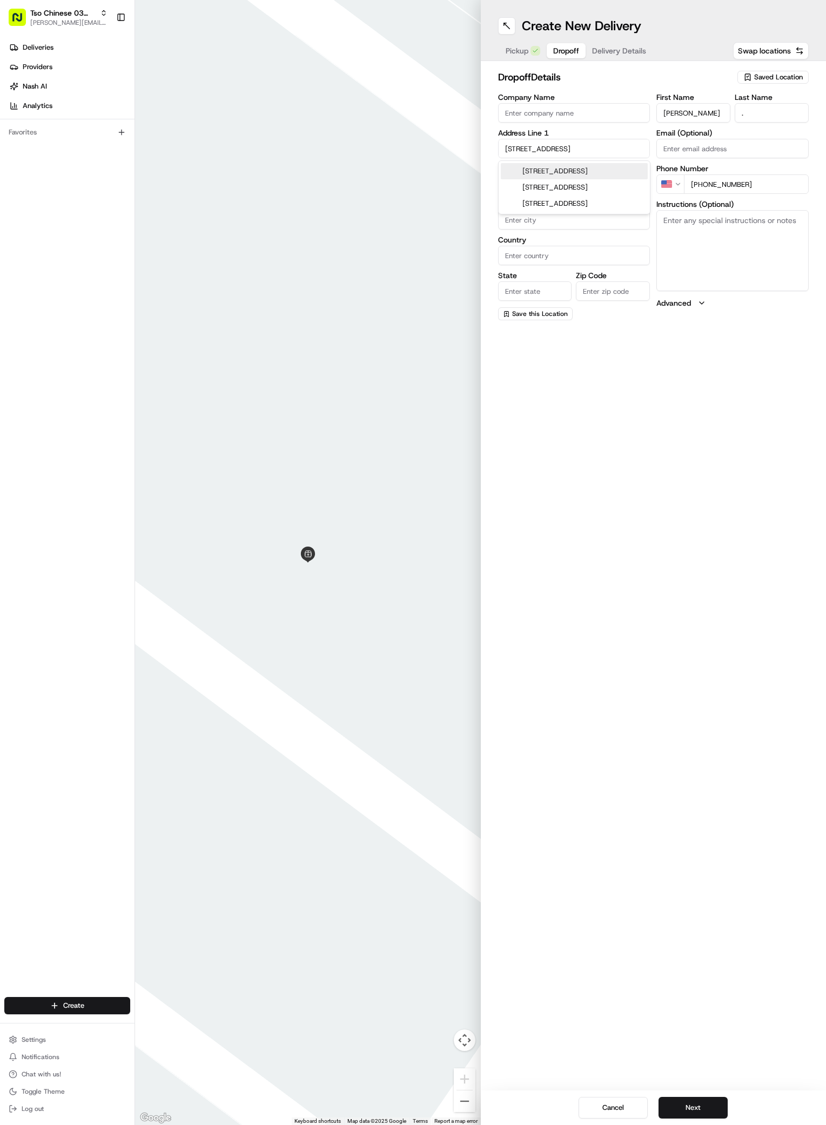
type input "[GEOGRAPHIC_DATA]"
type input "78704"
type input "2520 Bluebonnet Lane"
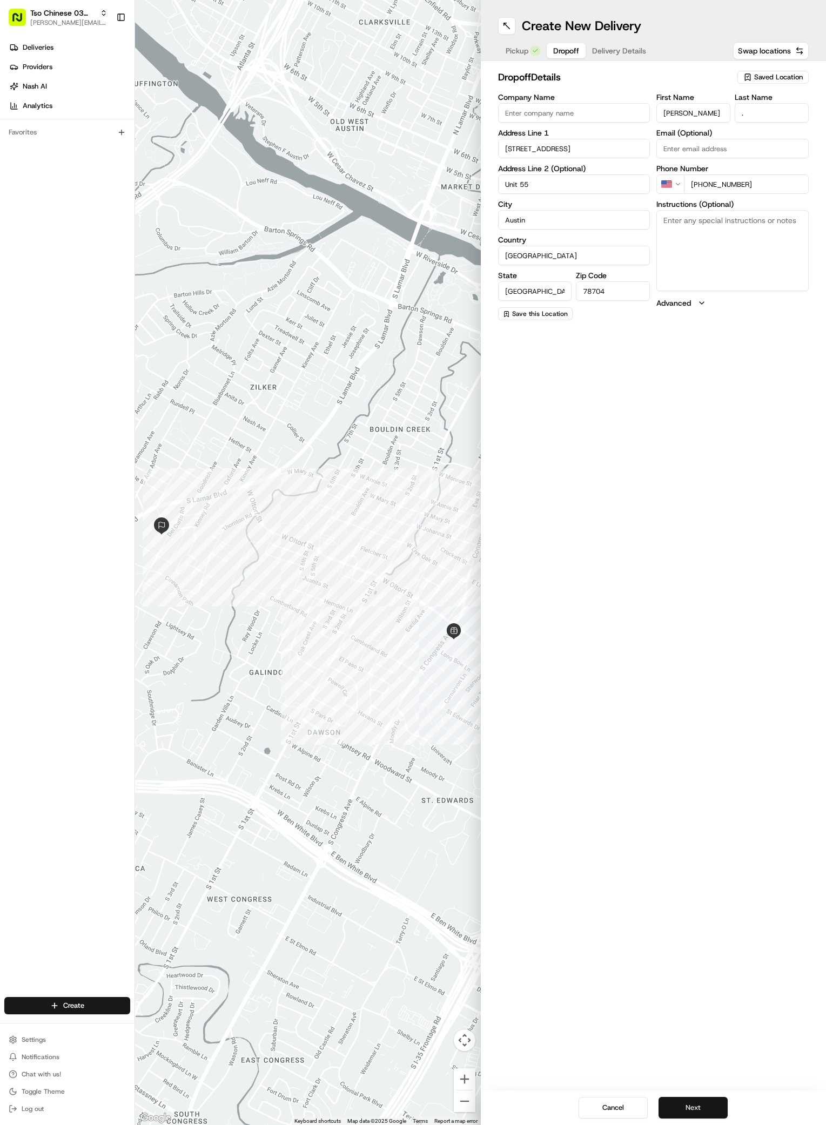
type input "Unit 55"
click at [708, 1109] on button "Next" at bounding box center [692, 1108] width 69 height 22
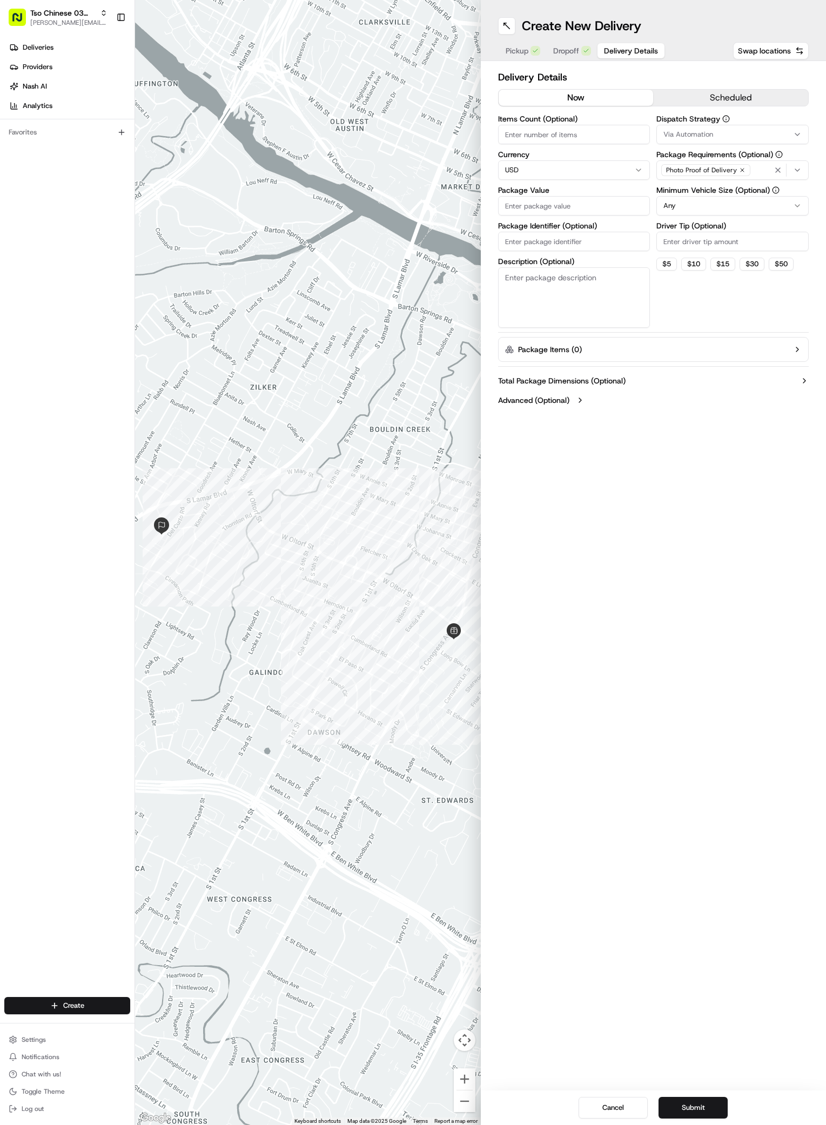
click at [791, 132] on div "Via Automation" at bounding box center [732, 135] width 147 height 10
click at [690, 196] on span "TsoCo Strategy" at bounding box center [740, 193] width 133 height 10
click at [736, 308] on html "Tso Chinese 03 TsoCo antonia@tsochinese.com Toggle Sidebar Deliveries Providers…" at bounding box center [413, 562] width 826 height 1125
click at [741, 170] on icon "button" at bounding box center [742, 170] width 6 height 6
click at [741, 170] on div "Select requirements" at bounding box center [732, 170] width 147 height 10
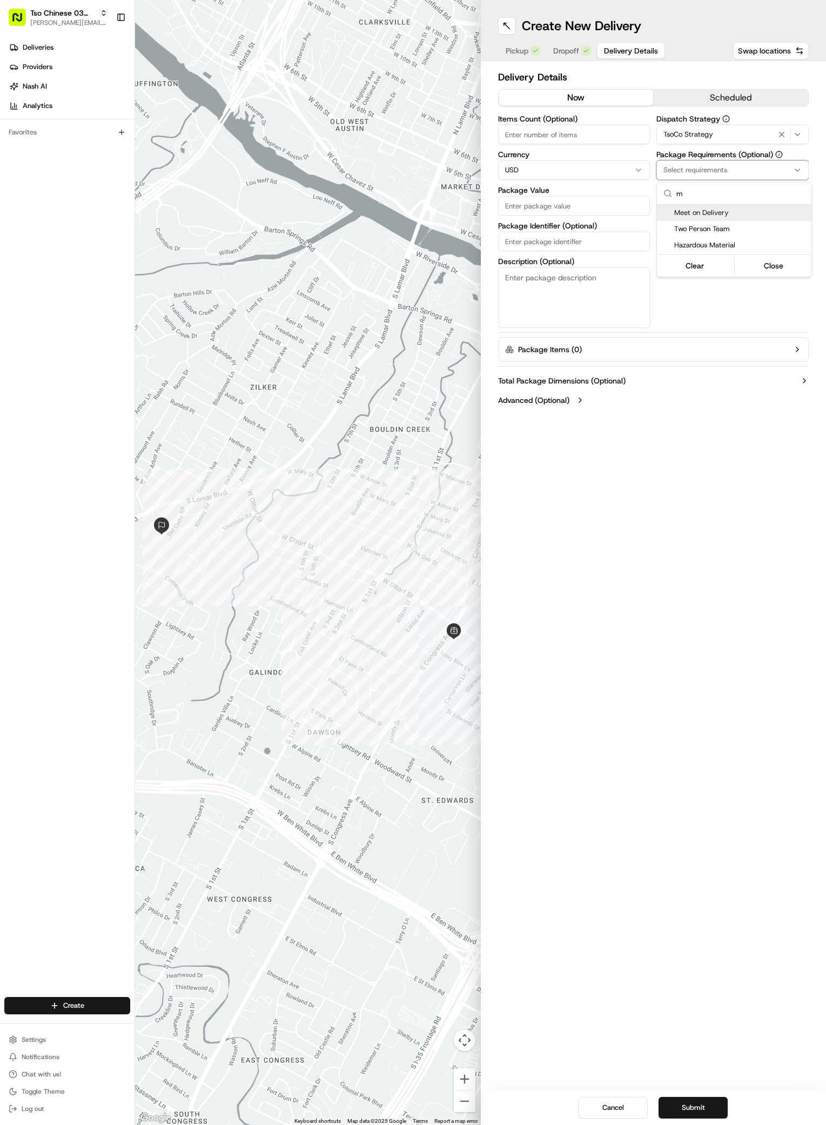
type input "m"
click at [687, 211] on span "Meet on Delivery" at bounding box center [740, 213] width 133 height 10
click at [739, 292] on html "Tso Chinese 03 TsoCo antonia@tsochinese.com Toggle Sidebar Deliveries Providers…" at bounding box center [413, 562] width 826 height 1125
click at [729, 238] on input "Driver Tip (Optional)" at bounding box center [732, 241] width 152 height 19
type input "2"
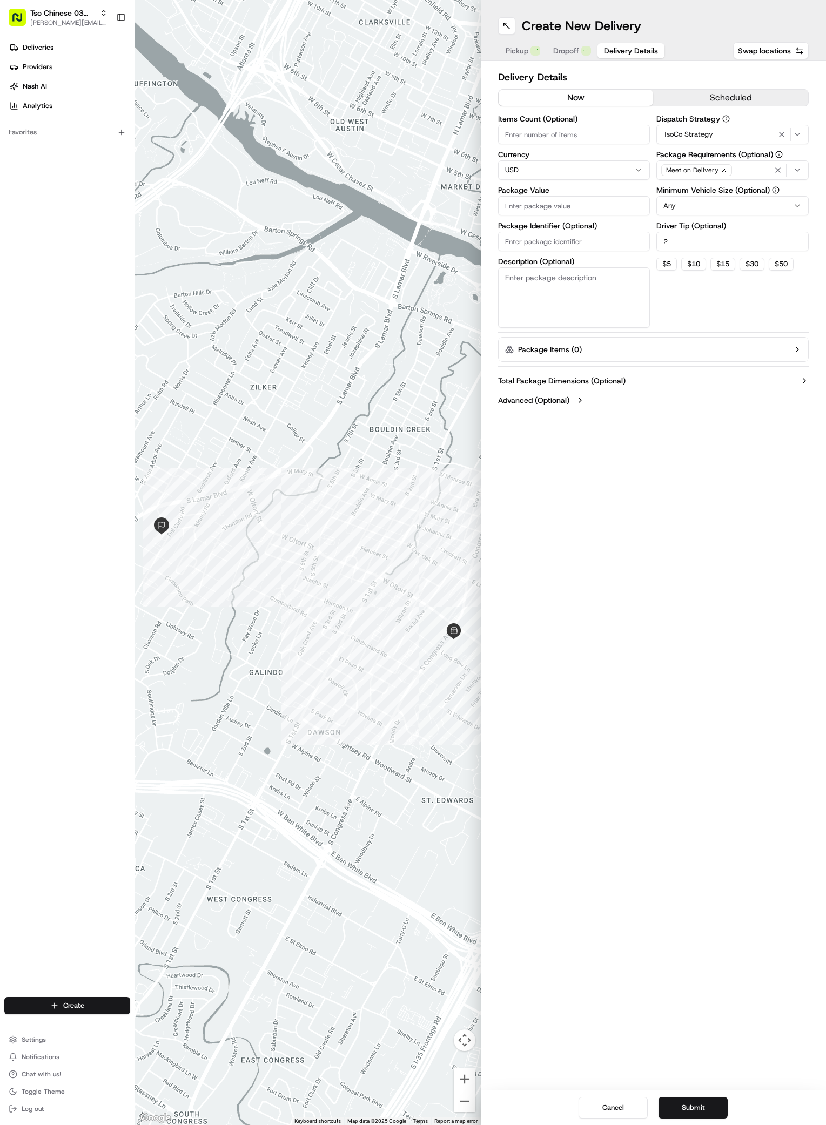
click at [601, 192] on label "Package Value" at bounding box center [574, 190] width 152 height 8
click at [601, 196] on input "Package Value" at bounding box center [574, 205] width 152 height 19
type input "61.27"
click at [590, 244] on input "Package Identifier (Optional)" at bounding box center [574, 241] width 152 height 19
paste input "#PN67NGD"
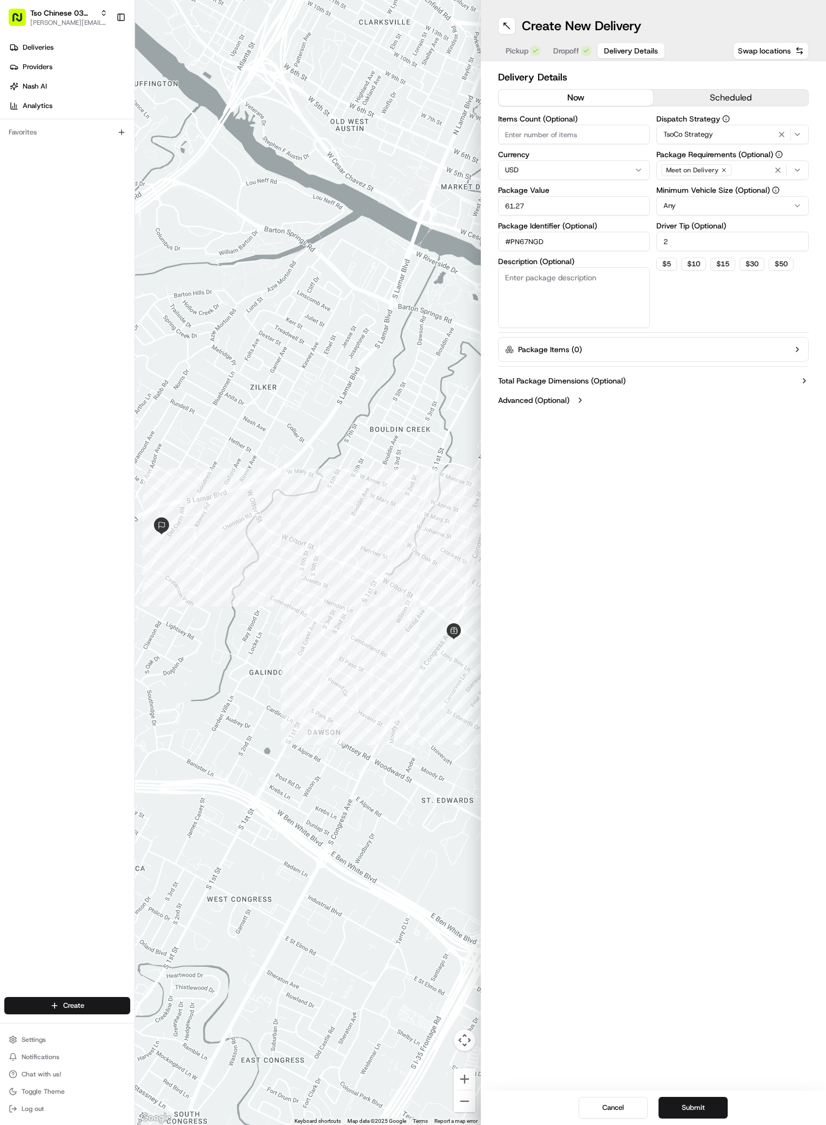
type input "#PN67NGD"
click at [669, 841] on div "Create New Delivery Pickup Dropoff Delivery Details Swap locations Delivery Det…" at bounding box center [654, 562] width 346 height 1125
click at [706, 1101] on button "Submit" at bounding box center [692, 1108] width 69 height 22
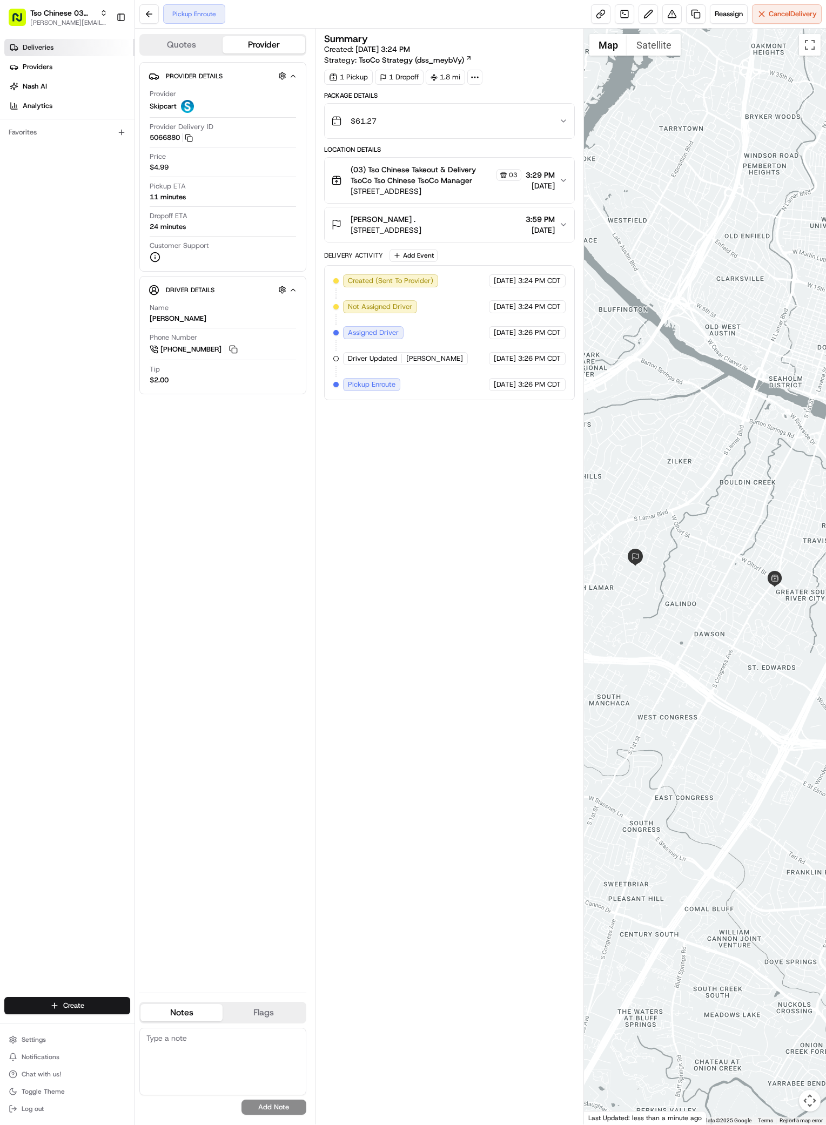
click at [50, 44] on span "Deliveries" at bounding box center [38, 48] width 31 height 10
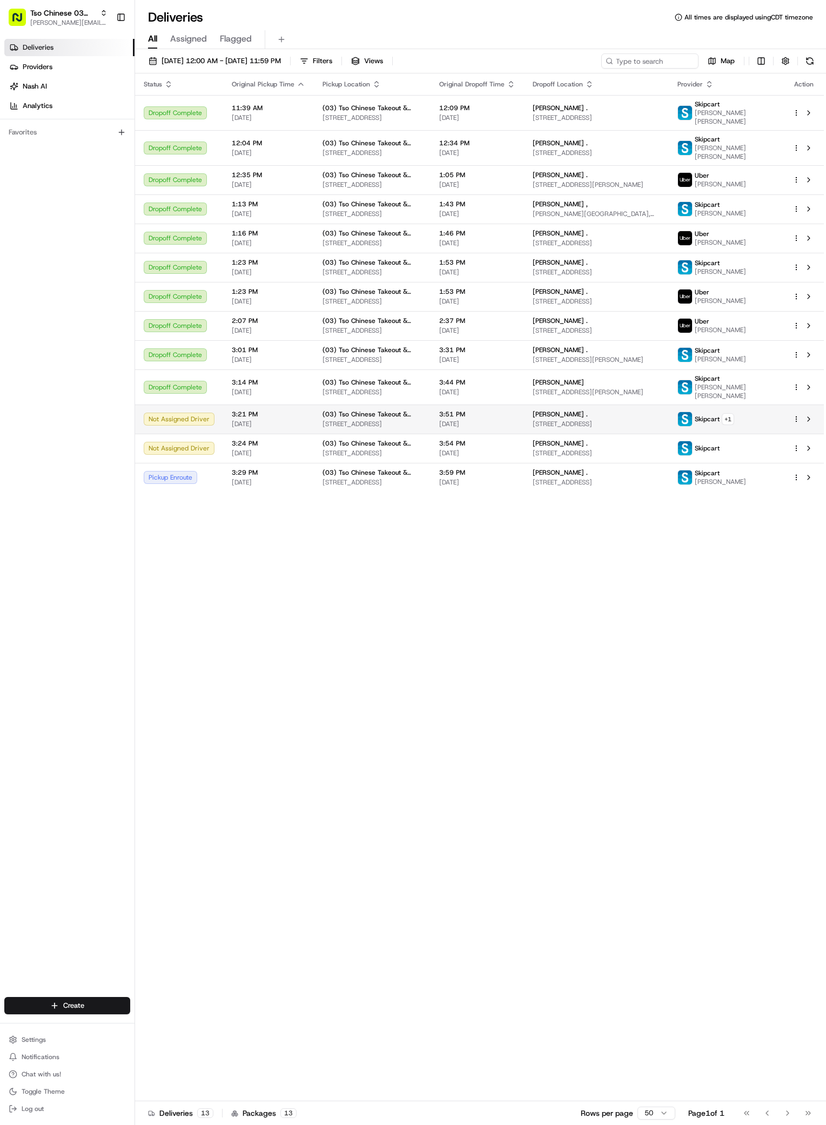
click at [795, 426] on div at bounding box center [803, 419] width 23 height 13
click at [645, 428] on span "[STREET_ADDRESS]" at bounding box center [595, 424] width 127 height 9
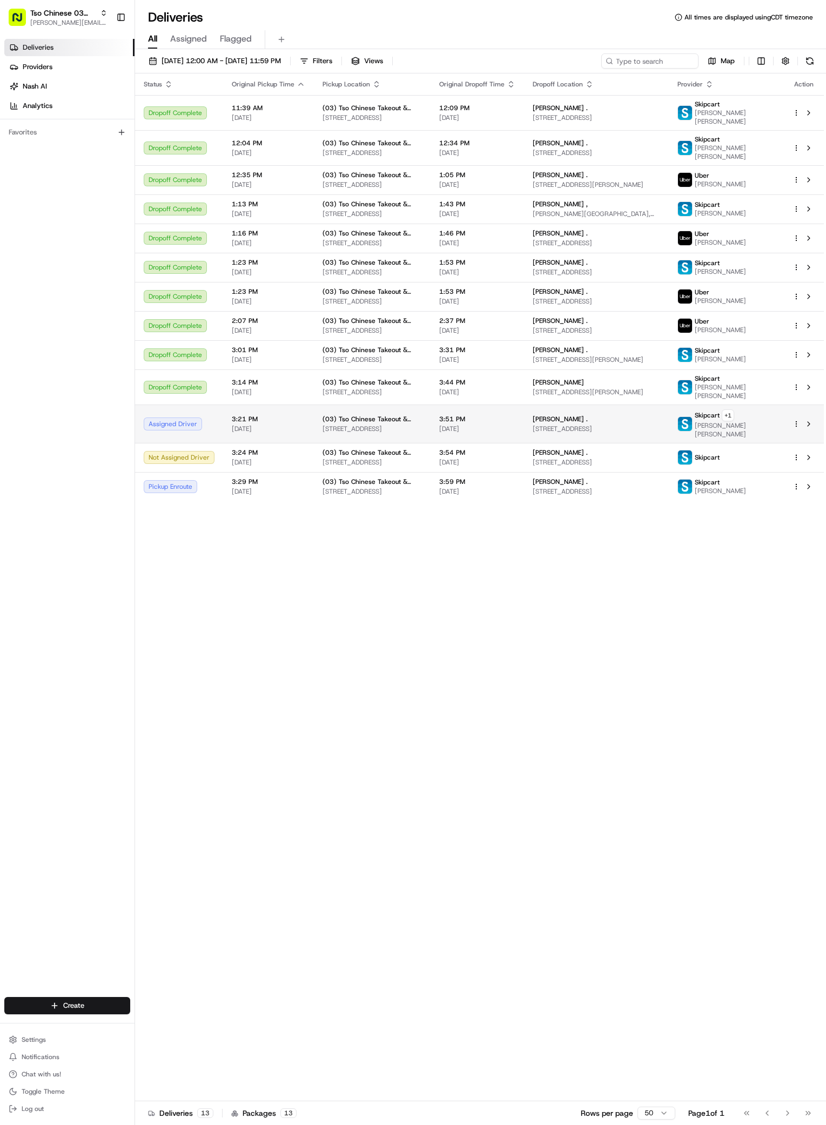
click at [615, 433] on span "[STREET_ADDRESS]" at bounding box center [595, 428] width 127 height 9
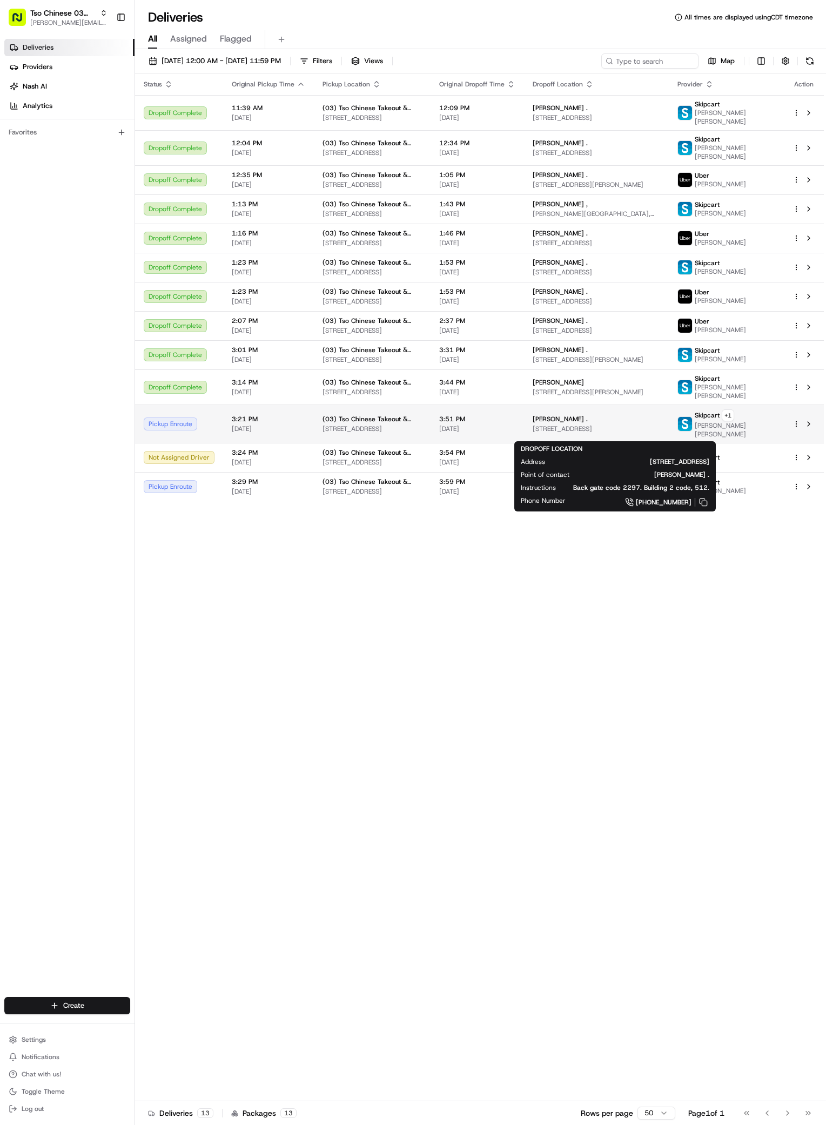
click at [608, 423] on div "[PERSON_NAME] ." at bounding box center [595, 419] width 127 height 9
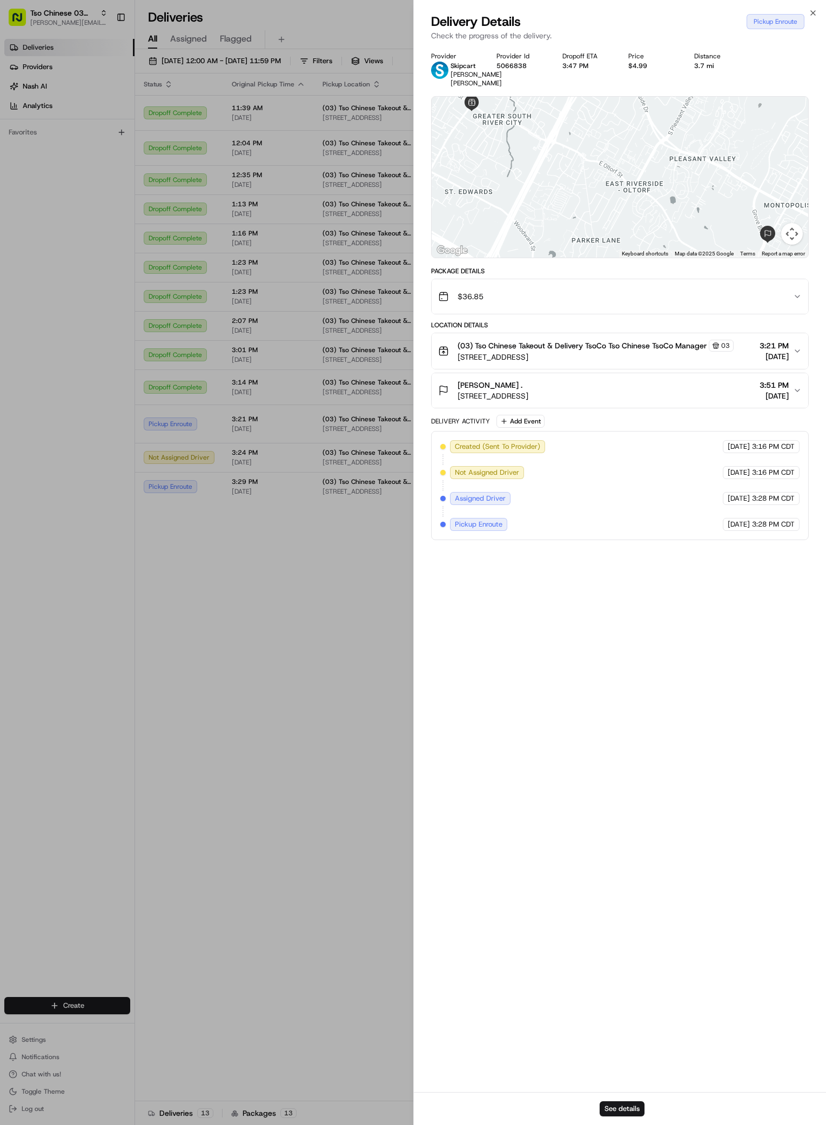
click at [794, 245] on button "Map camera controls" at bounding box center [792, 234] width 22 height 22
click at [735, 245] on button "Move down" at bounding box center [738, 234] width 22 height 22
click at [736, 245] on button "Move down" at bounding box center [738, 234] width 22 height 22
click at [813, 14] on icon "button" at bounding box center [812, 13] width 9 height 9
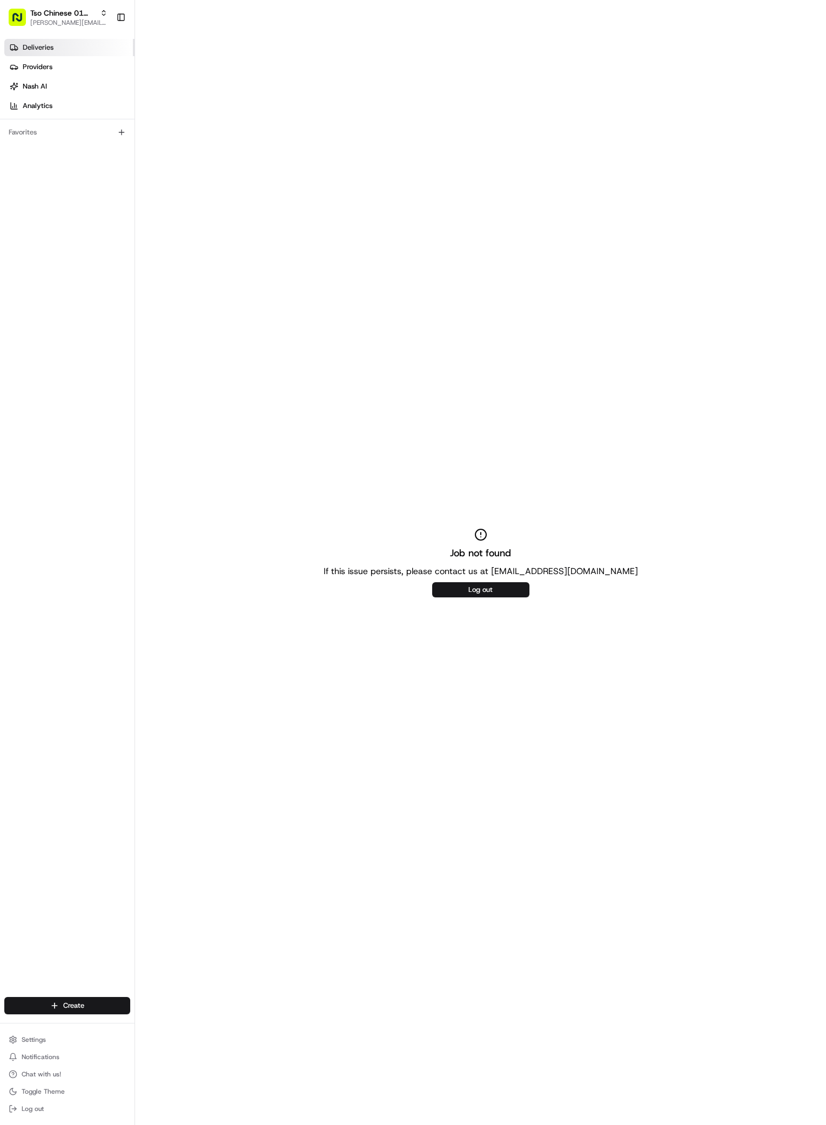
click at [40, 44] on span "Deliveries" at bounding box center [38, 48] width 31 height 10
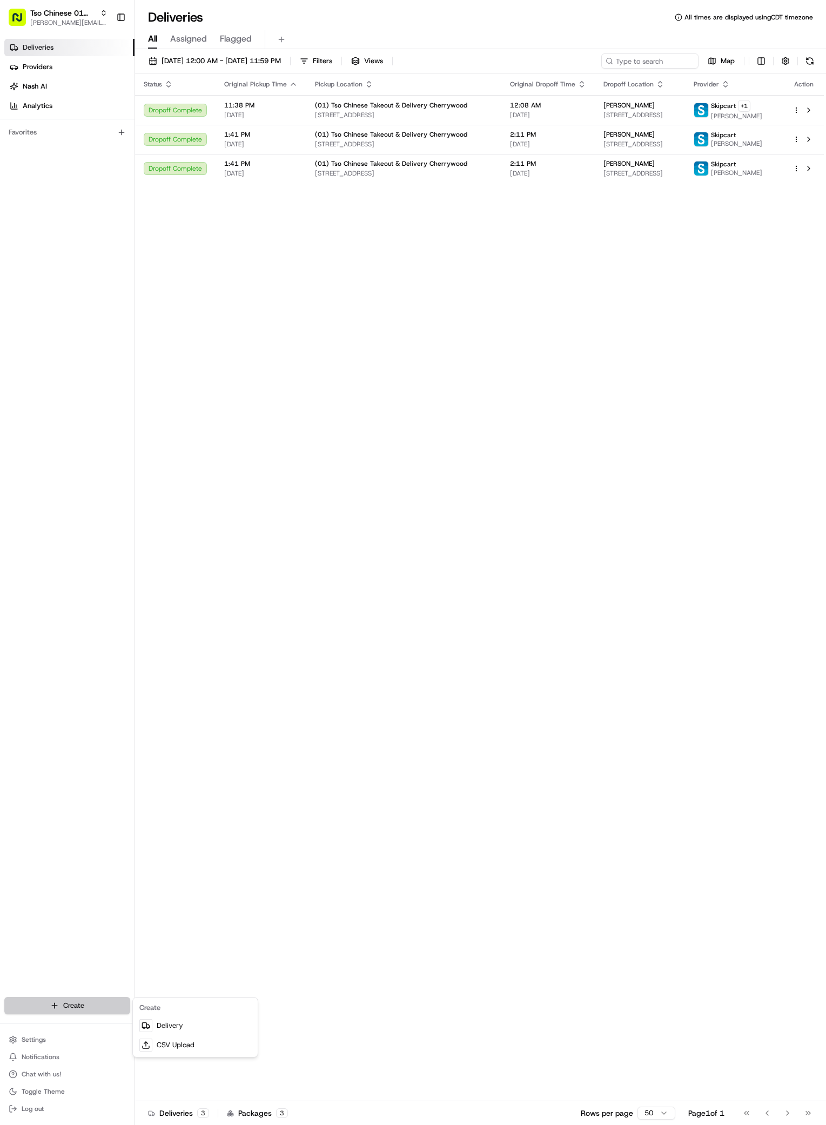
click at [51, 1001] on html "Tso Chinese 01 Cherrywood antonia@tsochinese.com Toggle Sidebar Deliveries Prov…" at bounding box center [413, 562] width 826 height 1125
click at [183, 1025] on link "Delivery" at bounding box center [195, 1025] width 120 height 19
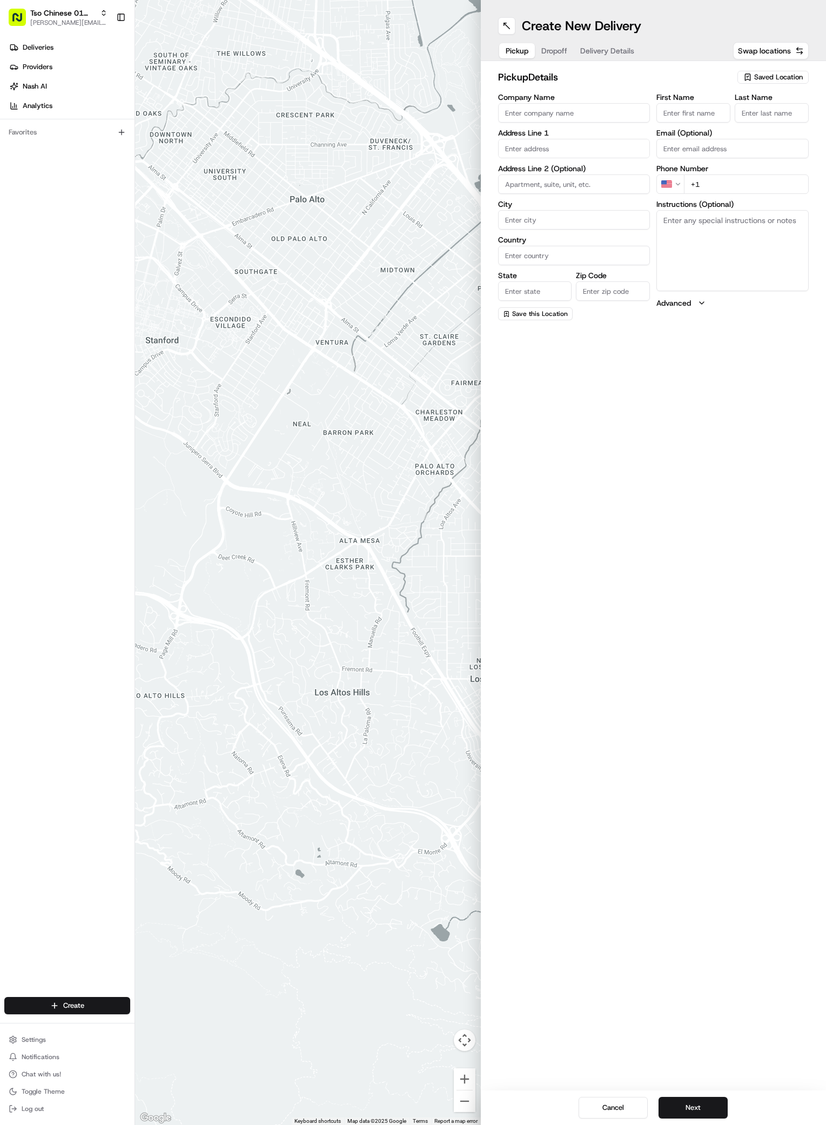
click at [779, 75] on span "Saved Location" at bounding box center [778, 77] width 49 height 10
click at [745, 115] on span "(01) Tso Chinese Takeout & Delivery Cherrywood" at bounding box center [754, 122] width 133 height 19
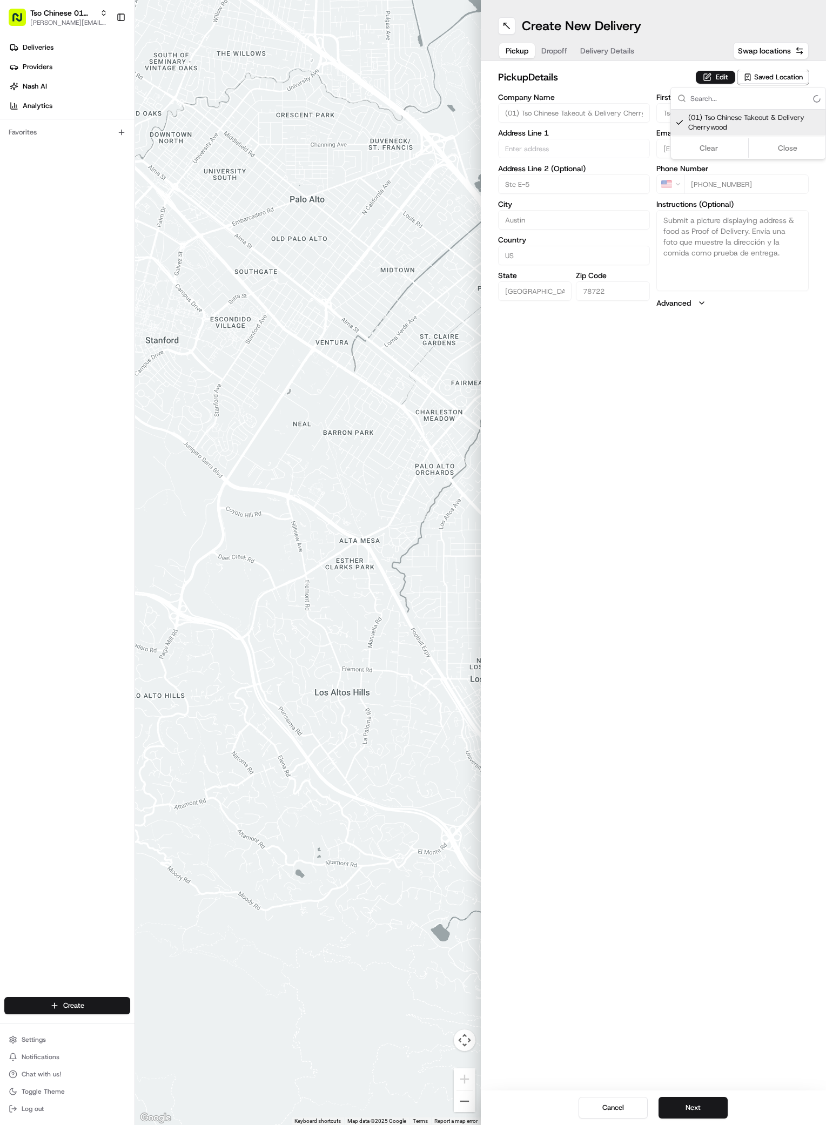
type input "(01) Tso Chinese Takeout & Delivery Cherrywood"
type input "Ste E-5"
type input "Austin"
type input "US"
type input "[GEOGRAPHIC_DATA]"
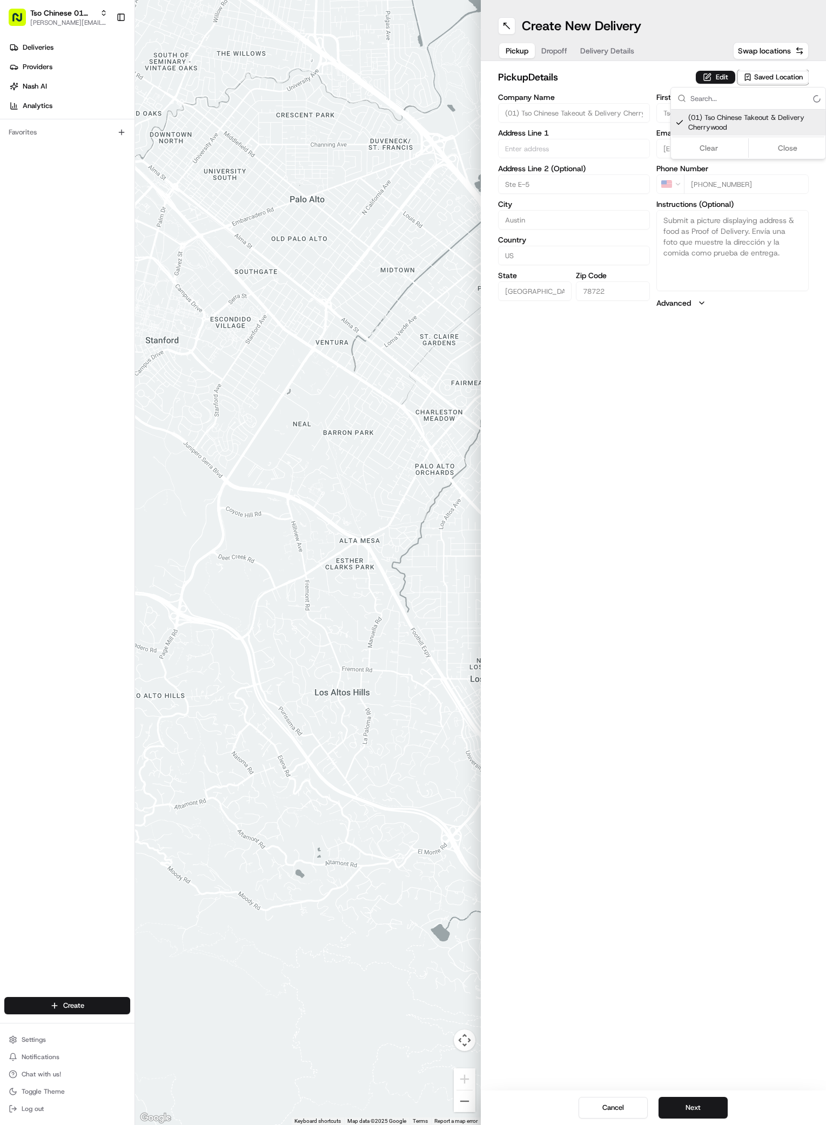
type input "78722"
type input "Tso Chinese"
type input "Cherrywood Manager"
type input "cherrywoodstore@tsochinese.com"
type input "+1 512 401 3232"
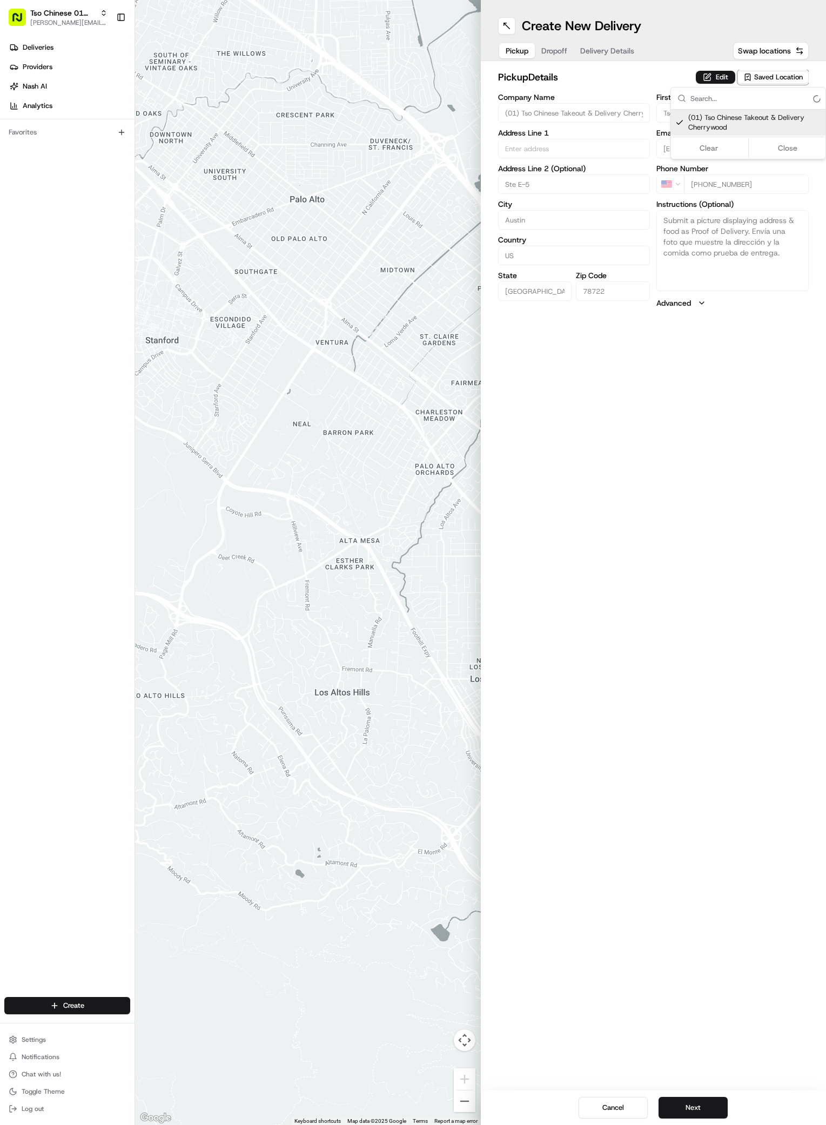
type textarea "Submit a picture displaying address & food as Proof of Delivery. Envía una foto…"
type input "3909 N Interstate Hwy 35"
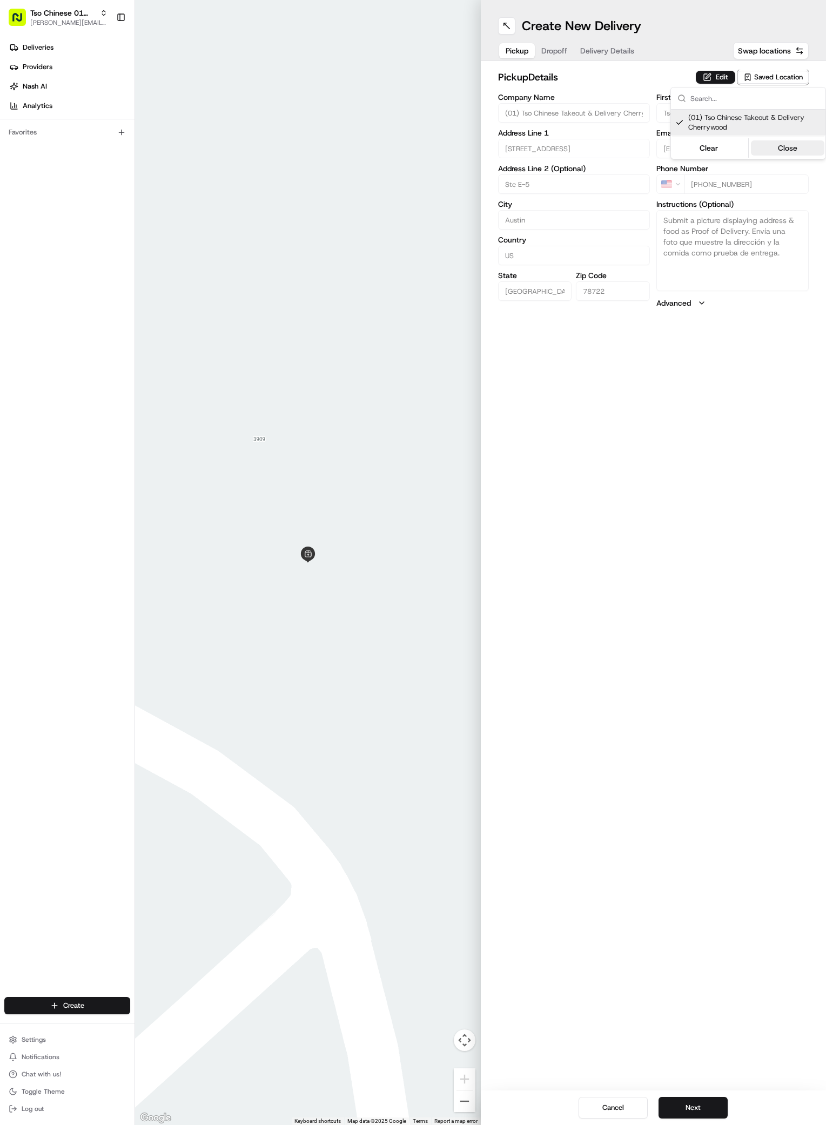
click at [780, 145] on button "Close" at bounding box center [788, 147] width 74 height 15
click at [552, 52] on span "Dropoff" at bounding box center [554, 50] width 26 height 11
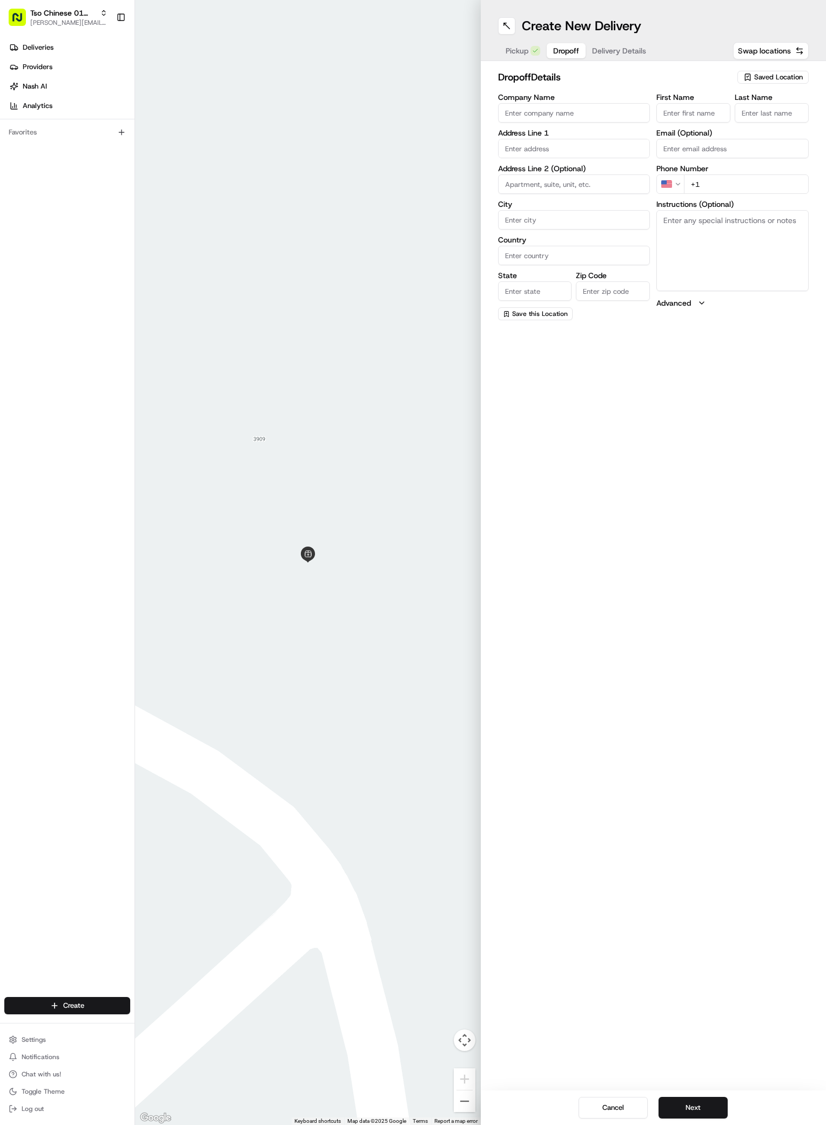
click at [691, 104] on input "First Name" at bounding box center [693, 112] width 74 height 19
paste input "Julia"
type input "Julia"
click at [778, 114] on input "Last Name" at bounding box center [771, 112] width 74 height 19
paste input "Decker"
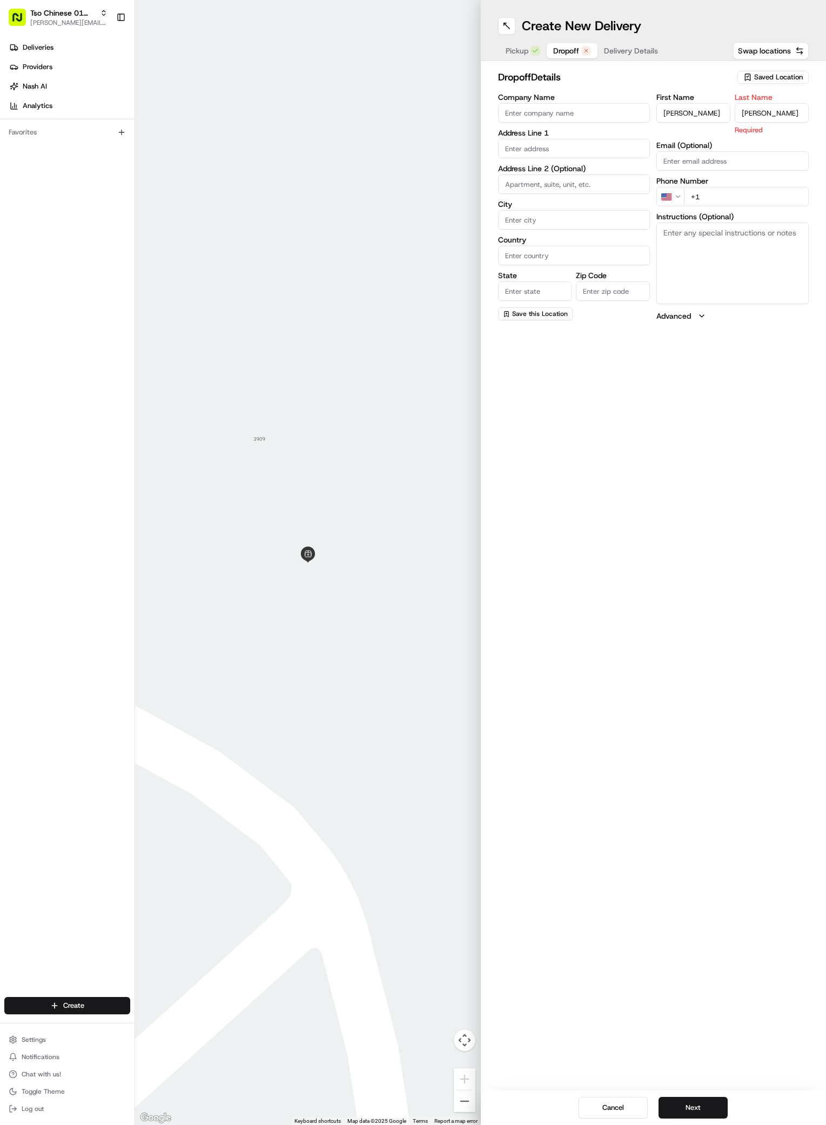
type input "Decker"
click at [760, 190] on input "+1" at bounding box center [746, 196] width 125 height 19
click at [758, 187] on input "+1" at bounding box center [746, 183] width 125 height 19
paste input "512 743 5127"
type input "+1 512 743 5127"
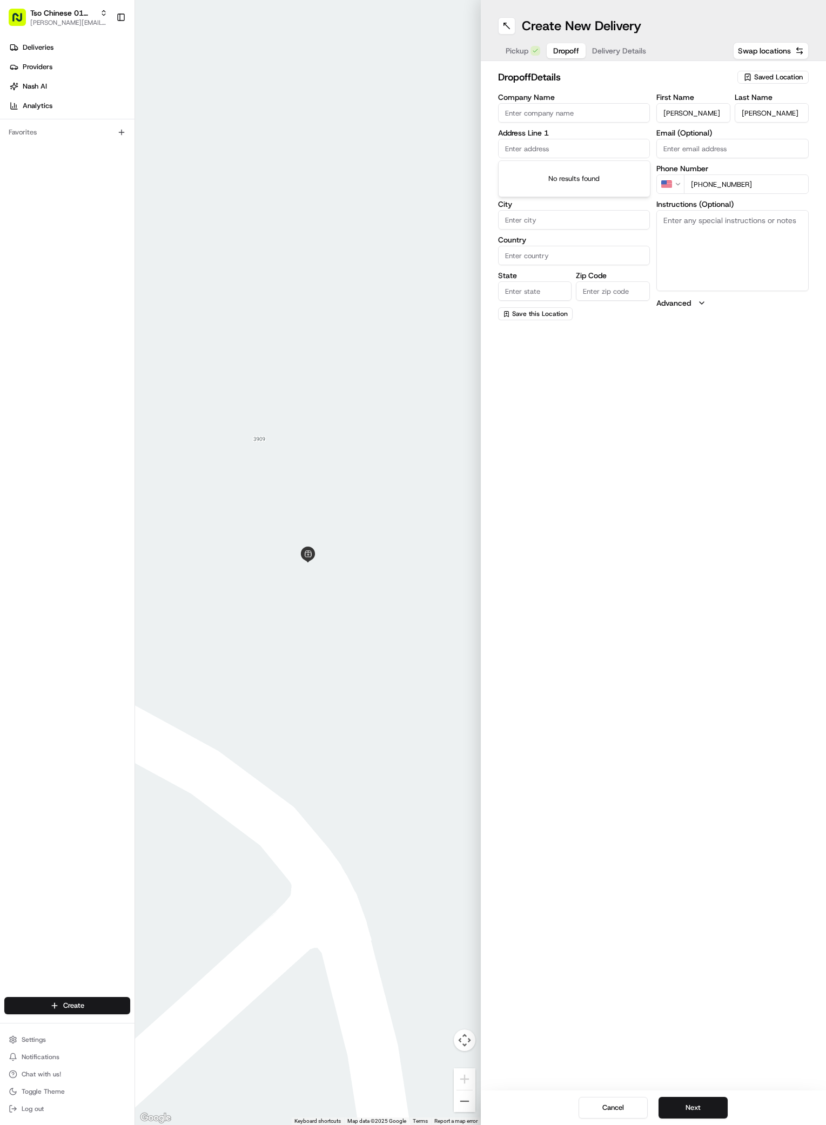
paste input "3513 Breckenridge Dr"
click at [557, 182] on div "3513 Breckenridge Drive, El Paso, TX" at bounding box center [574, 187] width 147 height 16
type input "3513 Breckenridge Dr, El Paso, TX 79936, USA"
type input "El Paso"
type input "[GEOGRAPHIC_DATA]"
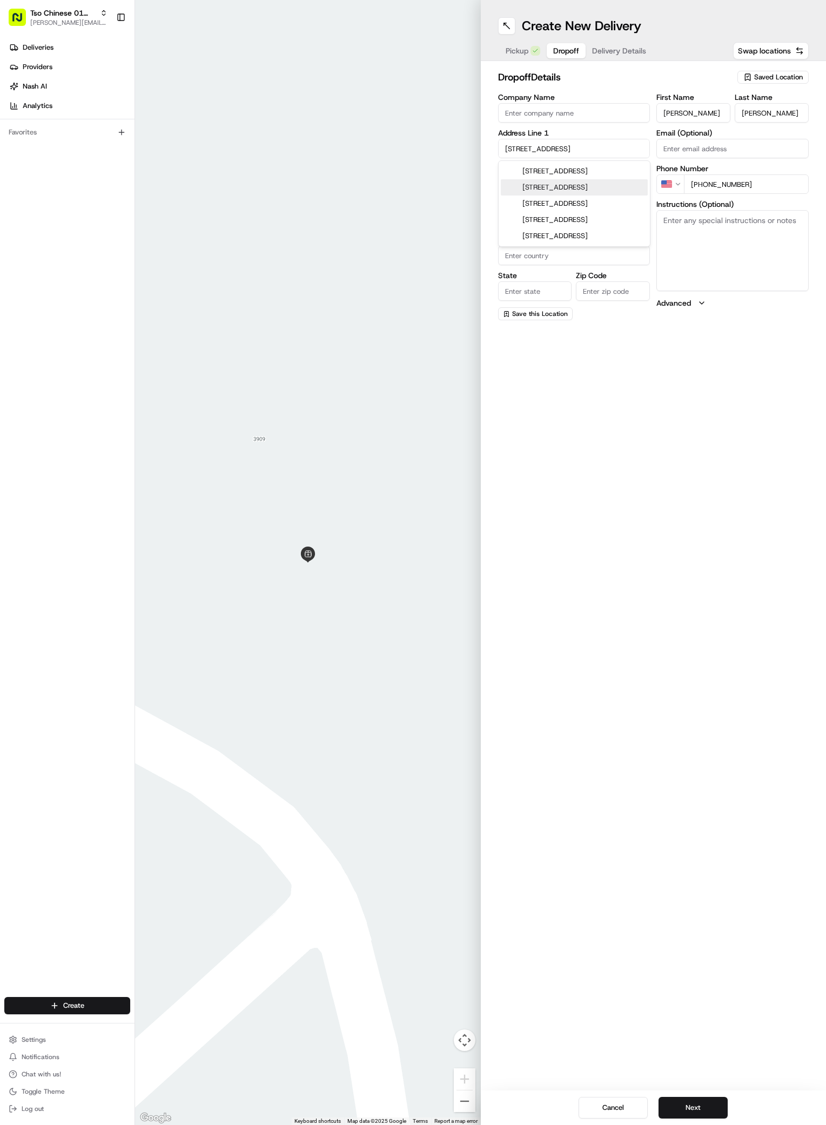
type input "[GEOGRAPHIC_DATA]"
type input "79936"
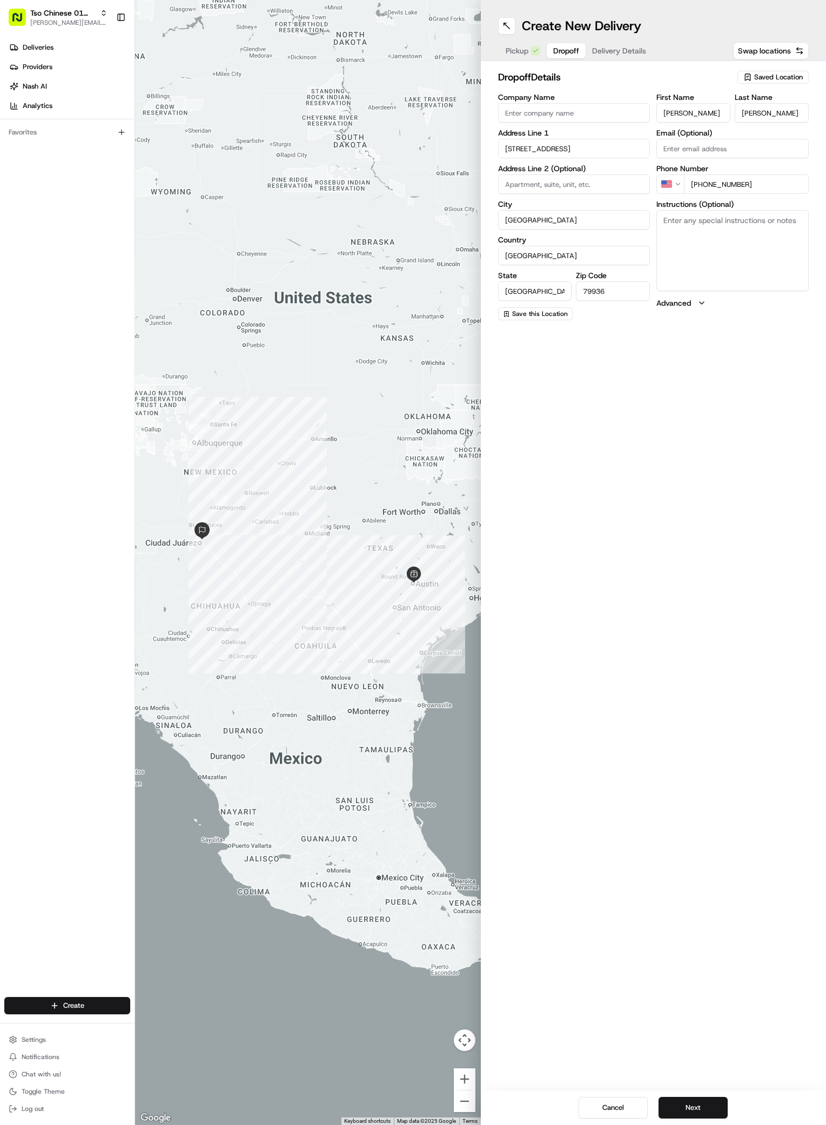
click at [595, 154] on input "3513 Breckenridge Drive" at bounding box center [574, 148] width 152 height 19
click at [590, 170] on div "3513 Breckenridge Drive, Austin, TX" at bounding box center [574, 171] width 147 height 16
type input "3513 Breckenridge Drive"
type input "Austin"
type input "78744"
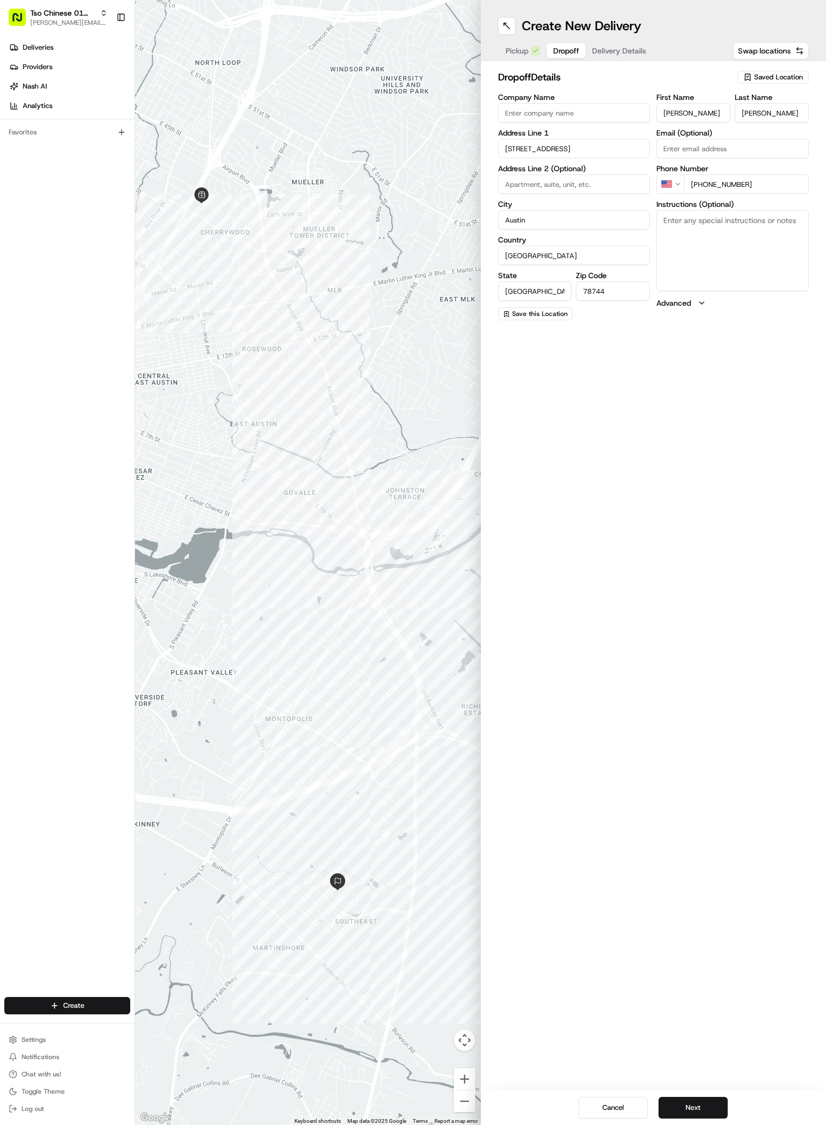
click at [610, 51] on span "Delivery Details" at bounding box center [619, 50] width 54 height 11
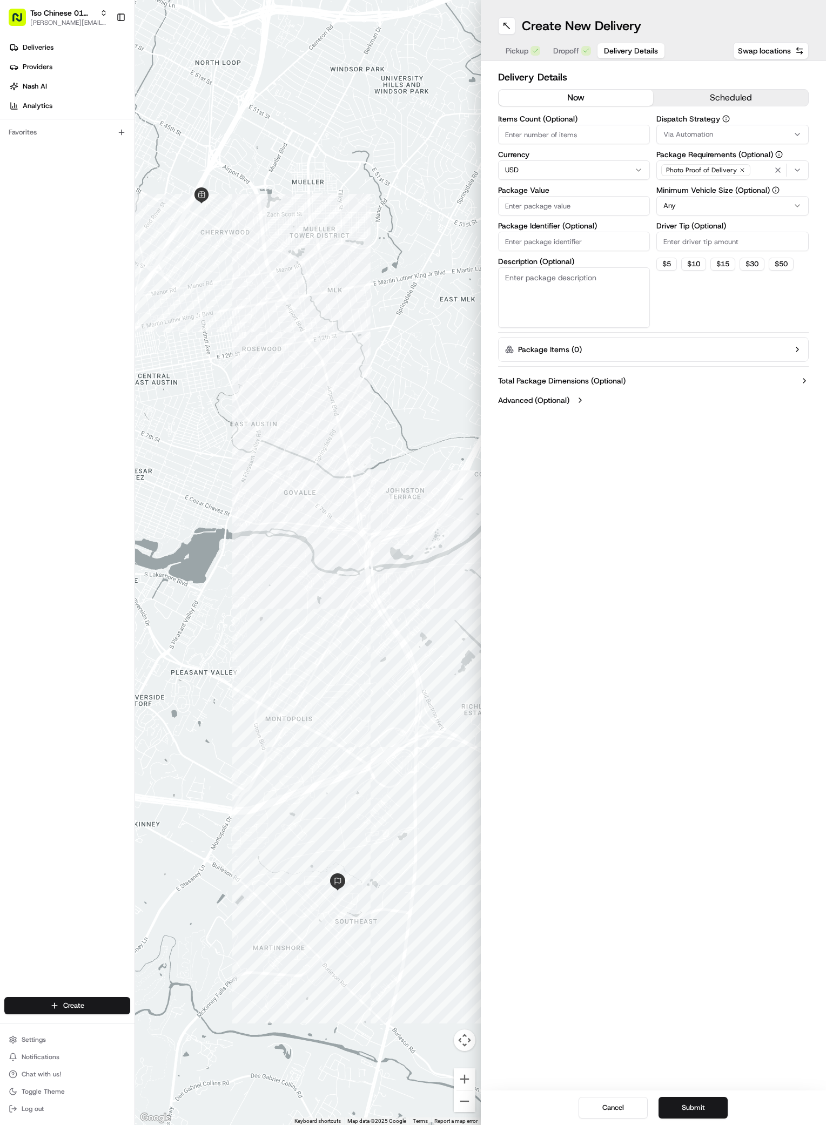
click at [566, 237] on input "Package Identifier (Optional)" at bounding box center [574, 241] width 152 height 19
paste input "CNIYX3N"
type input "CNIYX3N"
click at [568, 200] on input "Package Value" at bounding box center [574, 205] width 152 height 19
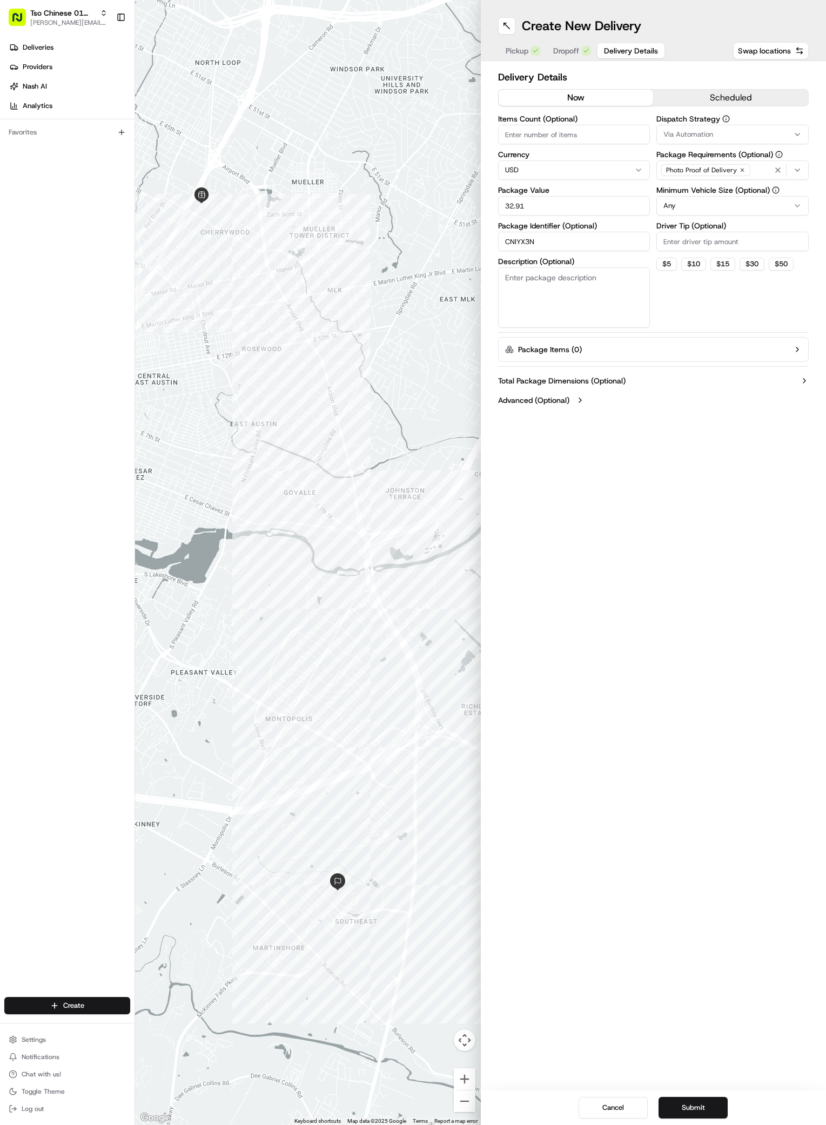
type input "32.91"
click at [802, 131] on div "Via Automation" at bounding box center [732, 135] width 147 height 10
click at [736, 190] on span "Tso Cherrywood Strategy" at bounding box center [740, 193] width 133 height 10
click at [761, 210] on button "Close" at bounding box center [774, 213] width 74 height 15
click at [761, 210] on html "Tso Chinese 01 Cherrywood antonia@tsochinese.com Toggle Sidebar Deliveries Prov…" at bounding box center [413, 562] width 826 height 1125
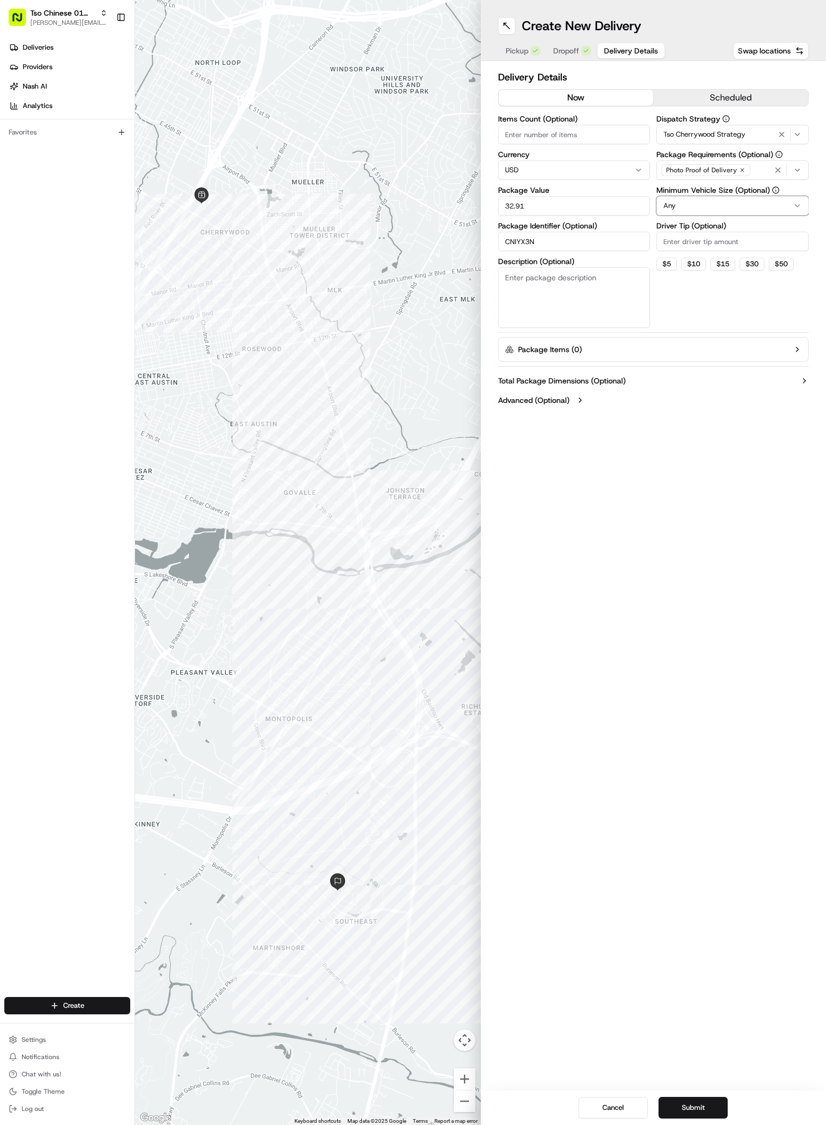
click at [738, 166] on html "Tso Chinese 01 Cherrywood antonia@tsochinese.com Toggle Sidebar Deliveries Prov…" at bounding box center [413, 562] width 826 height 1125
click at [738, 166] on div "Photo Proof of Delivery" at bounding box center [705, 170] width 89 height 12
click at [740, 171] on icon "button" at bounding box center [741, 169] width 3 height 3
click at [739, 171] on div "Select requirements" at bounding box center [732, 170] width 147 height 10
click at [735, 196] on input "m" at bounding box center [740, 194] width 129 height 22
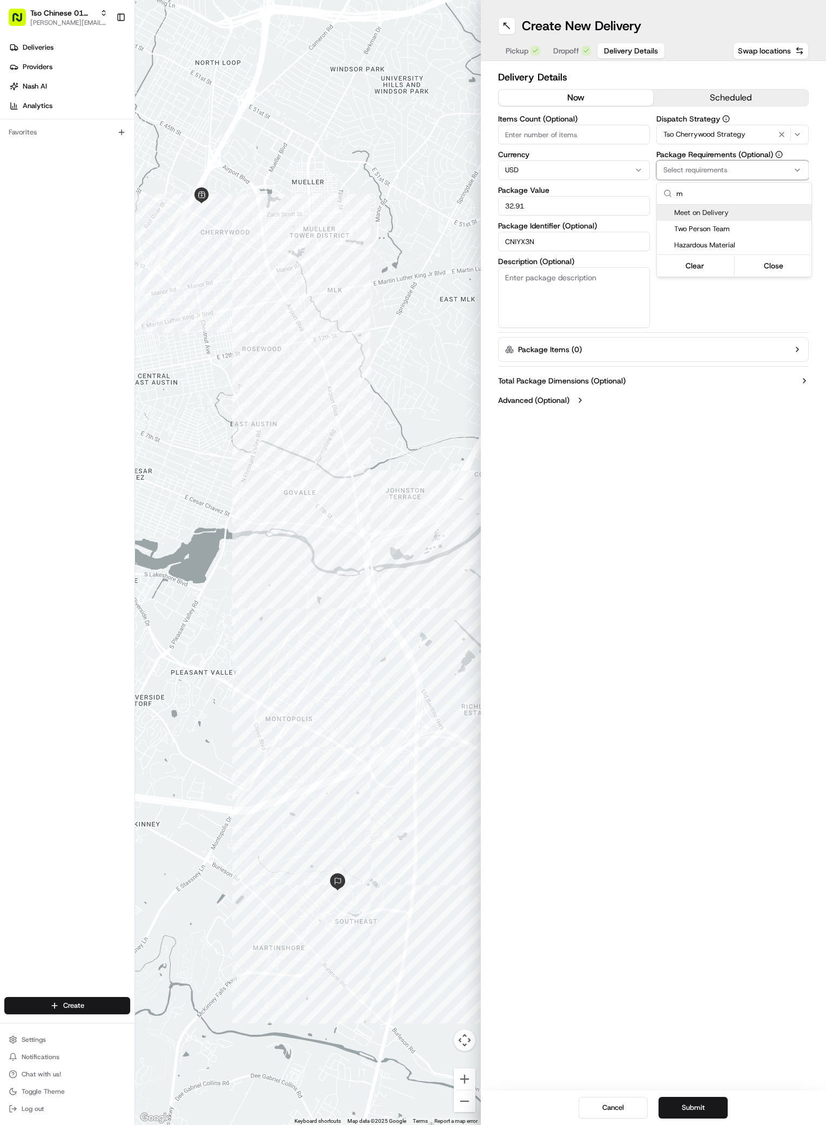
type input "m"
click at [735, 207] on div "Meet on Delivery" at bounding box center [734, 213] width 154 height 16
click at [772, 260] on button "Close" at bounding box center [774, 265] width 74 height 15
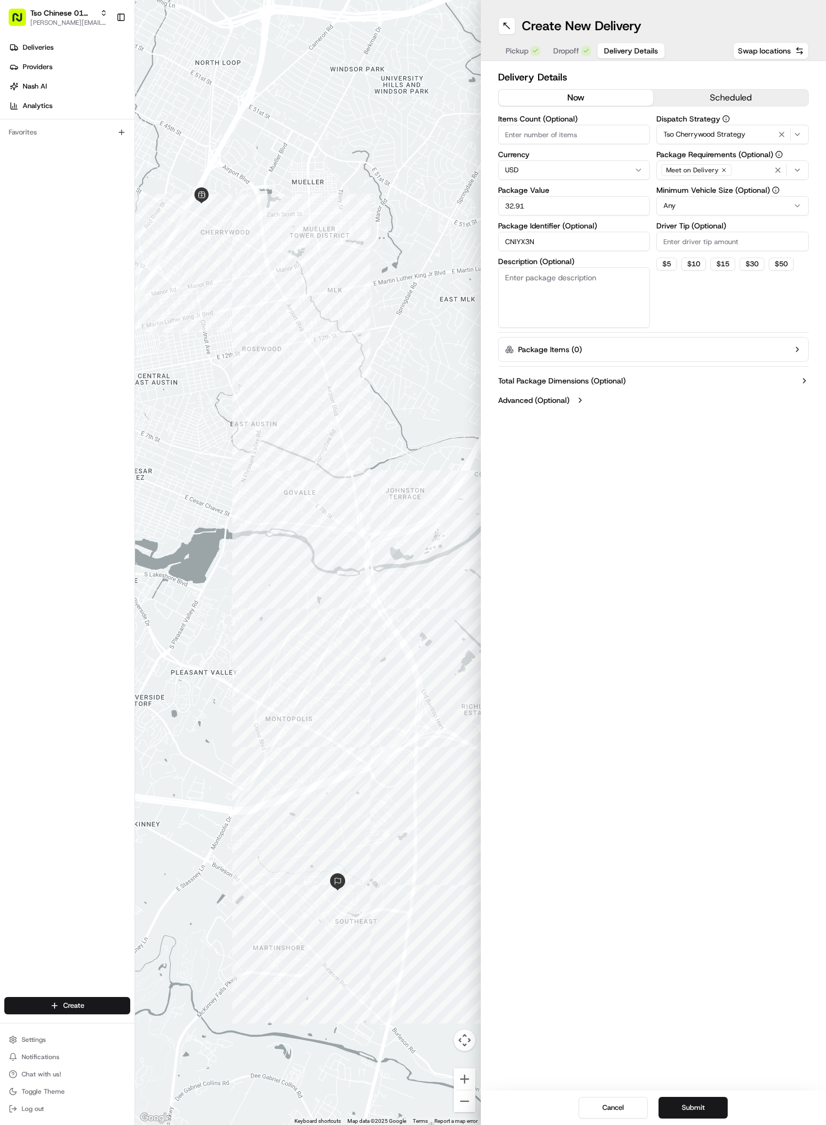
click at [685, 245] on input "Driver Tip (Optional)" at bounding box center [732, 241] width 152 height 19
type input "2"
click at [595, 601] on div "Create New Delivery Pickup Dropoff Delivery Details Swap locations Delivery Det…" at bounding box center [654, 562] width 346 height 1125
click at [707, 1102] on button "Submit" at bounding box center [692, 1108] width 69 height 22
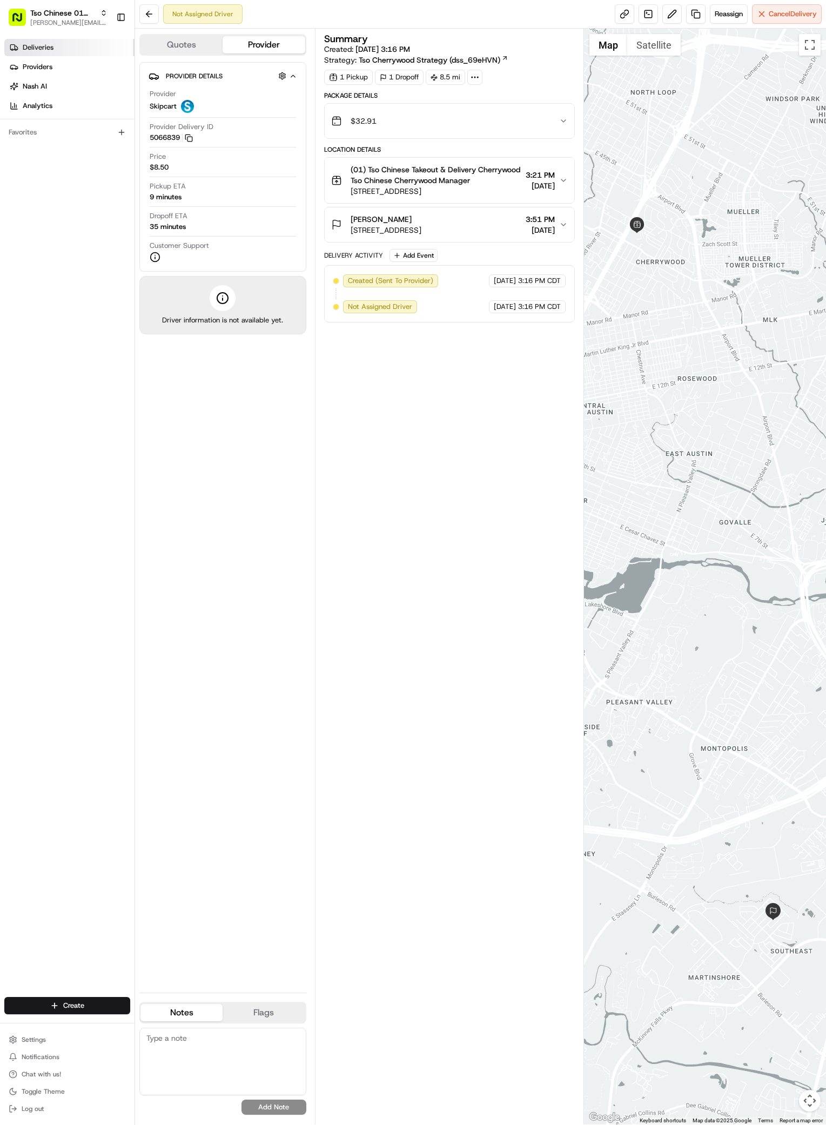
click at [45, 56] on link "Deliveries" at bounding box center [69, 47] width 130 height 17
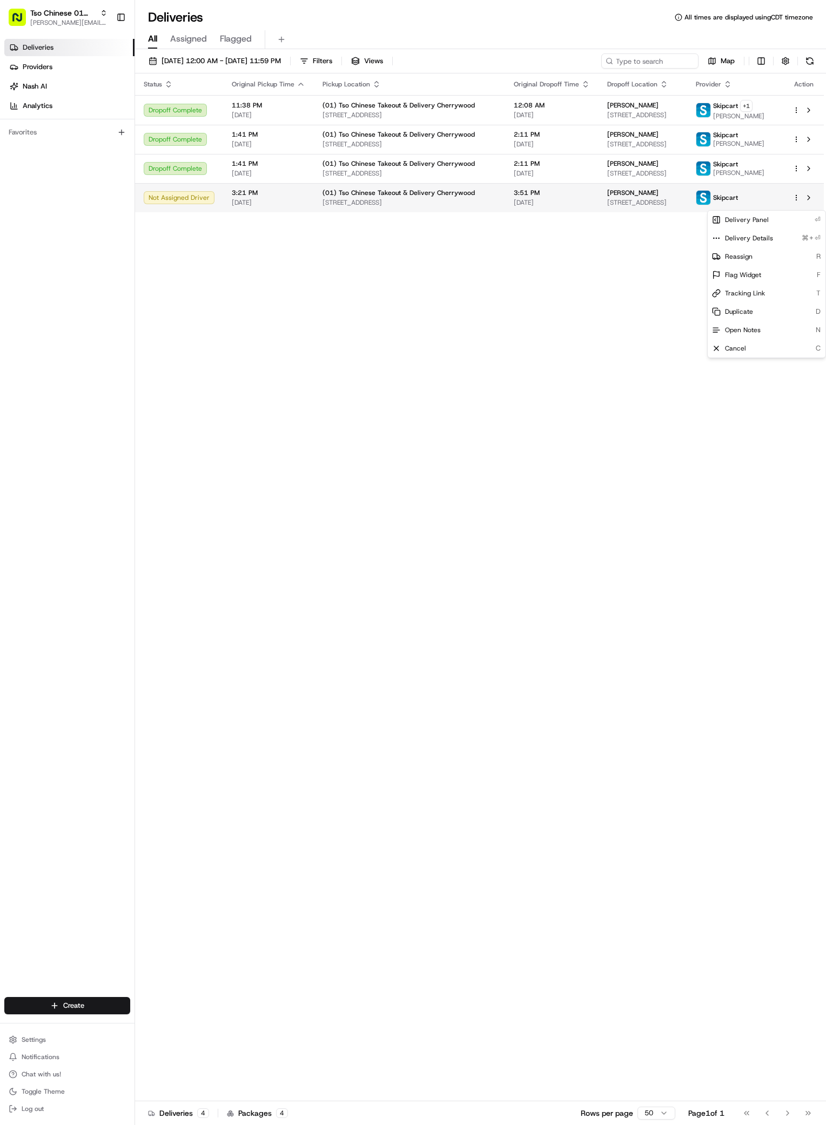
click at [795, 205] on html "Tso Chinese 01 Cherrywood antonia@tsochinese.com Toggle Sidebar Deliveries Prov…" at bounding box center [413, 562] width 826 height 1125
click at [734, 346] on span "Cancel" at bounding box center [735, 348] width 21 height 9
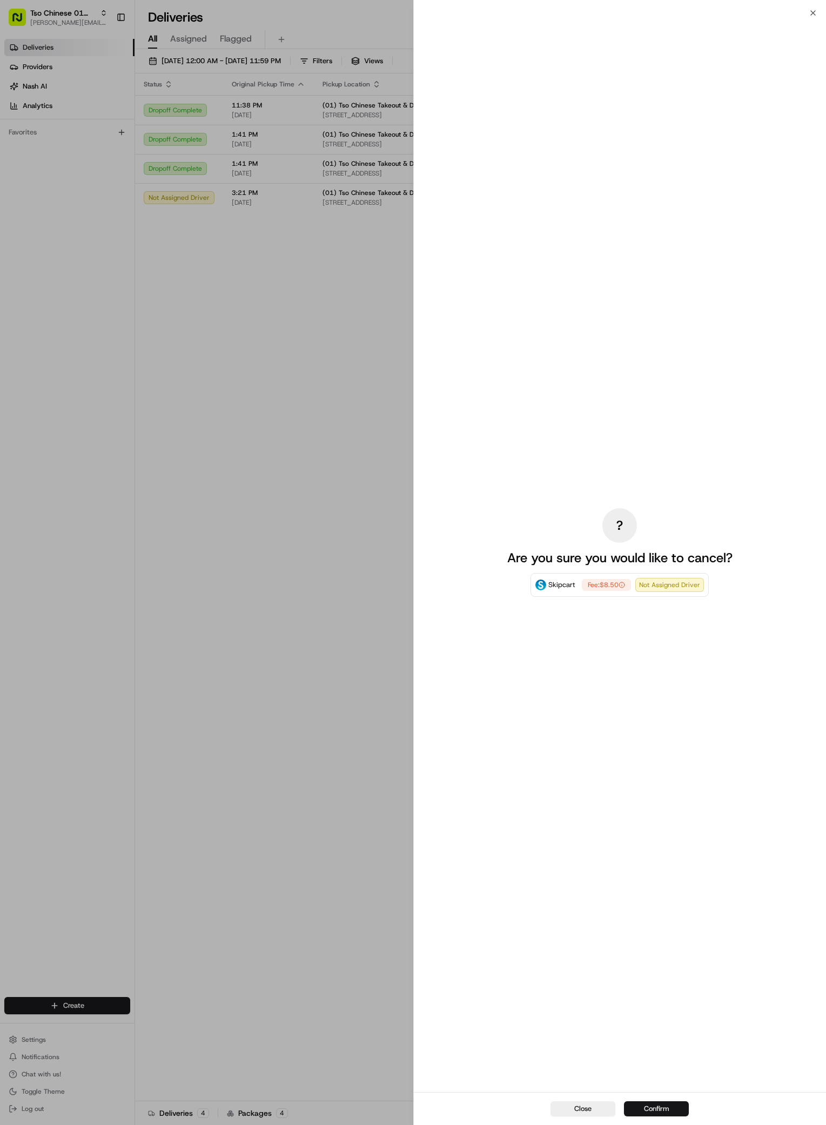
click at [651, 1112] on button "Confirm" at bounding box center [656, 1108] width 65 height 15
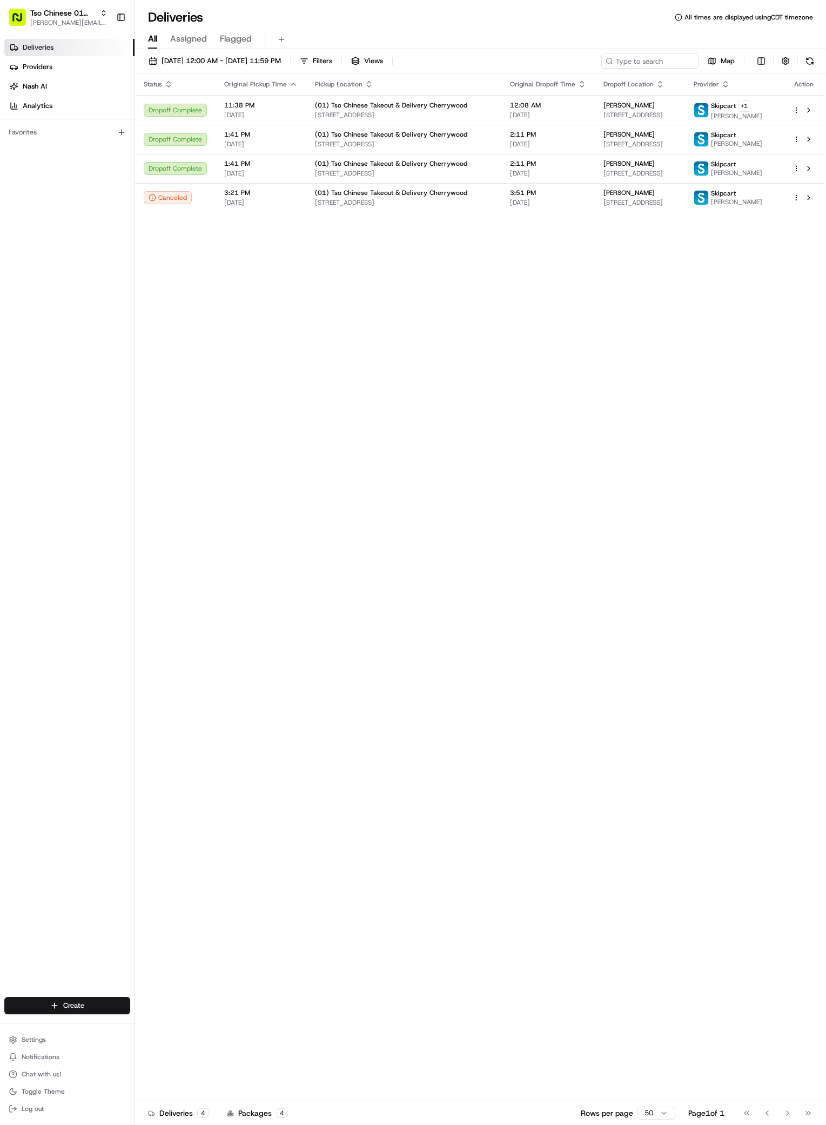
click at [244, 650] on div "Status Original Pickup Time Pickup Location Original Dropoff Time Dropoff Locat…" at bounding box center [479, 587] width 689 height 1028
click at [95, 24] on span "[PERSON_NAME][EMAIL_ADDRESS][DOMAIN_NAME]" at bounding box center [68, 22] width 77 height 9
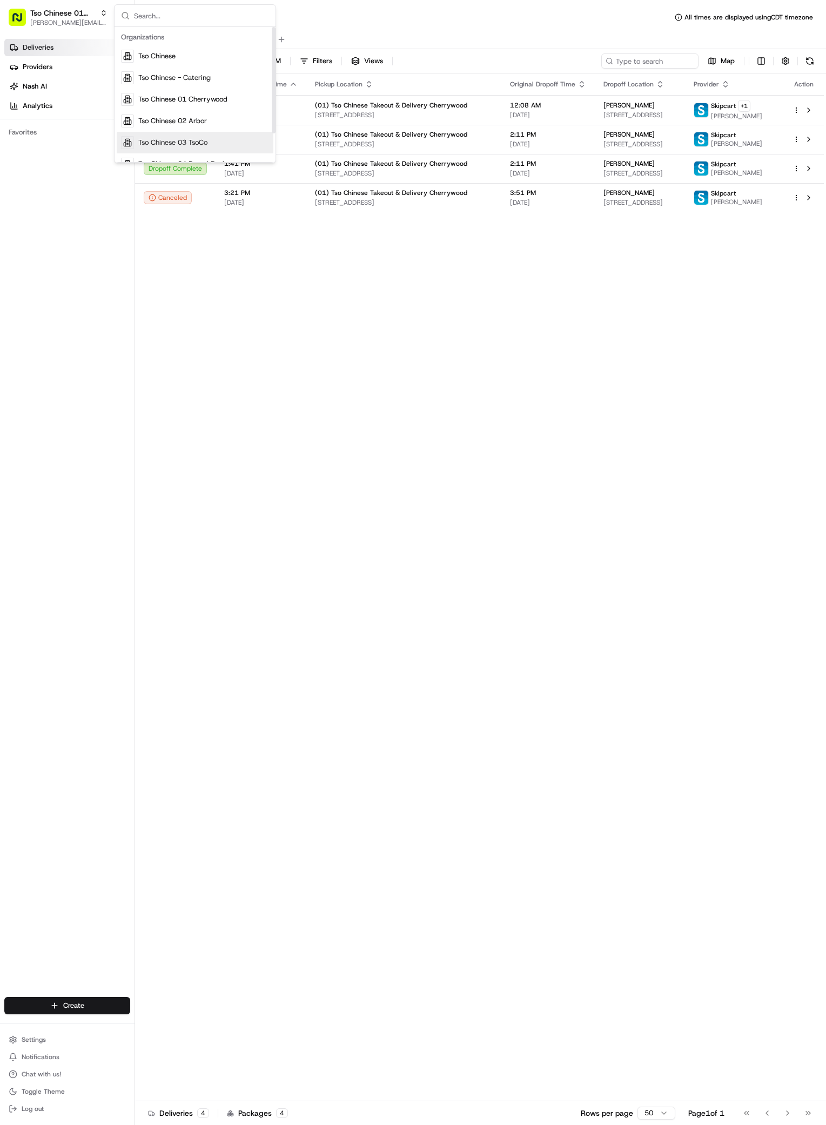
click at [188, 143] on span "Tso Chinese 03 TsoCo" at bounding box center [172, 143] width 69 height 10
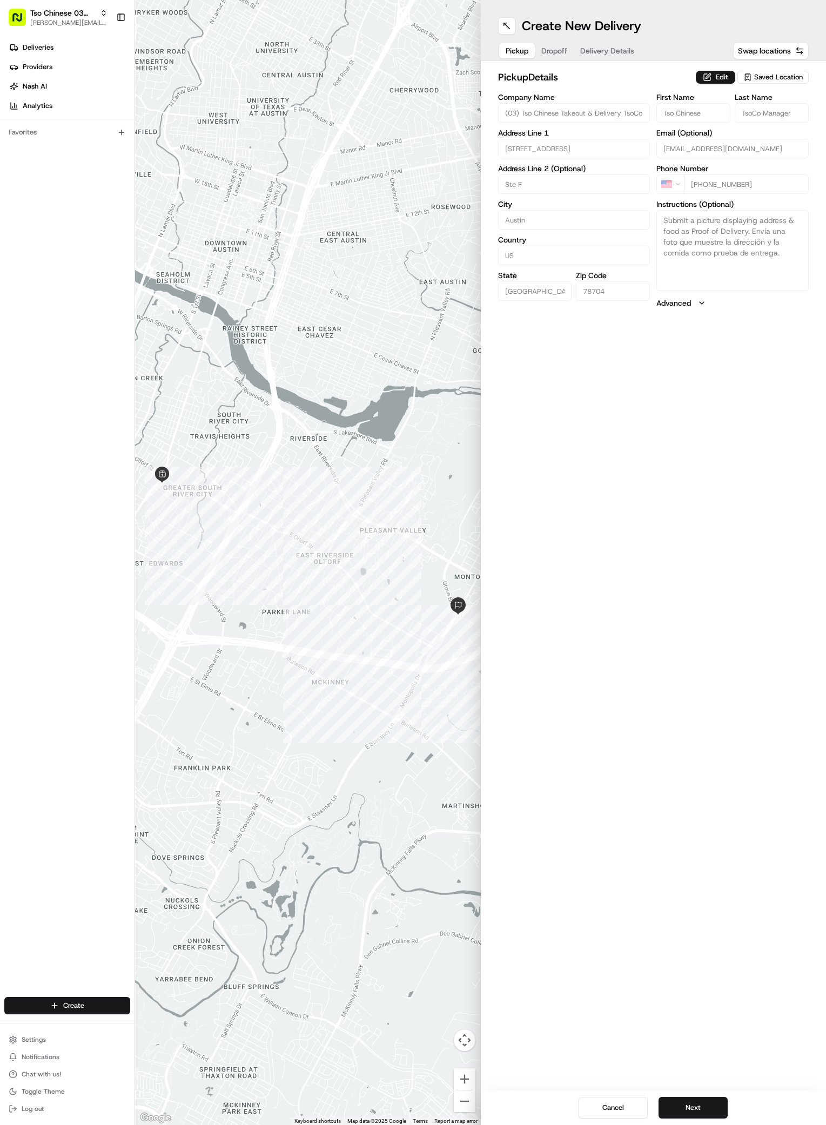
click at [667, 716] on div "Create New Delivery Pickup Dropoff Delivery Details Swap locations pickup Detai…" at bounding box center [654, 562] width 346 height 1125
click at [703, 1105] on button "Next" at bounding box center [692, 1108] width 69 height 22
type input "apt 2124"
click at [770, 258] on textarea "2124- Back gate code 2297. Building 2 code, 512." at bounding box center [732, 250] width 152 height 81
click at [687, 220] on textarea "2124- Back gate code 2297. Building 2 code, 512." at bounding box center [732, 250] width 152 height 81
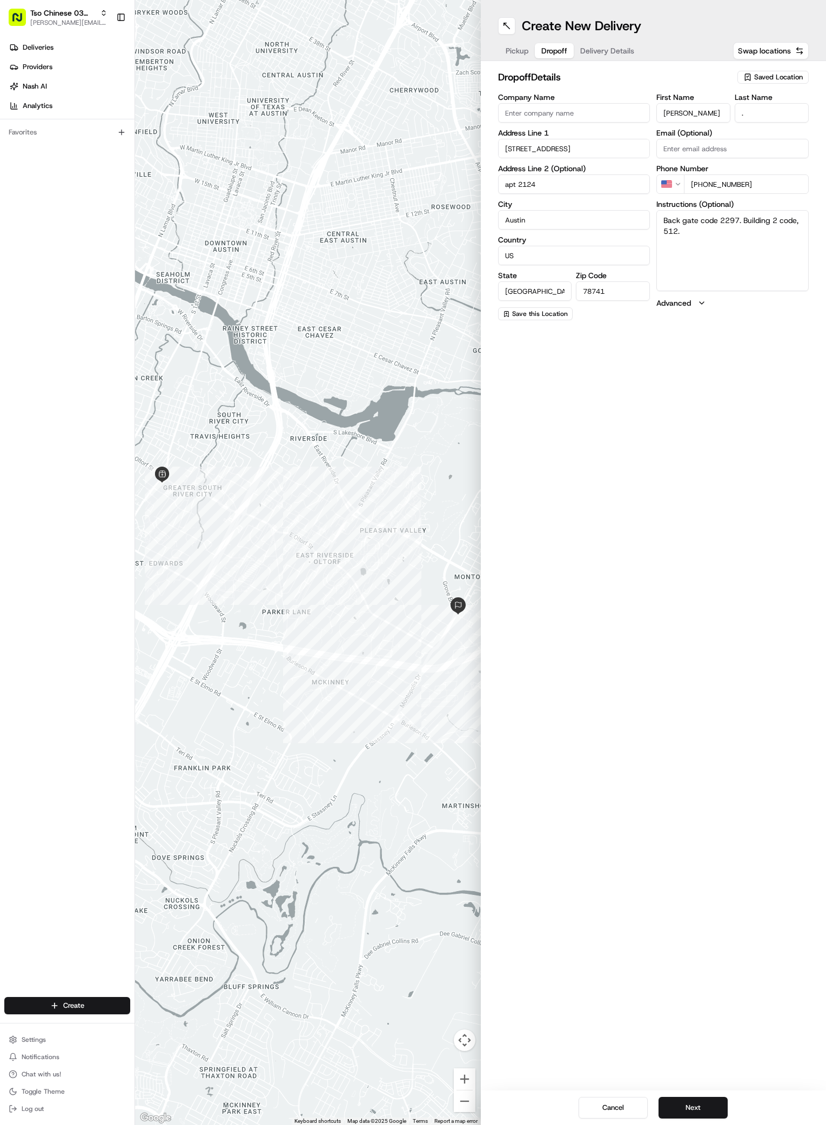
click at [755, 243] on textarea "Back gate code 2297. Building 2 code, 512." at bounding box center [732, 250] width 152 height 81
type textarea "Back gate code 2297. Building 2 code, 512."
click at [696, 1102] on button "Next" at bounding box center [692, 1108] width 69 height 22
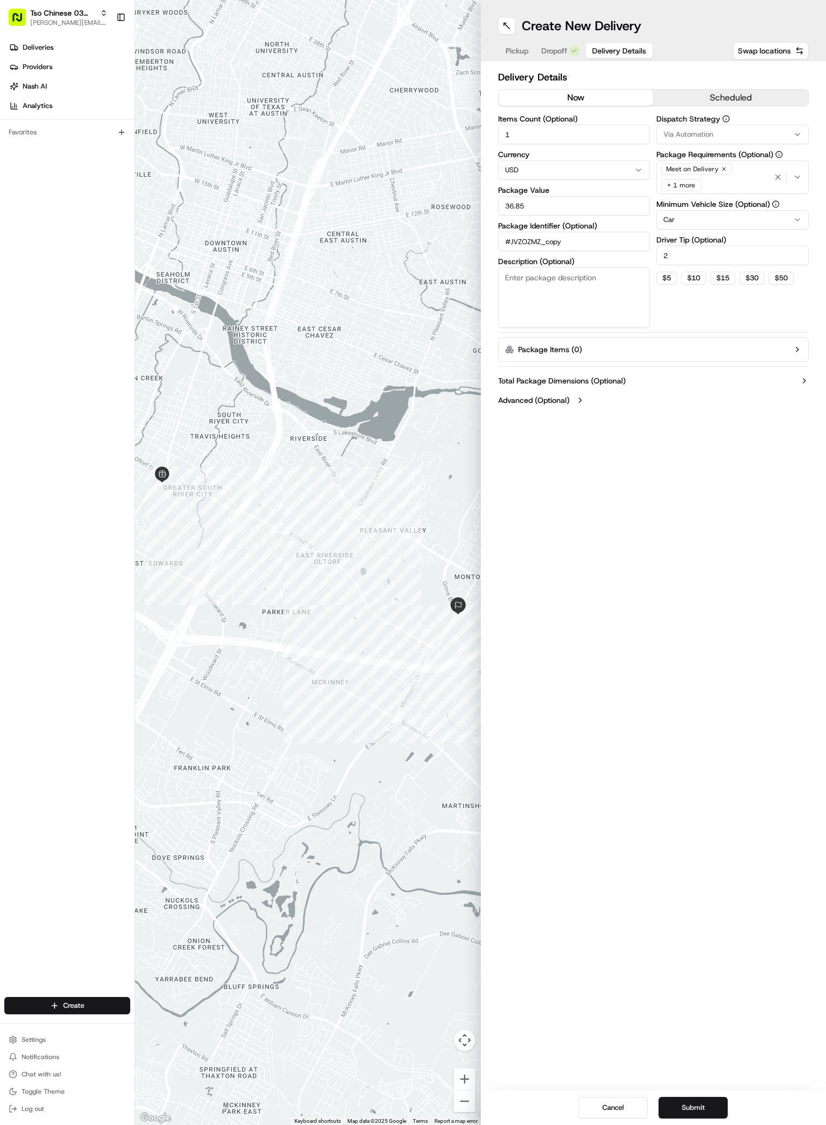
click at [558, 51] on span "Dropoff" at bounding box center [554, 50] width 26 height 11
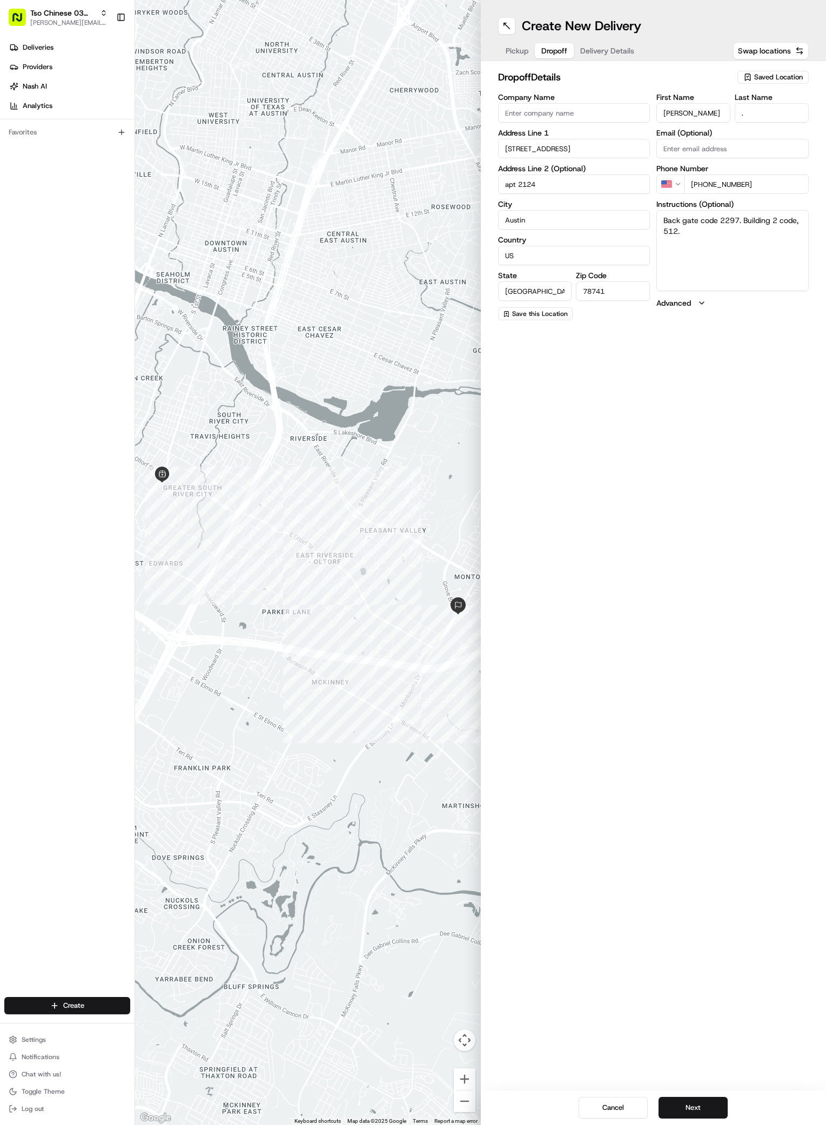
click at [660, 855] on div "Create New Delivery Pickup Dropoff Delivery Details Swap locations dropoff Deta…" at bounding box center [654, 562] width 346 height 1125
click at [709, 1108] on button "Next" at bounding box center [692, 1108] width 69 height 22
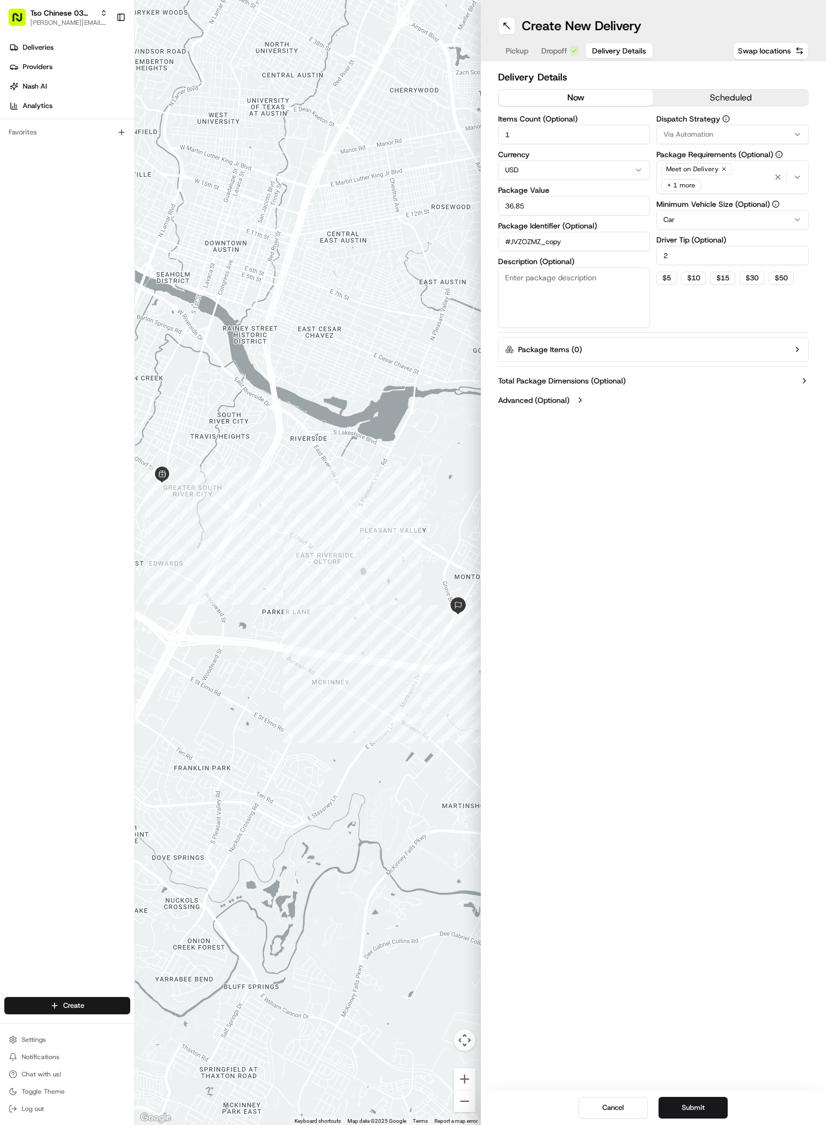
click at [747, 136] on div "Via Automation" at bounding box center [732, 135] width 147 height 10
click at [705, 193] on span "TsoCo Strategy" at bounding box center [740, 193] width 133 height 10
click at [712, 444] on html "Tso Chinese 03 TsoCo antonia@tsochinese.com Toggle Sidebar Deliveries Providers…" at bounding box center [413, 562] width 826 height 1125
click at [706, 1107] on button "Submit" at bounding box center [692, 1108] width 69 height 22
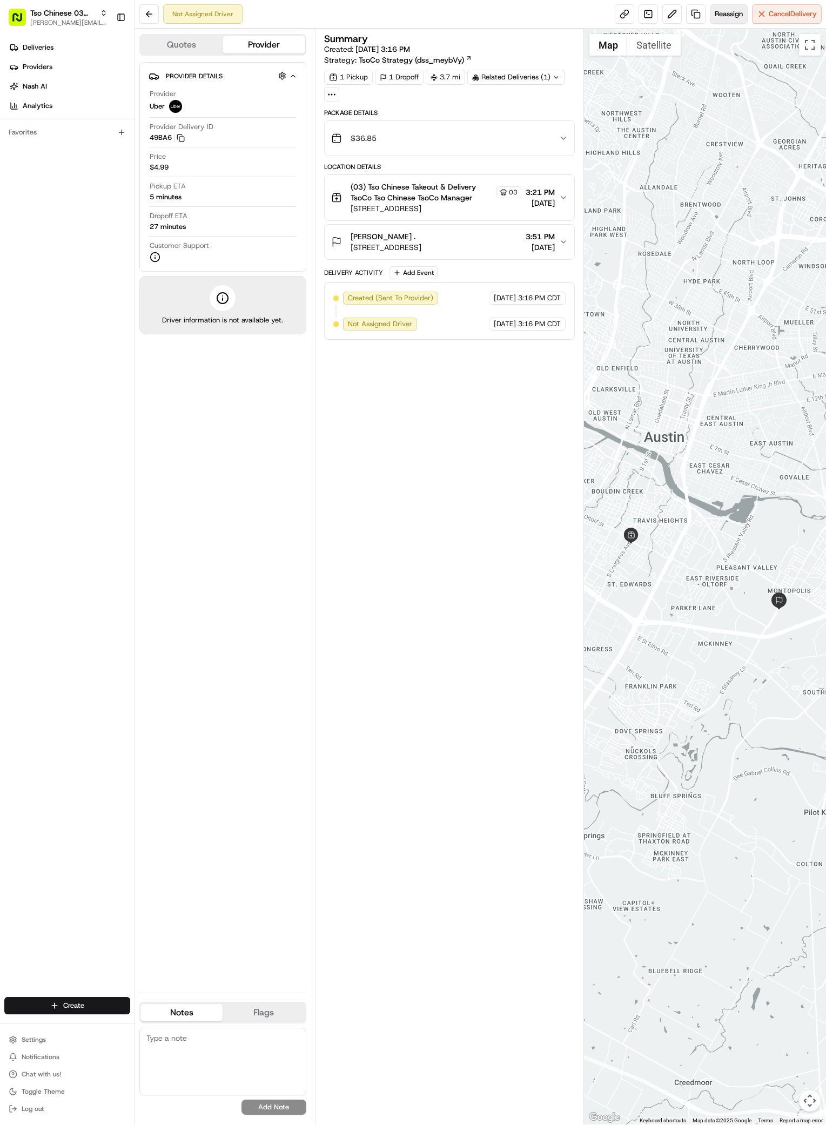
click at [731, 14] on span "Reassign" at bounding box center [728, 14] width 28 height 10
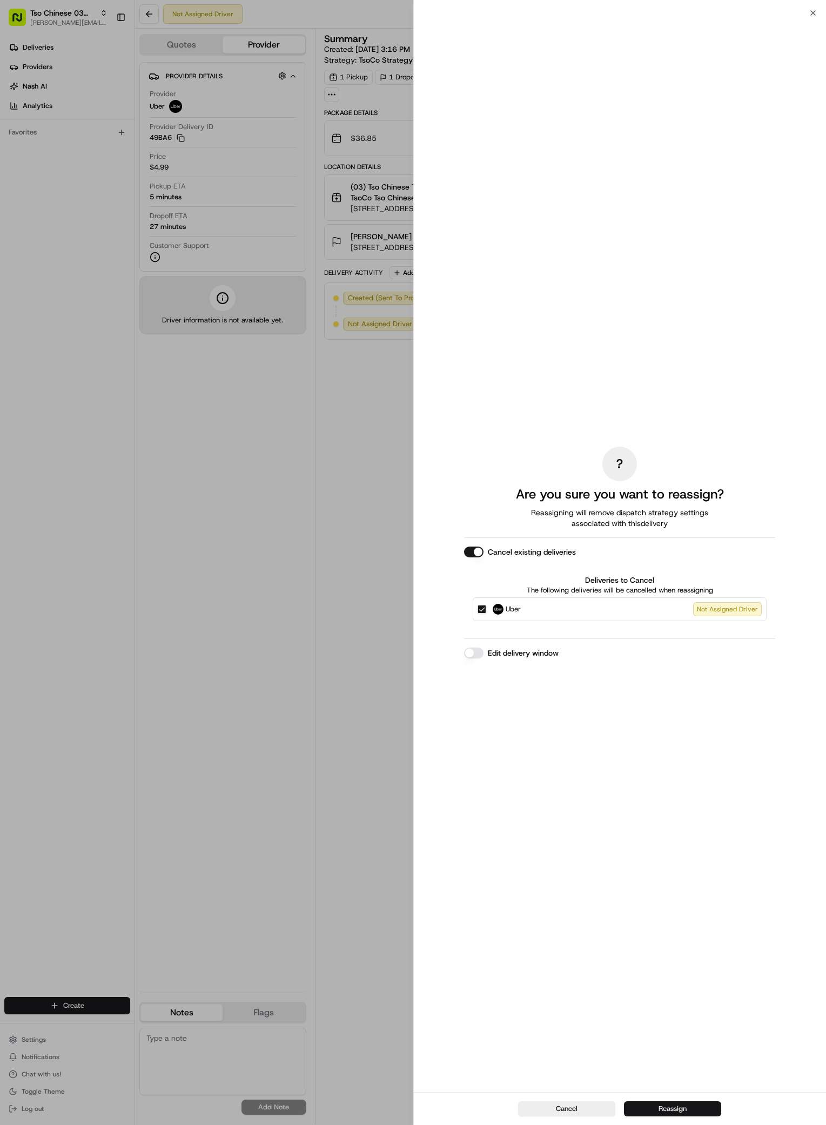
click at [679, 1105] on button "Reassign" at bounding box center [672, 1108] width 97 height 15
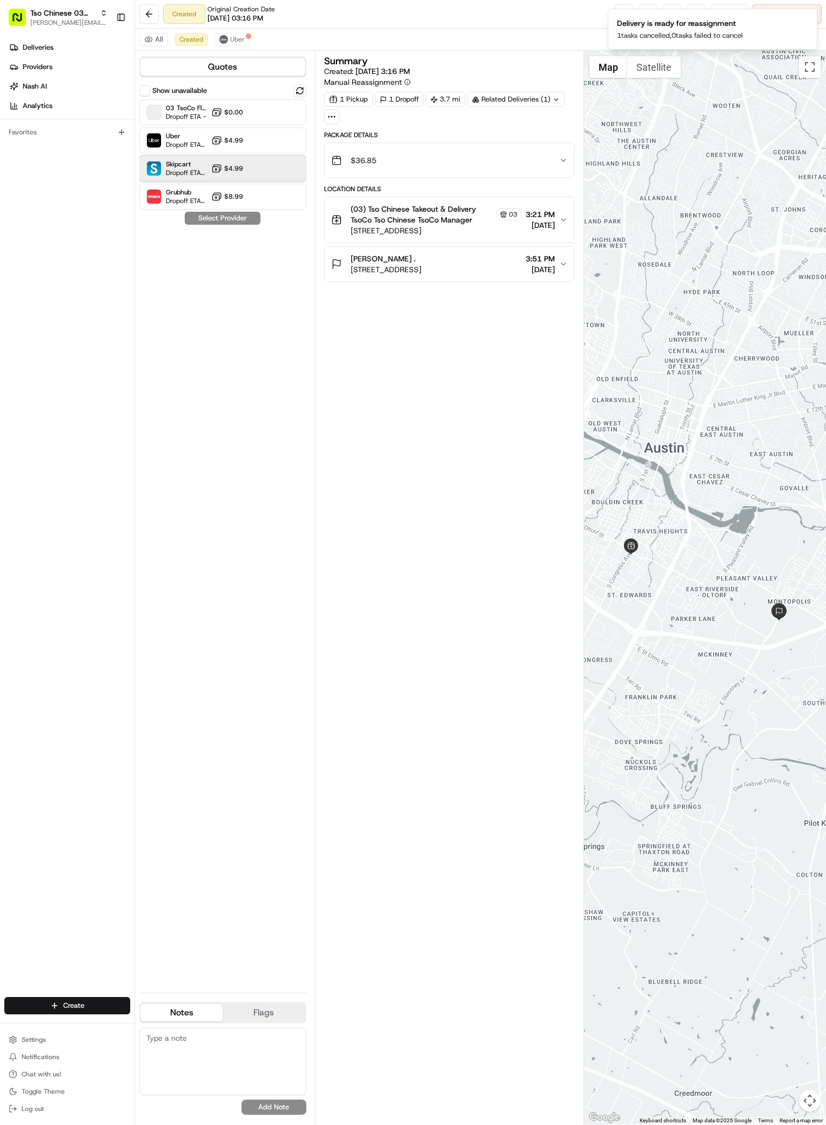
click at [185, 167] on span "Skipcart" at bounding box center [186, 164] width 41 height 9
click at [226, 218] on button "Assign Provider" at bounding box center [222, 218] width 77 height 13
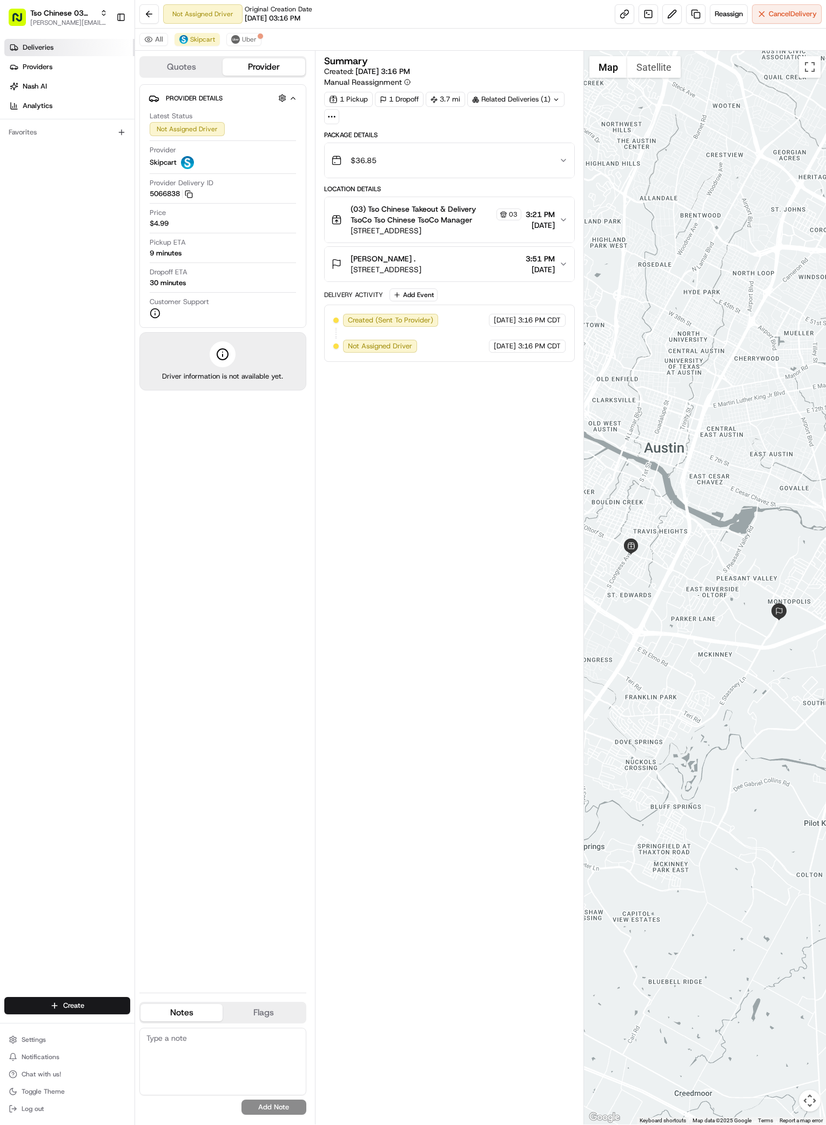
click at [44, 51] on span "Deliveries" at bounding box center [38, 48] width 31 height 10
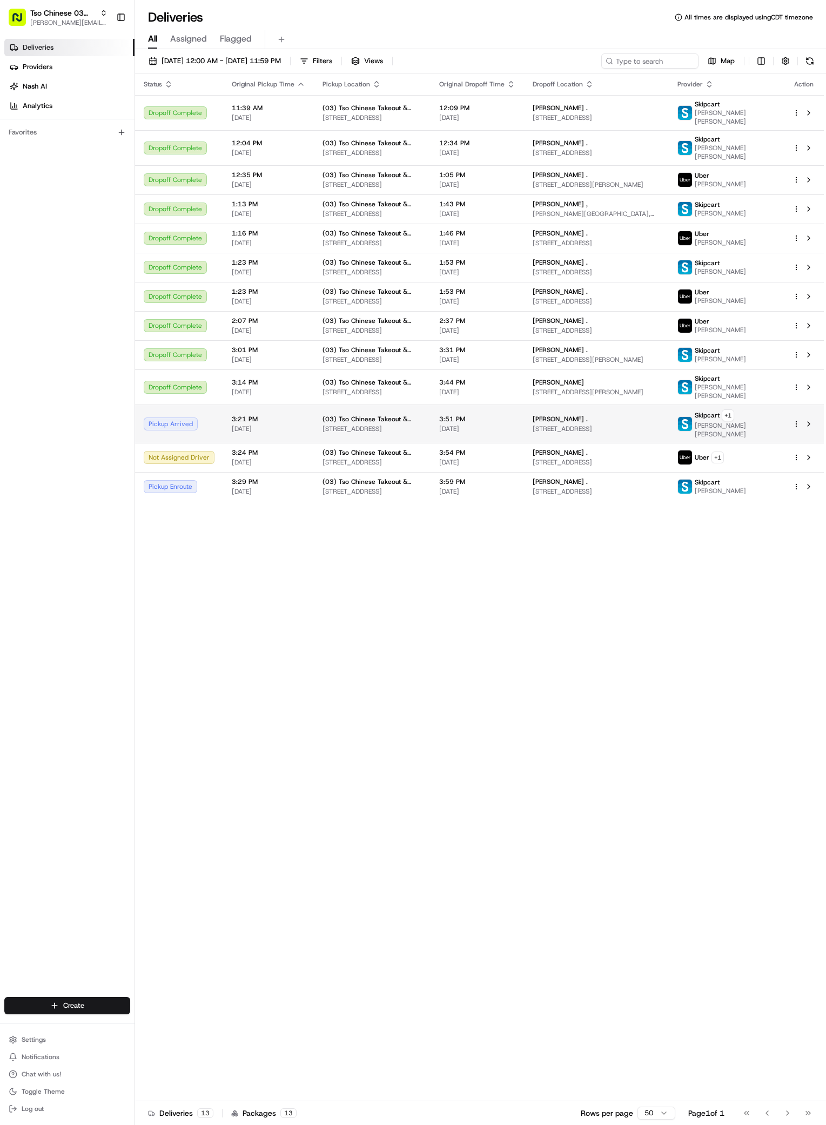
click at [628, 423] on div "[PERSON_NAME] ." at bounding box center [595, 419] width 127 height 9
click at [660, 433] on span "[STREET_ADDRESS]" at bounding box center [595, 428] width 127 height 9
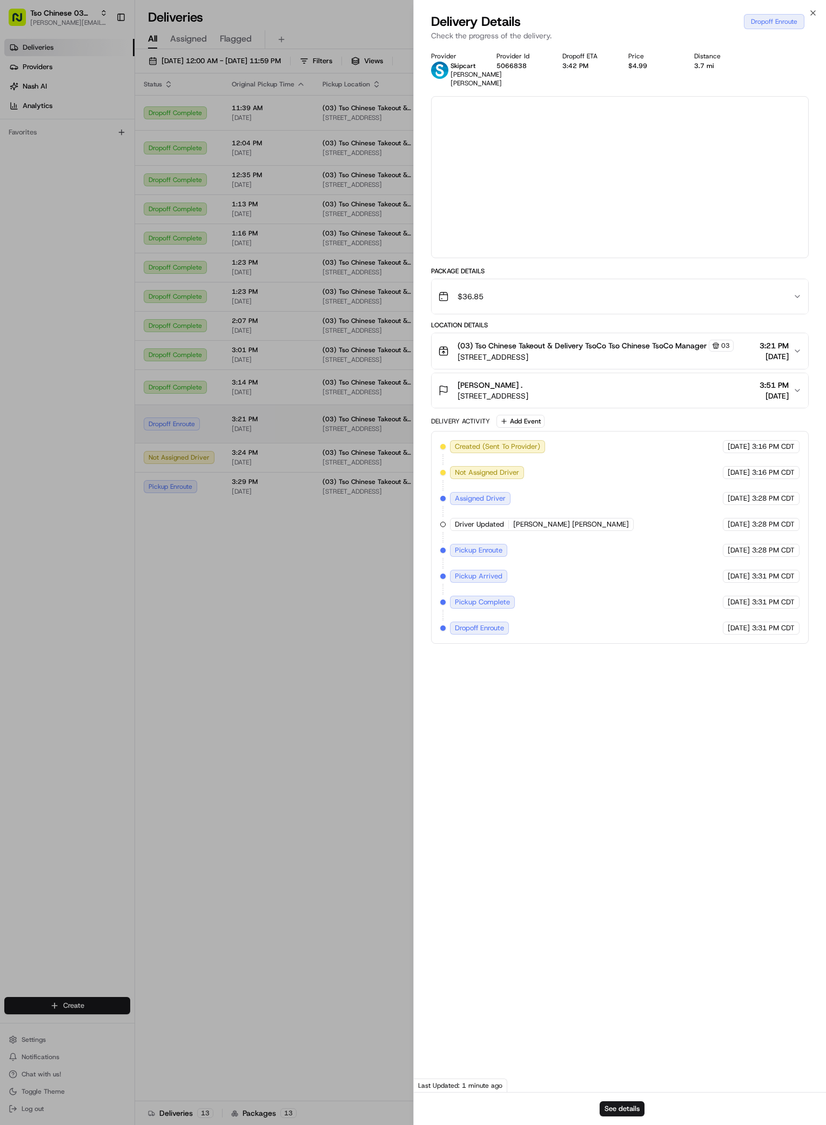
click at [670, 435] on div at bounding box center [413, 562] width 826 height 1125
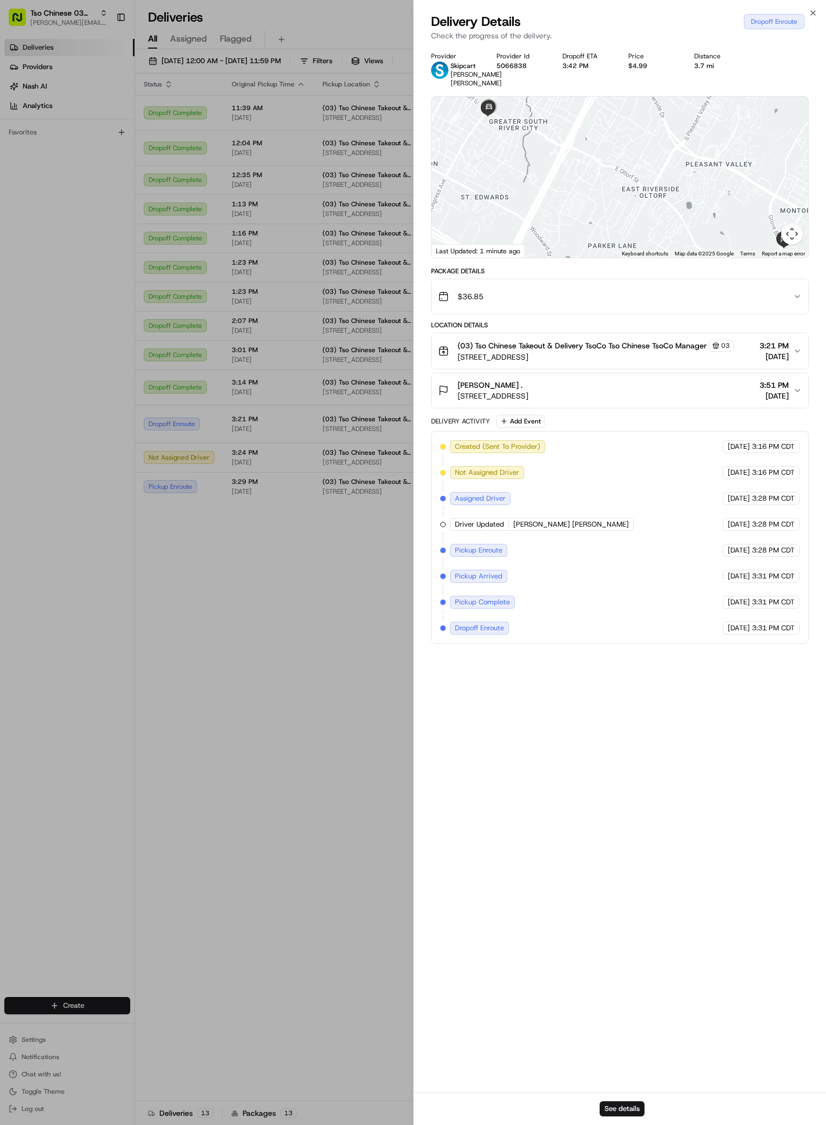
click at [797, 392] on icon "button" at bounding box center [797, 390] width 4 height 2
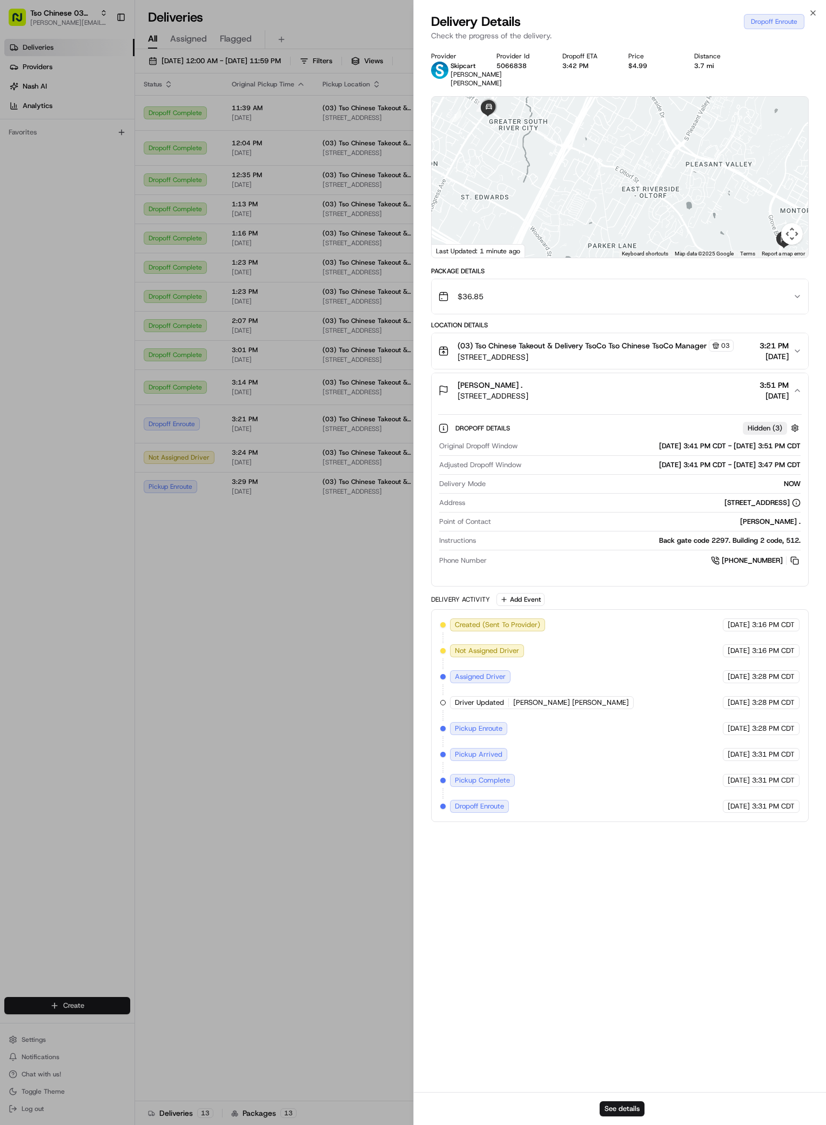
click at [796, 392] on icon "button" at bounding box center [797, 390] width 4 height 2
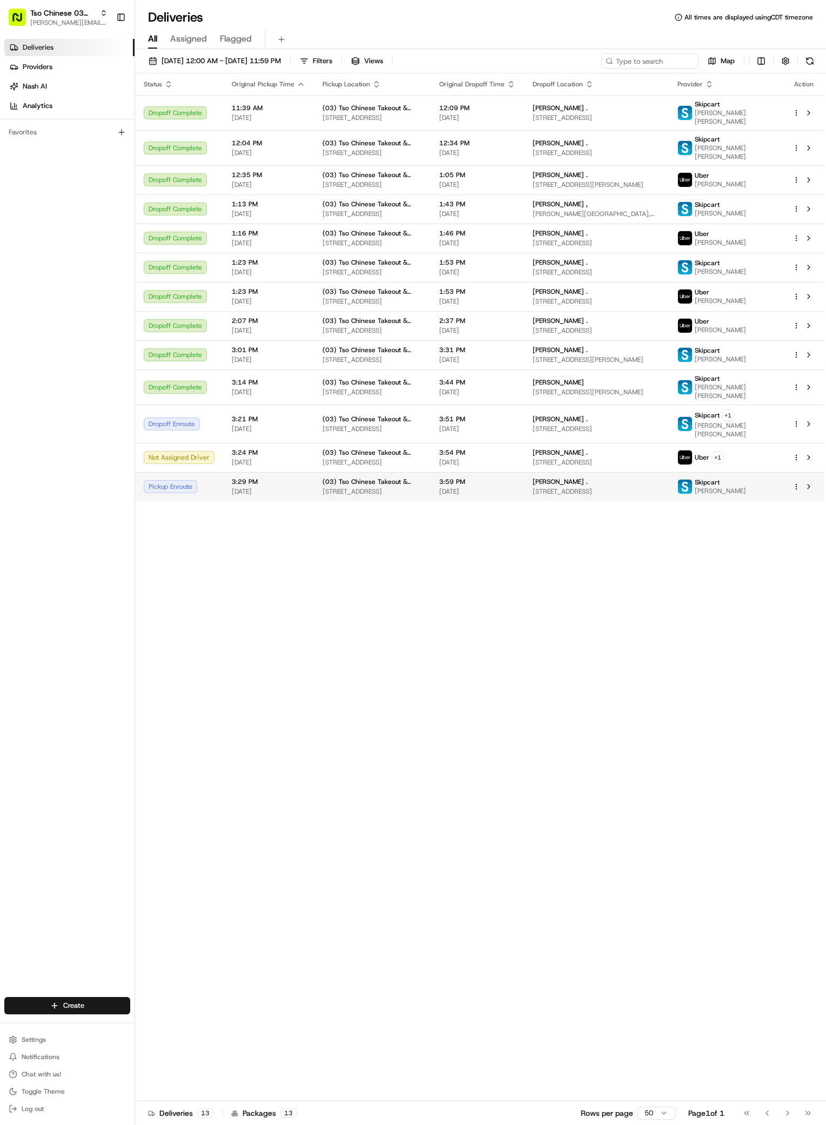
click at [579, 496] on span "[STREET_ADDRESS]" at bounding box center [595, 491] width 127 height 9
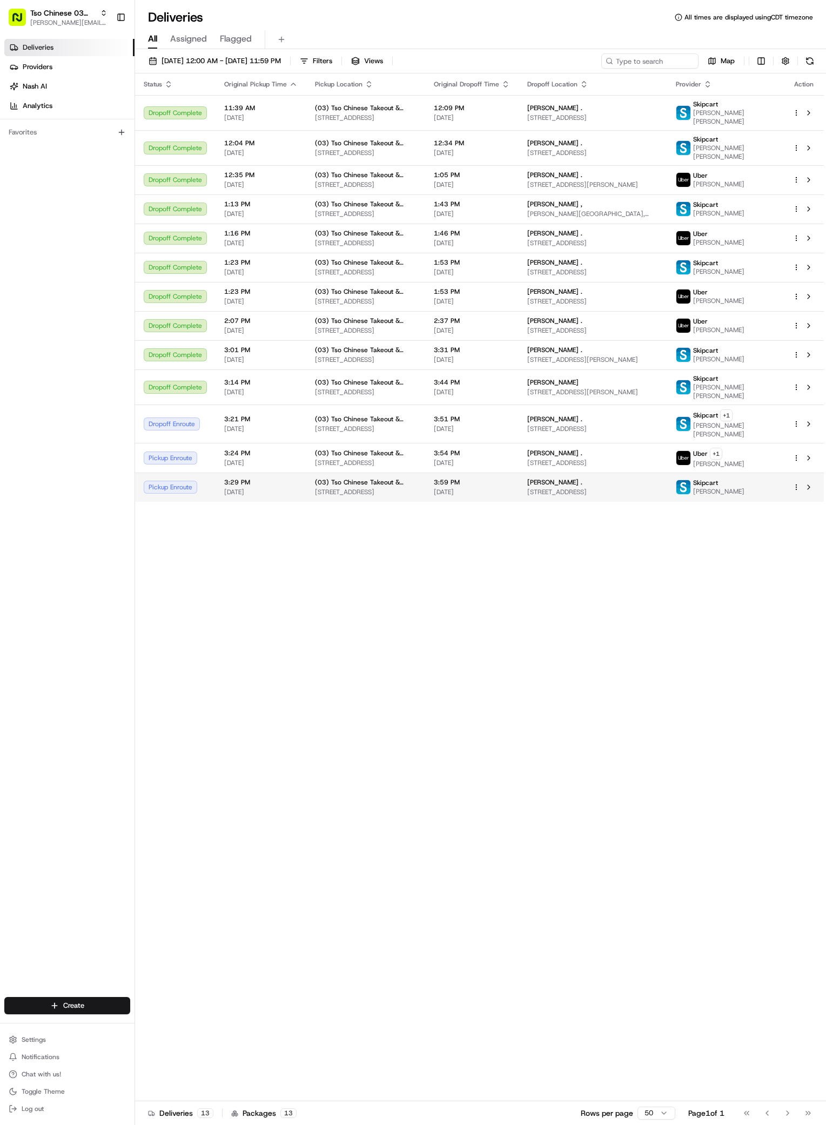
click at [589, 487] on div "[PERSON_NAME] ." at bounding box center [592, 482] width 131 height 9
click at [78, 1002] on html "Tso Chinese 03 TsoCo [PERSON_NAME][EMAIL_ADDRESS][DOMAIN_NAME] Toggle Sidebar D…" at bounding box center [413, 562] width 826 height 1125
click at [144, 1022] on icon at bounding box center [145, 1025] width 9 height 9
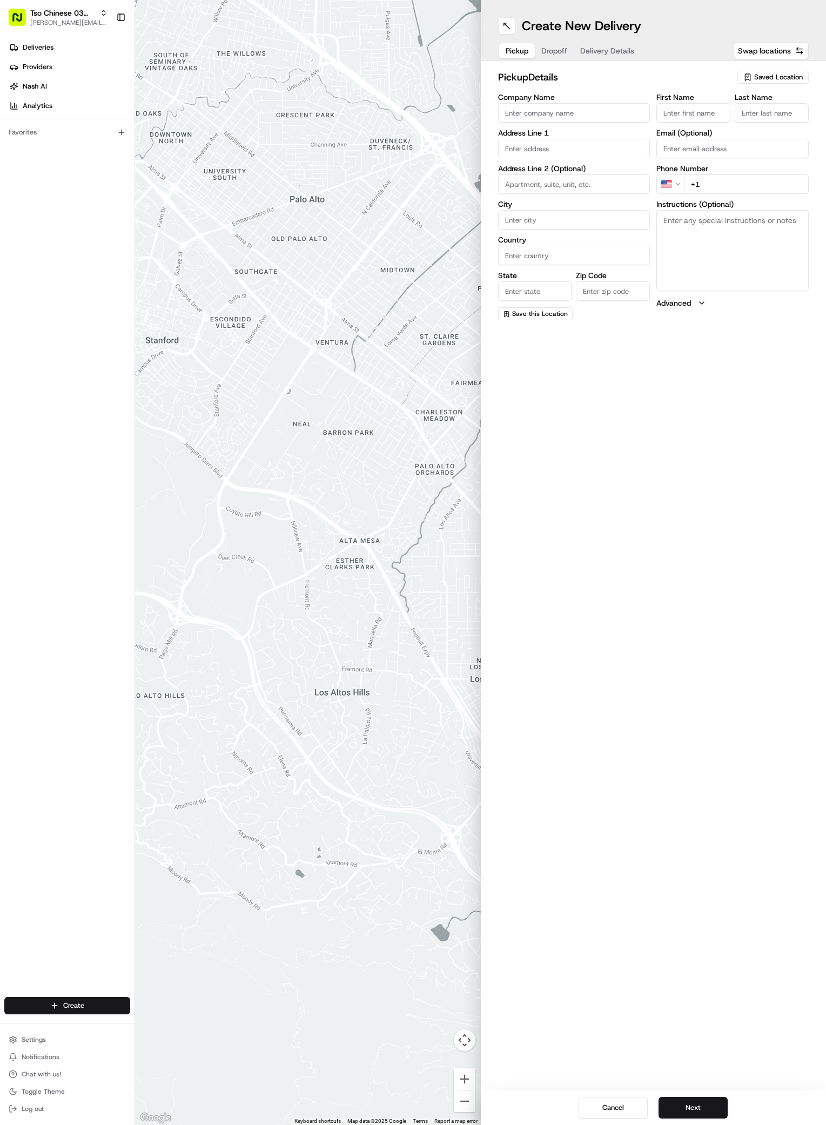
click at [797, 78] on span "Saved Location" at bounding box center [778, 77] width 49 height 10
click at [771, 119] on span "(03) Tso Chinese Takeout & Delivery TsoCo (03)" at bounding box center [754, 122] width 133 height 19
type input "(03) Tso Chinese Takeout & Delivery TsoCo"
type input "Ste F"
type input "Austin"
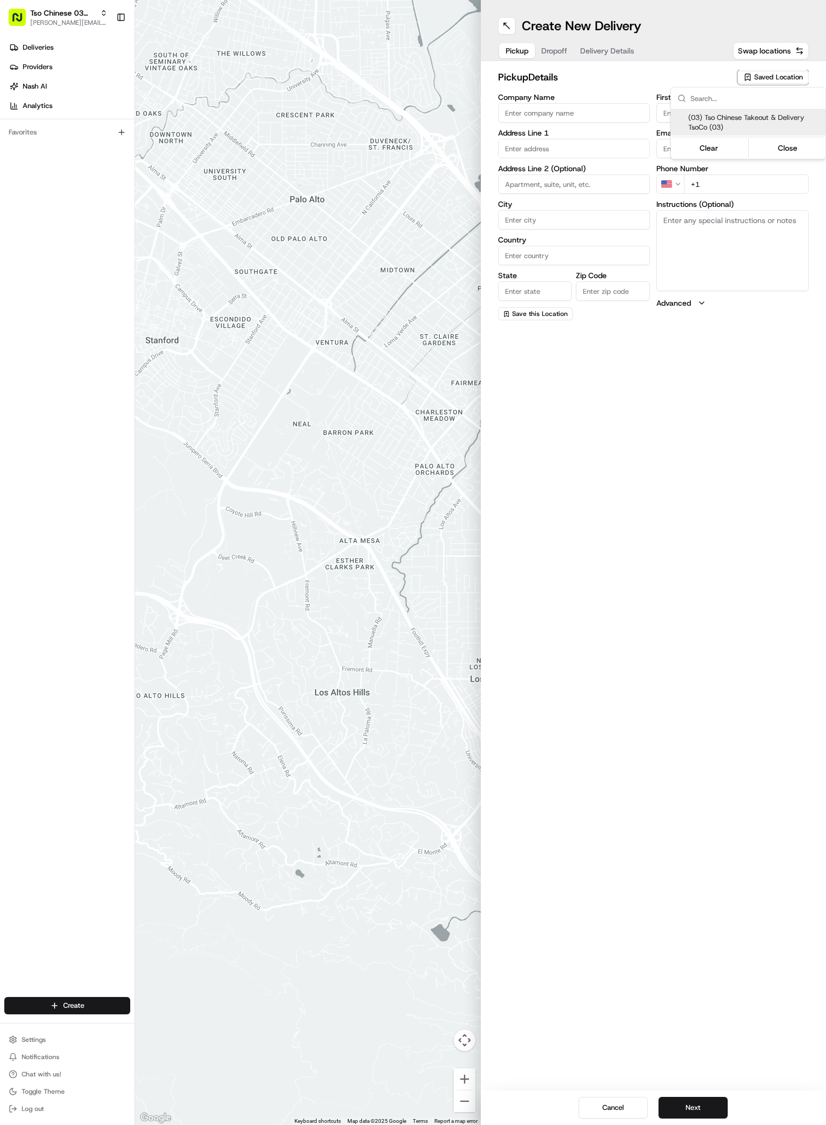
type input "US"
type input "[GEOGRAPHIC_DATA]"
type input "78704"
type input "Tso Chinese"
type input "TsoCo Manager"
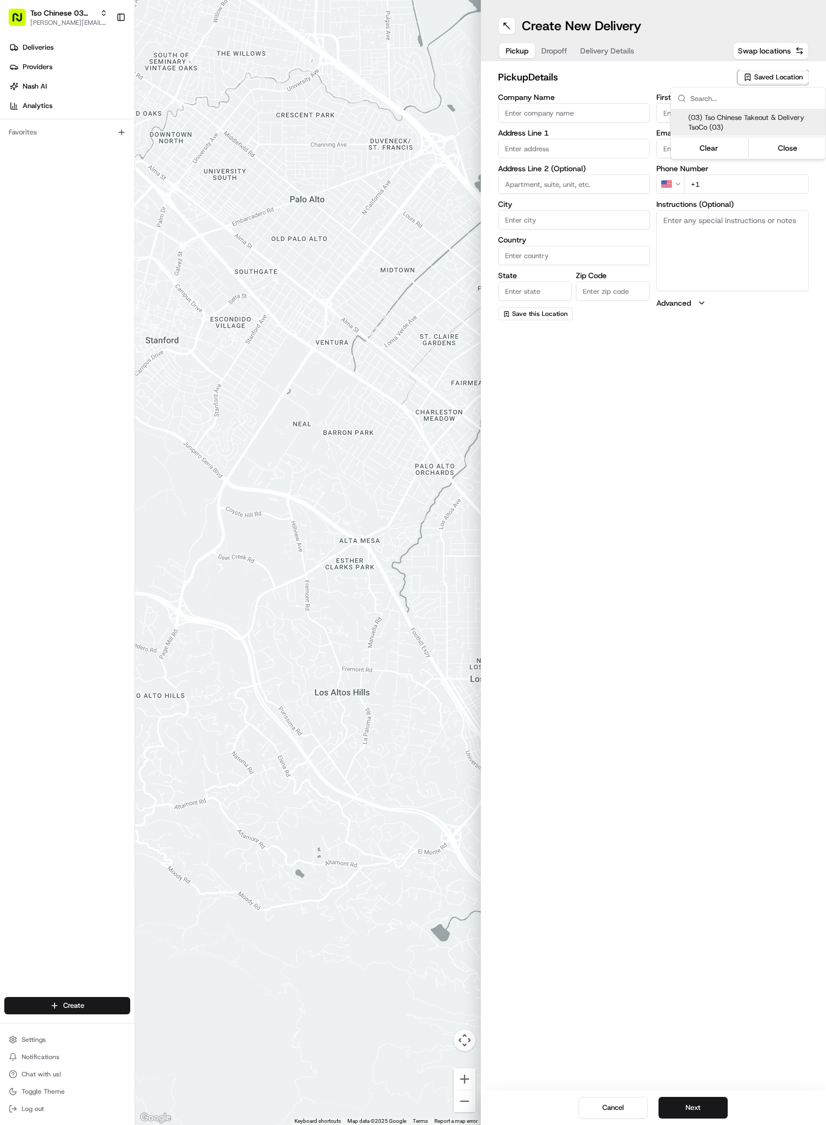
type input "[EMAIL_ADDRESS][DOMAIN_NAME]"
type input "[PHONE_NUMBER]"
type textarea "Submit a picture displaying address & food as Proof of Delivery. Envía una foto…"
type input "[STREET_ADDRESS]"
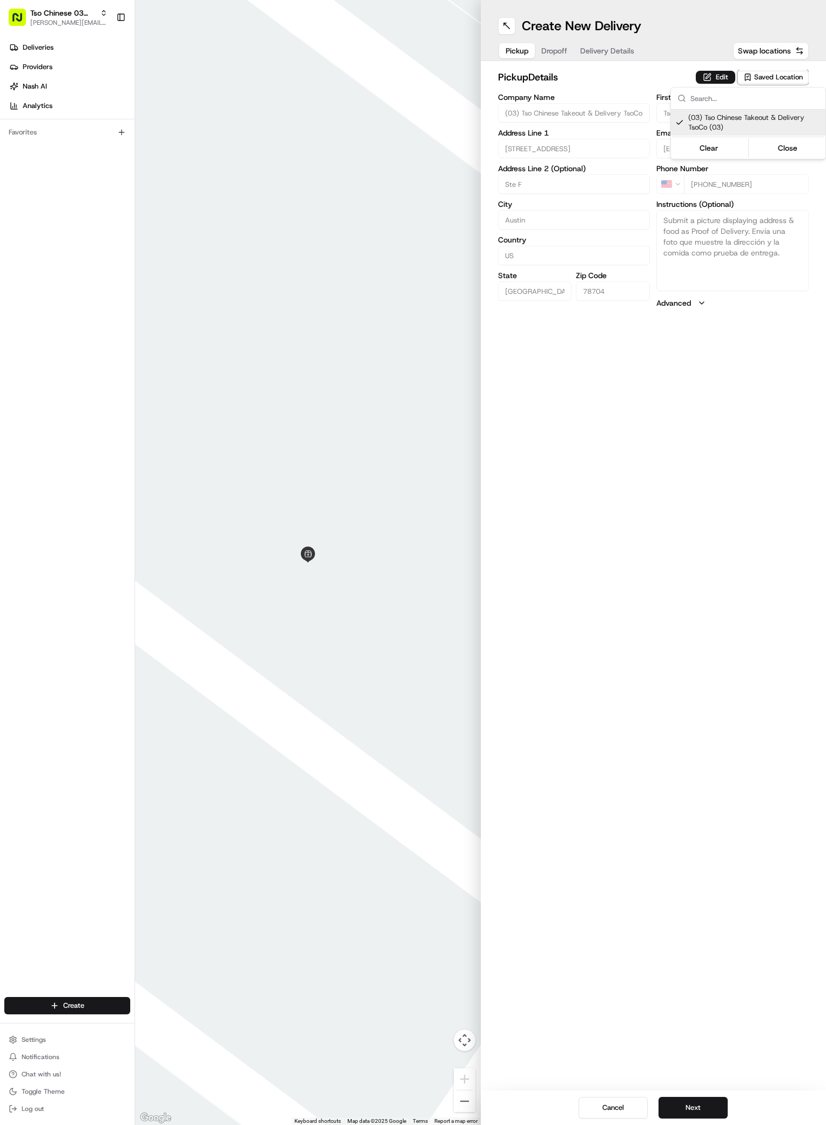
click at [701, 1102] on html "Tso Chinese 03 TsoCo [PERSON_NAME][EMAIL_ADDRESS][DOMAIN_NAME] Toggle Sidebar D…" at bounding box center [413, 562] width 826 height 1125
click at [701, 1102] on button "Next" at bounding box center [692, 1108] width 69 height 22
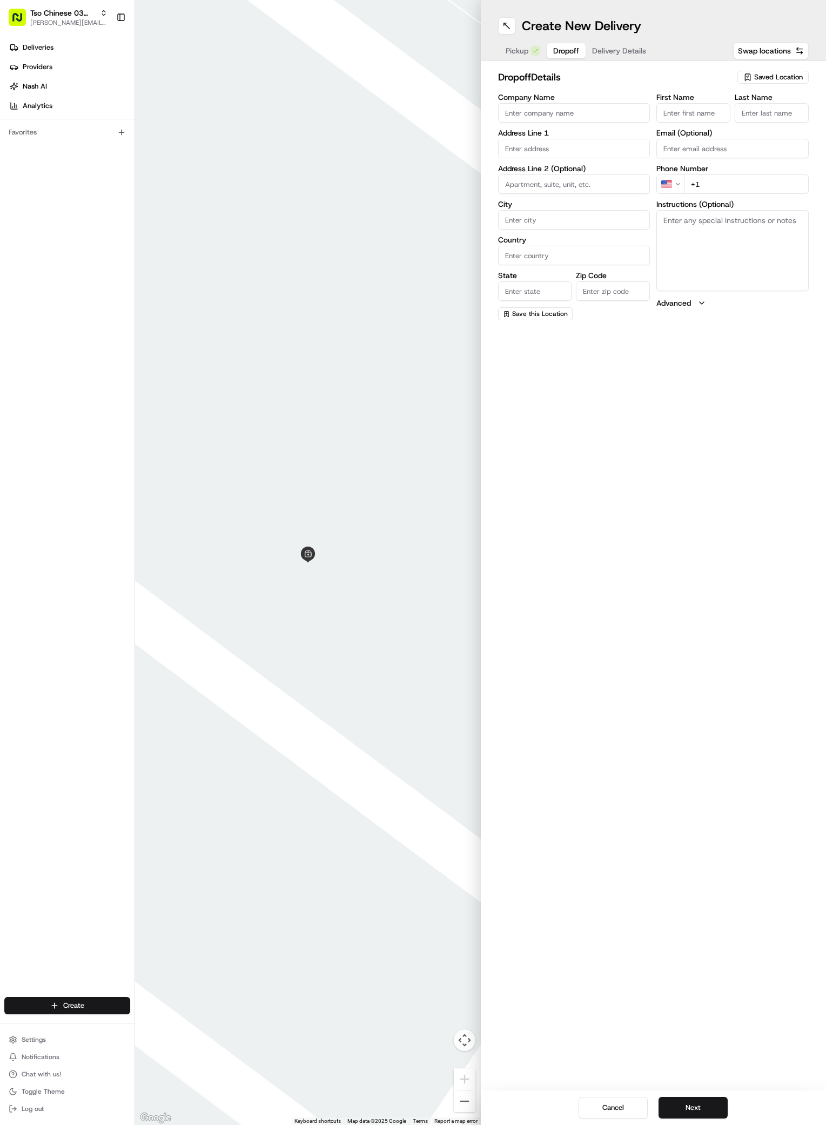
click at [681, 112] on input "First Name" at bounding box center [693, 112] width 74 height 19
paste input "[PERSON_NAME]"
type input "[PERSON_NAME]"
type input "."
paste input "[PHONE_NUMBER]"
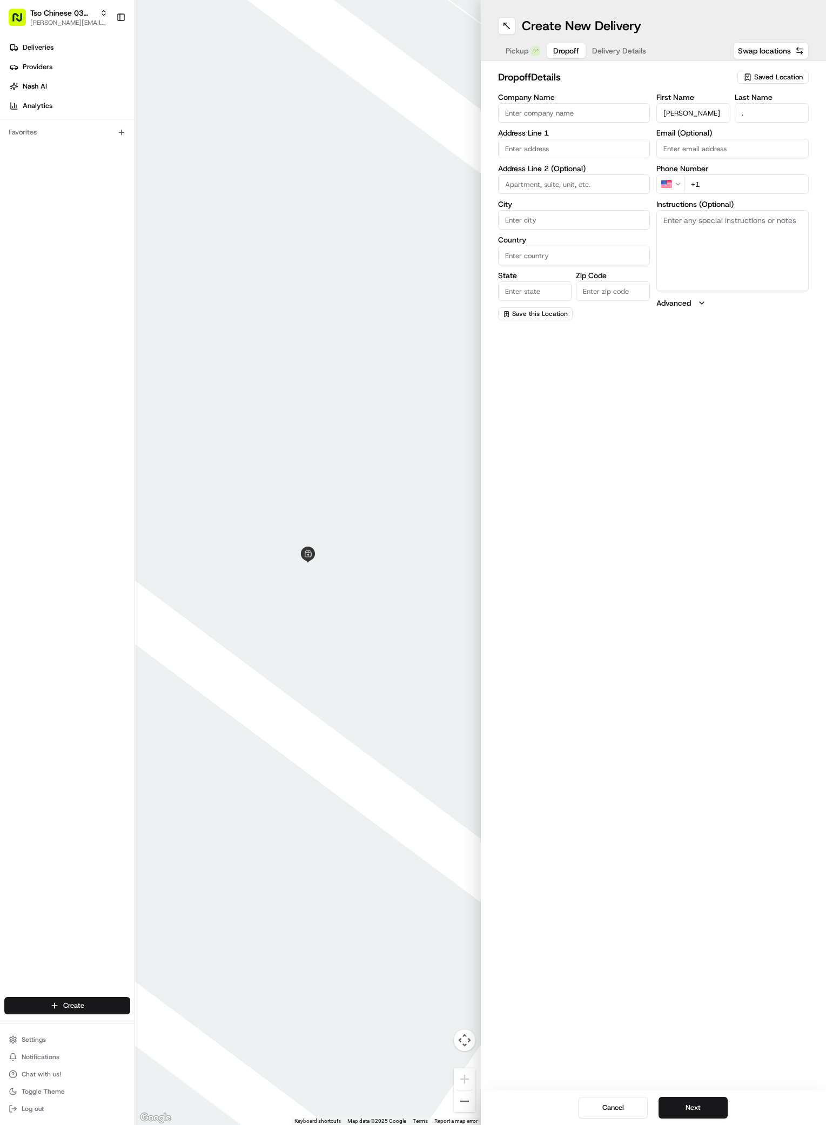
type input "[PHONE_NUMBER]"
paste input "[STREET_ADDRESS][PERSON_NAME]"
click at [550, 170] on div "[STREET_ADDRESS][PERSON_NAME]" at bounding box center [574, 176] width 147 height 26
type input "[STREET_ADDRESS][PERSON_NAME]"
type input "Austin"
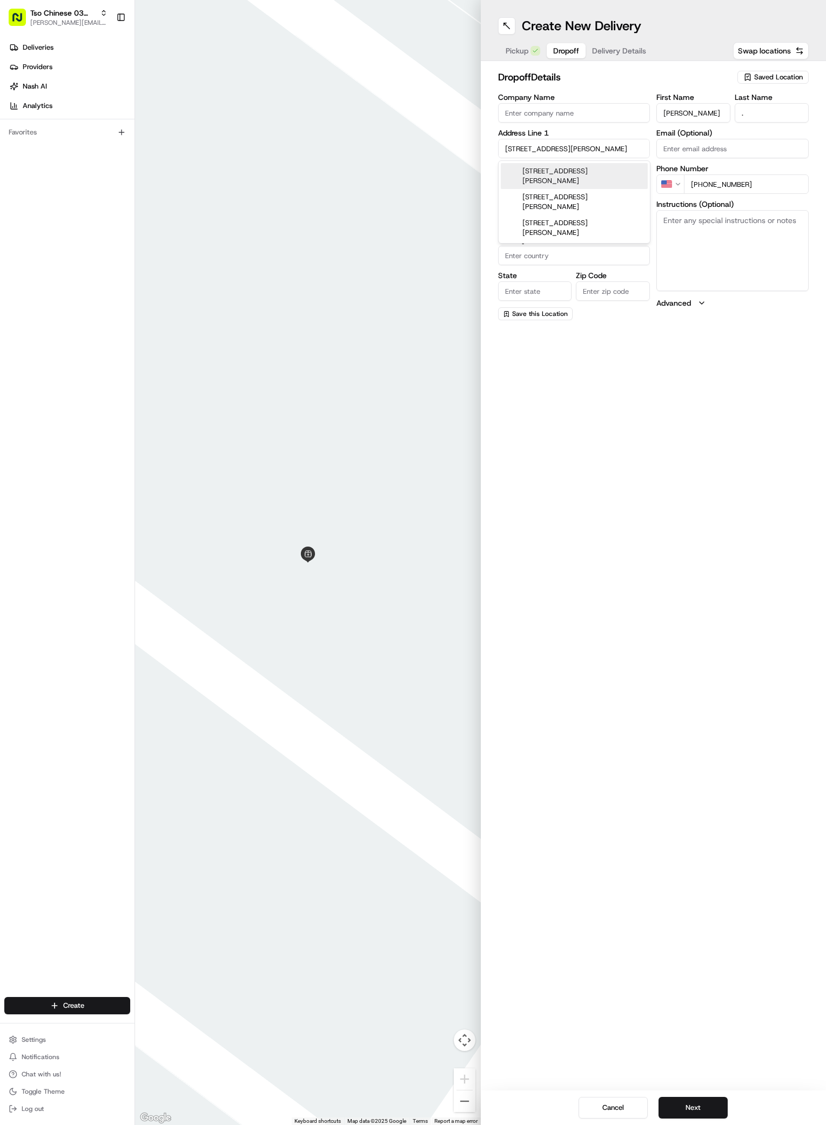
type input "[GEOGRAPHIC_DATA]"
type input "78704"
type input "[STREET_ADDRESS][PERSON_NAME]"
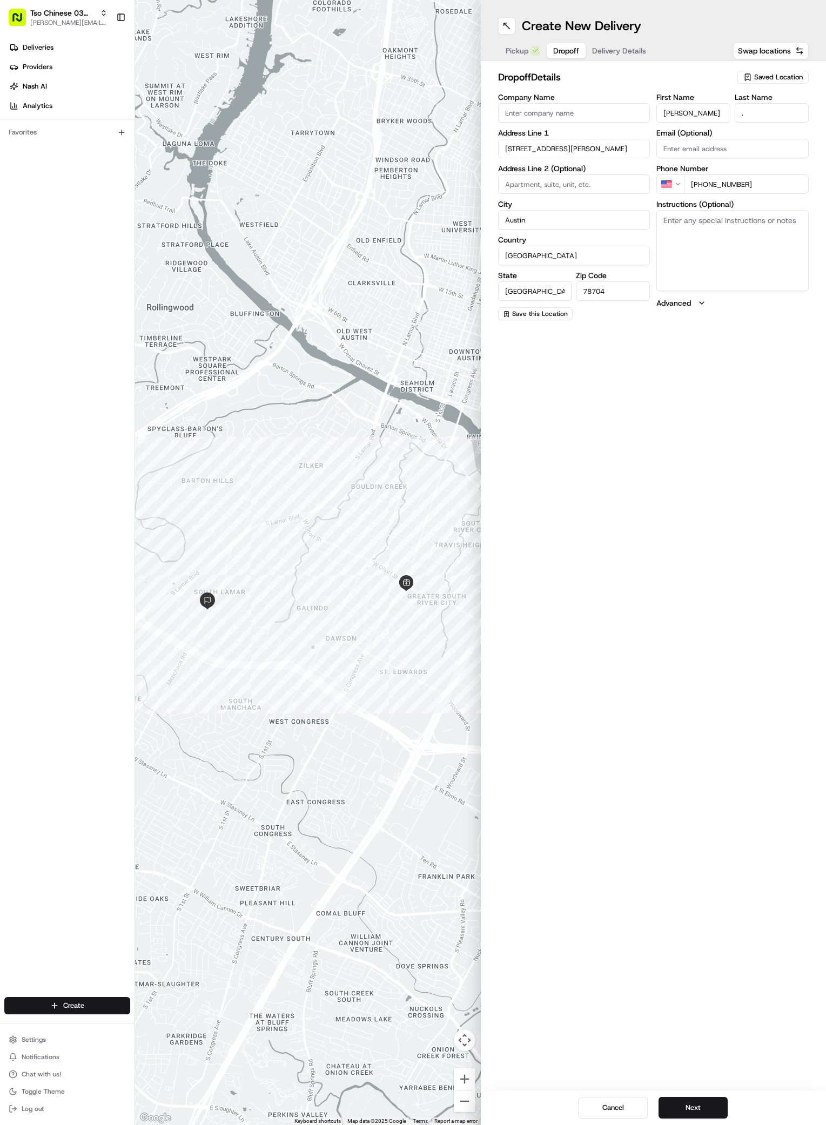
click at [550, 170] on label "Address Line 2 (Optional)" at bounding box center [574, 169] width 152 height 8
click at [686, 1107] on button "Next" at bounding box center [692, 1108] width 69 height 22
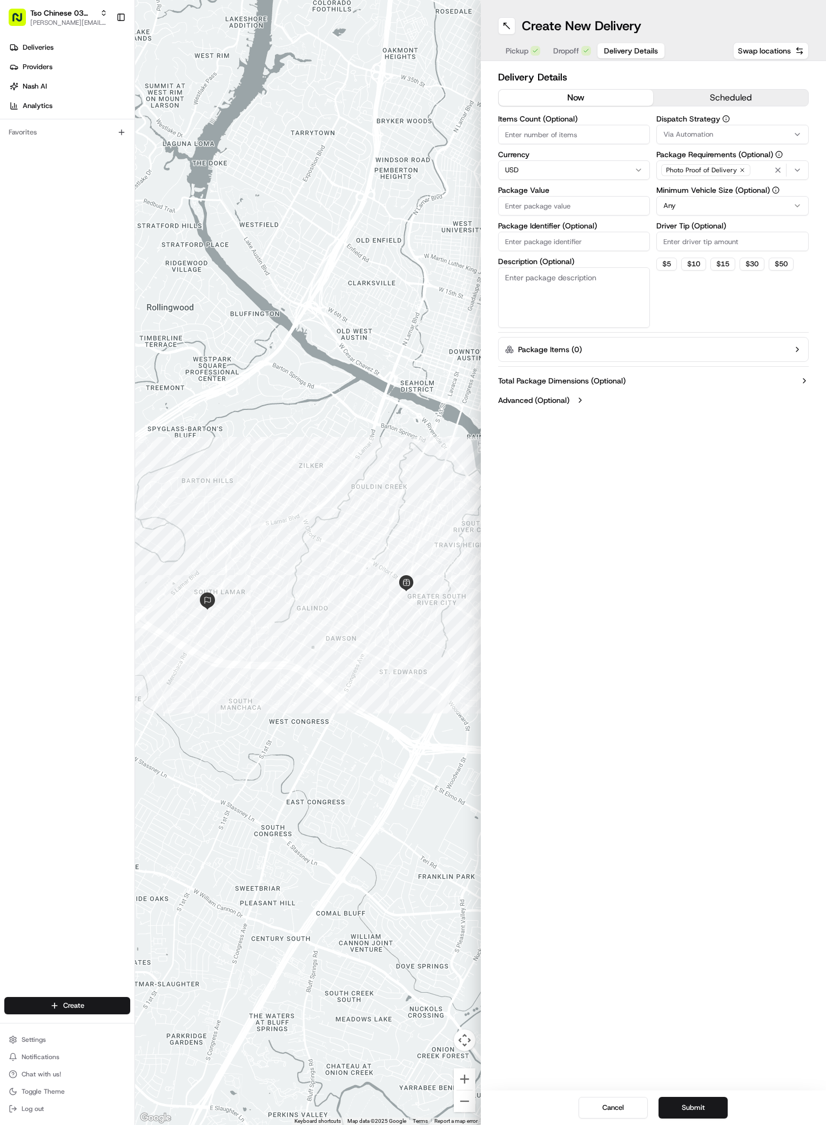
click at [795, 134] on icon "button" at bounding box center [797, 134] width 9 height 9
click at [700, 188] on div "TsoCo Strategy" at bounding box center [734, 193] width 154 height 16
click at [719, 316] on html "Tso Chinese 03 TsoCo [PERSON_NAME][EMAIL_ADDRESS][DOMAIN_NAME] Toggle Sidebar D…" at bounding box center [413, 562] width 826 height 1125
click at [739, 171] on icon "button" at bounding box center [742, 170] width 6 height 6
click at [738, 171] on div "Select requirements" at bounding box center [732, 170] width 147 height 10
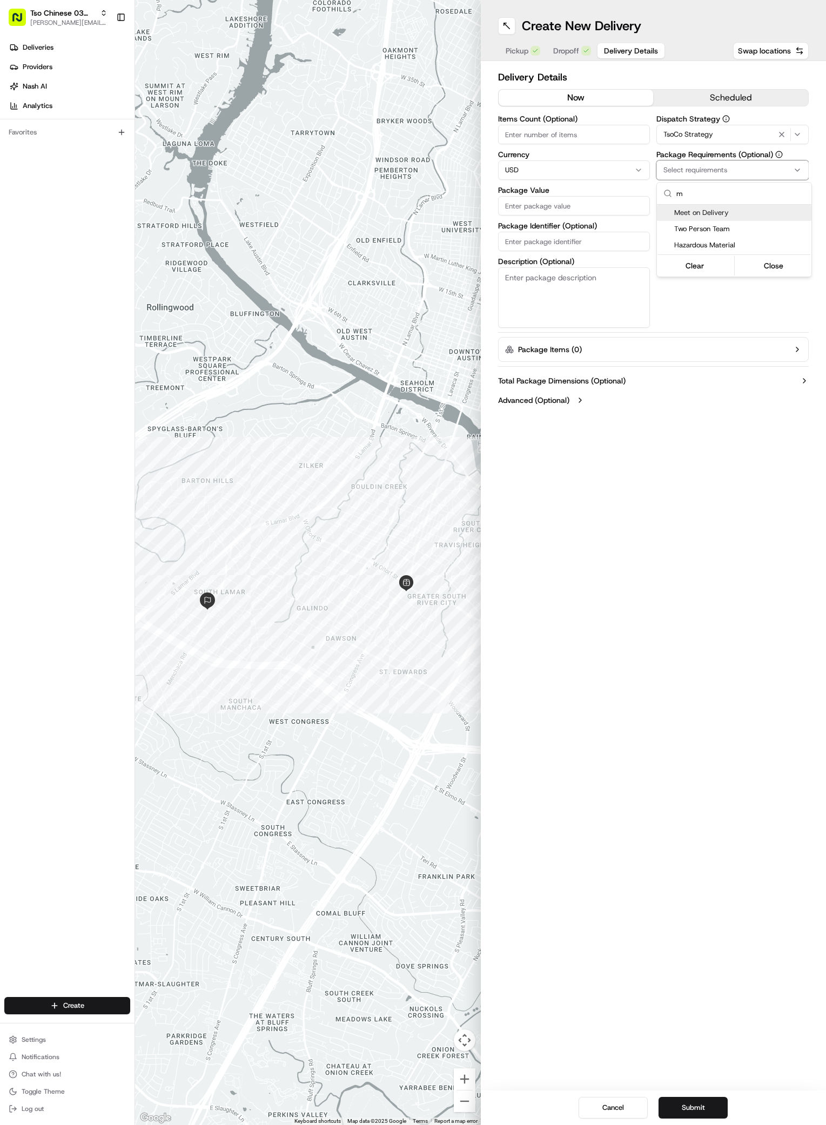
type input "m"
click at [672, 210] on div "Meet on Delivery" at bounding box center [734, 213] width 154 height 16
click at [705, 313] on html "Tso Chinese 03 TsoCo [PERSON_NAME][EMAIL_ADDRESS][DOMAIN_NAME] Toggle Sidebar D…" at bounding box center [413, 562] width 826 height 1125
click at [701, 249] on input "Driver Tip (Optional)" at bounding box center [732, 241] width 152 height 19
type input "2"
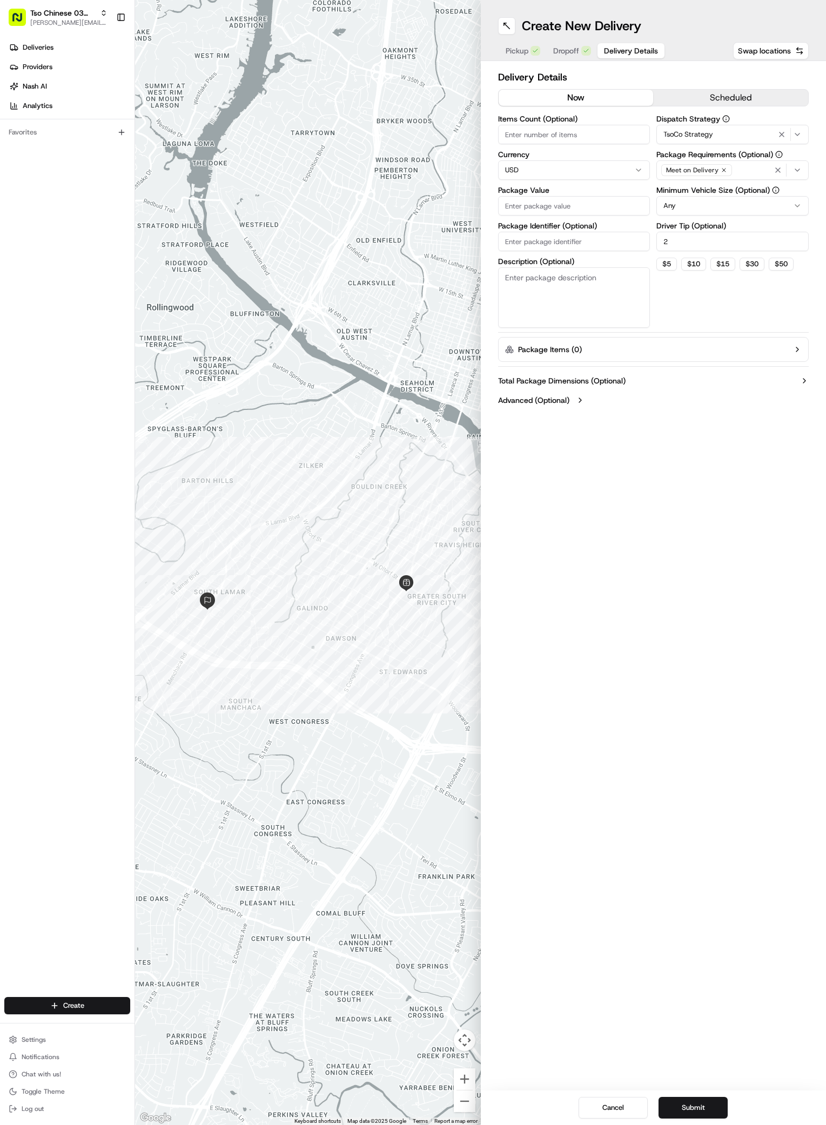
click at [521, 199] on input "Package Value" at bounding box center [574, 205] width 152 height 19
type input "30.2"
click at [544, 239] on input "Package Identifier (Optional)" at bounding box center [574, 241] width 152 height 19
paste input "#L0TLAP3"
type input "#L0TLAP3"
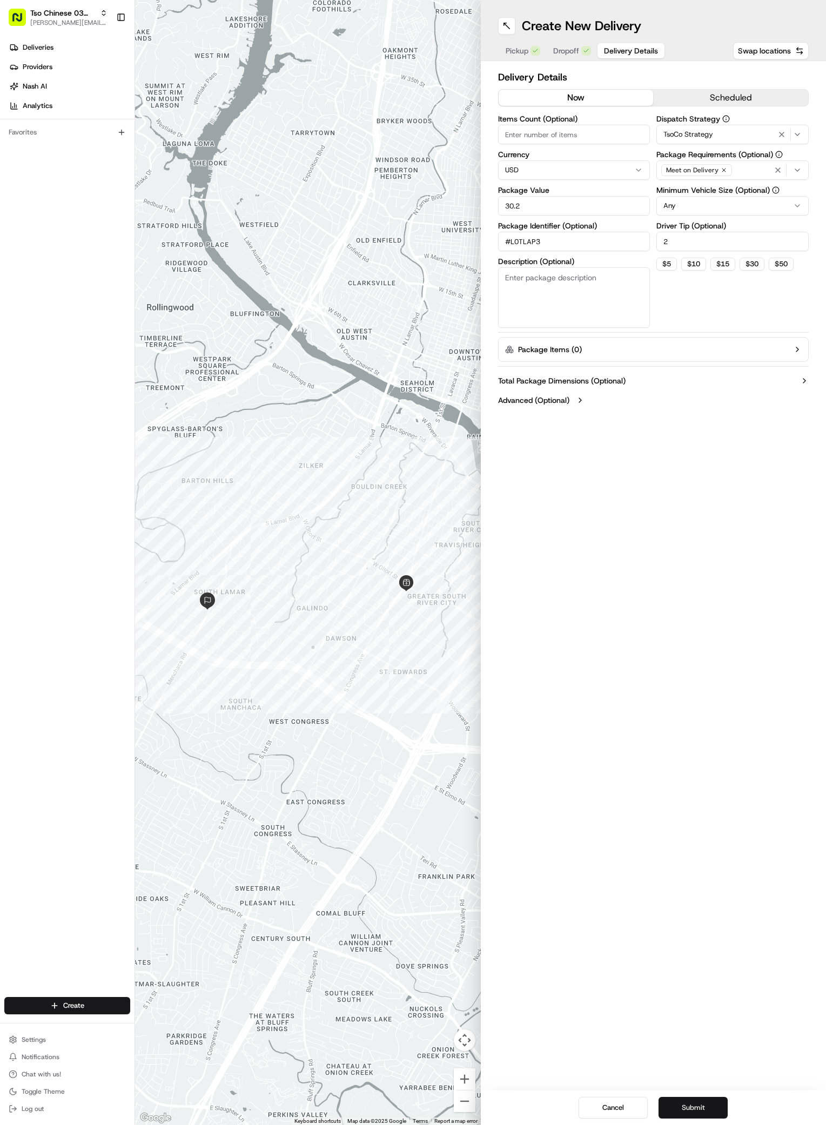
click at [698, 1107] on button "Submit" at bounding box center [692, 1108] width 69 height 22
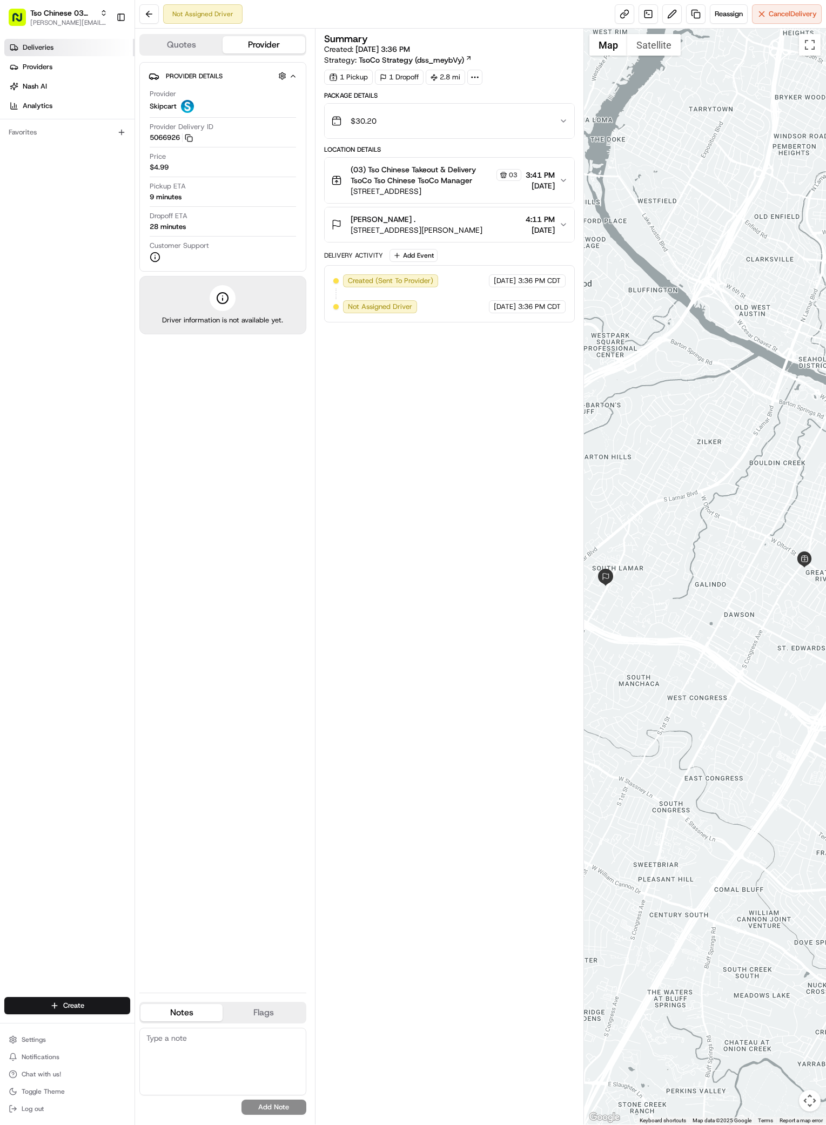
click at [46, 47] on span "Deliveries" at bounding box center [38, 48] width 31 height 10
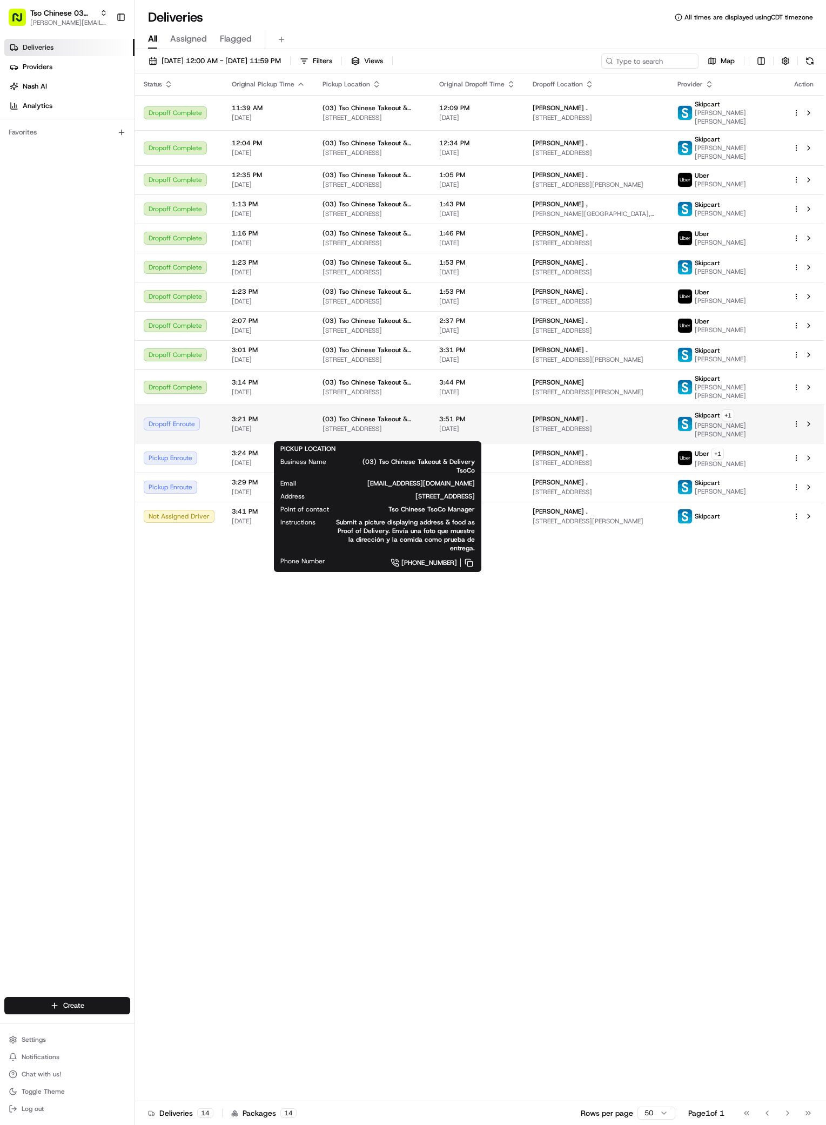
click at [422, 423] on span "(03) Tso Chinese Takeout & Delivery TsoCo" at bounding box center [371, 419] width 99 height 9
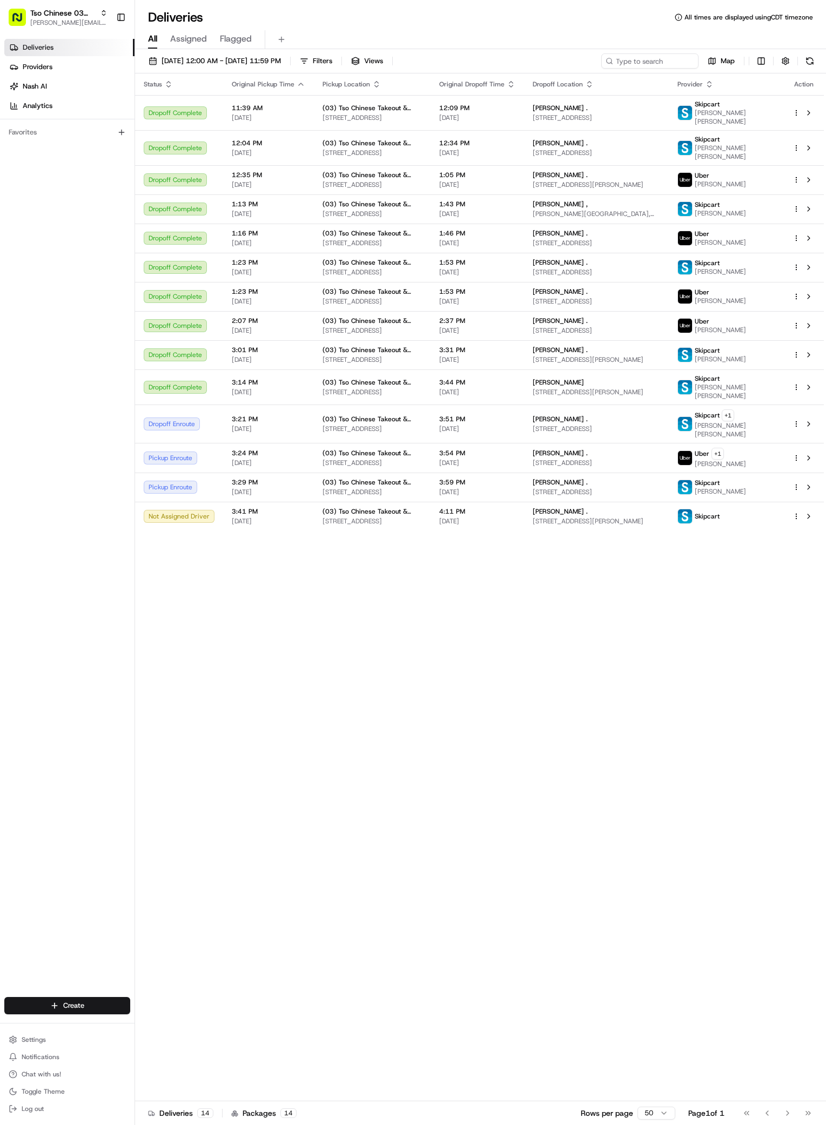
click at [598, 778] on div "Status Original Pickup Time Pickup Location Original Dropoff Time Dropoff Locat…" at bounding box center [479, 587] width 689 height 1028
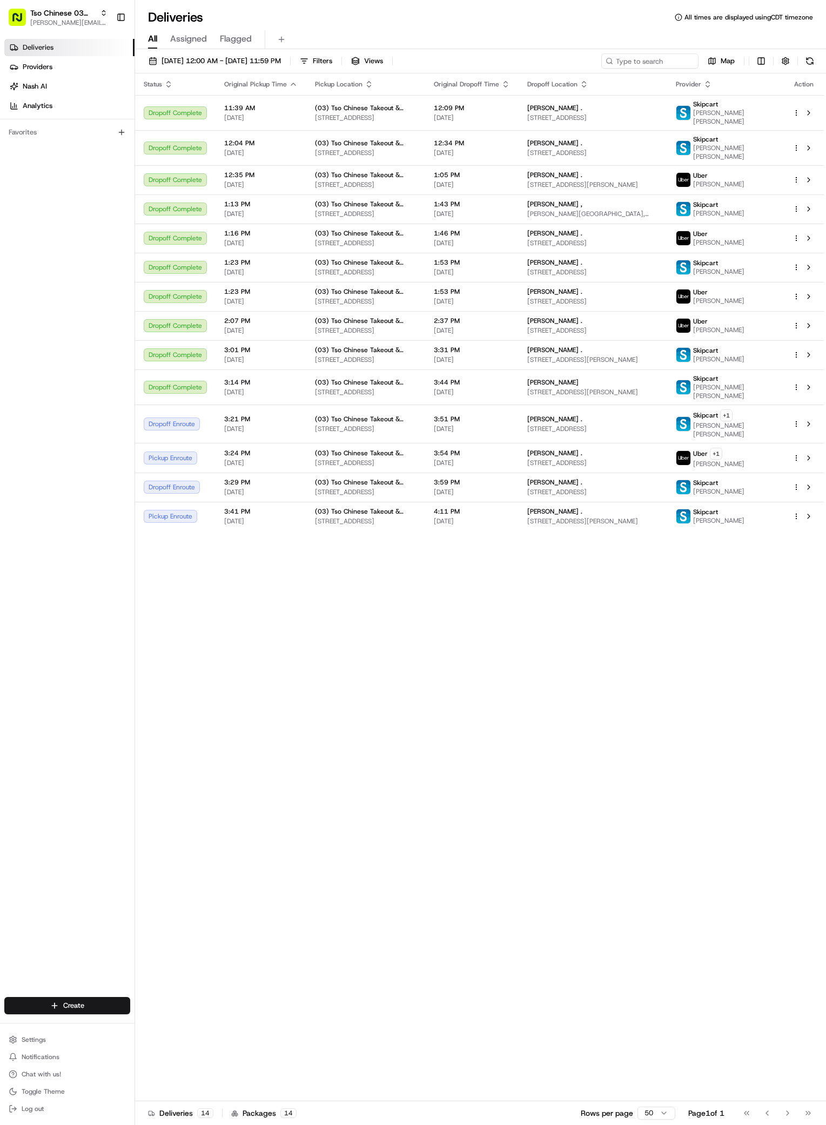
drag, startPoint x: 707, startPoint y: 732, endPoint x: 709, endPoint y: 593, distance: 138.8
click at [707, 598] on div "Status Original Pickup Time Pickup Location Original Dropoff Time Dropoff Locat…" at bounding box center [479, 587] width 689 height 1028
